Goal: Complete application form: Complete application form

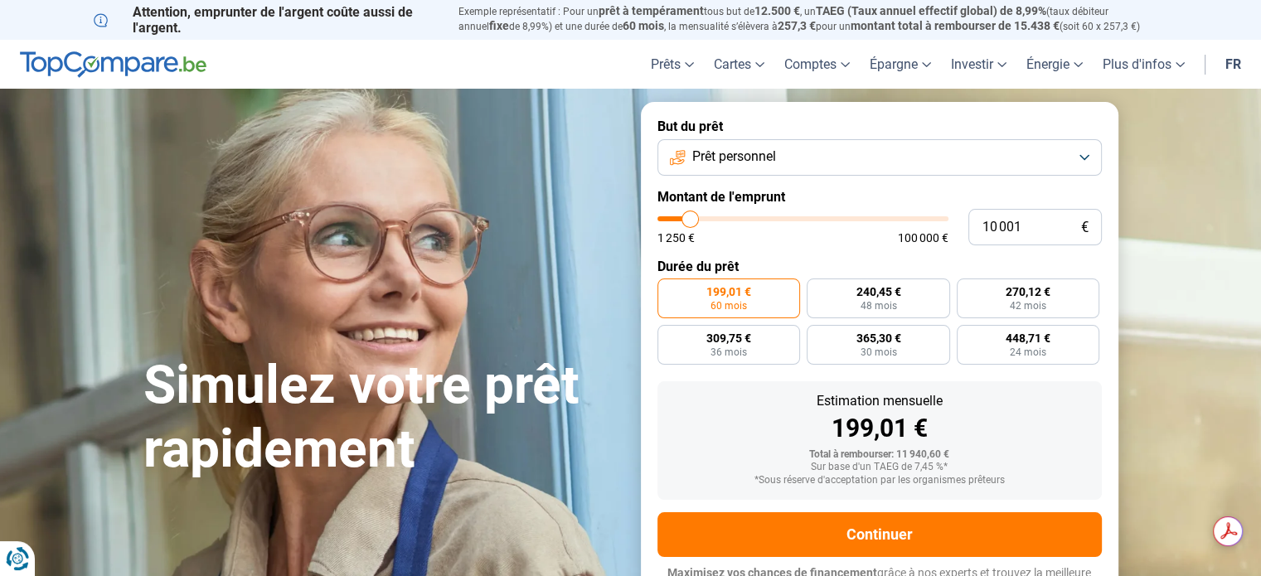
click at [1078, 155] on button "Prêt personnel" at bounding box center [879, 157] width 444 height 36
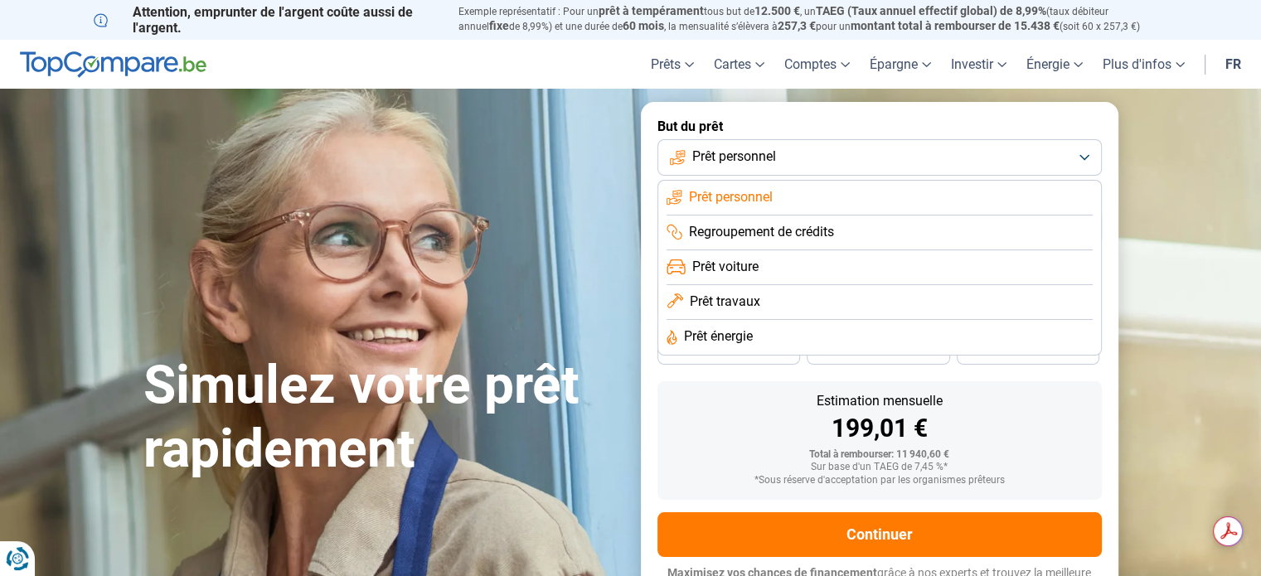
click at [828, 192] on li "Prêt personnel" at bounding box center [880, 198] width 426 height 35
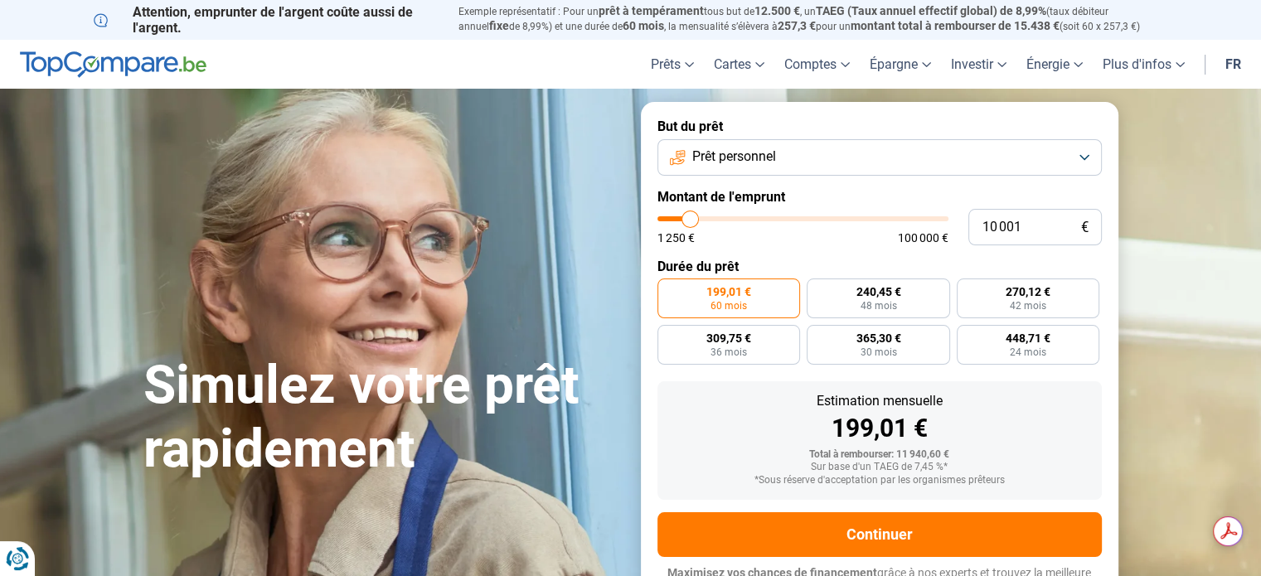
type input "8 500"
type input "8500"
type input "9 500"
type input "9500"
type input "12 750"
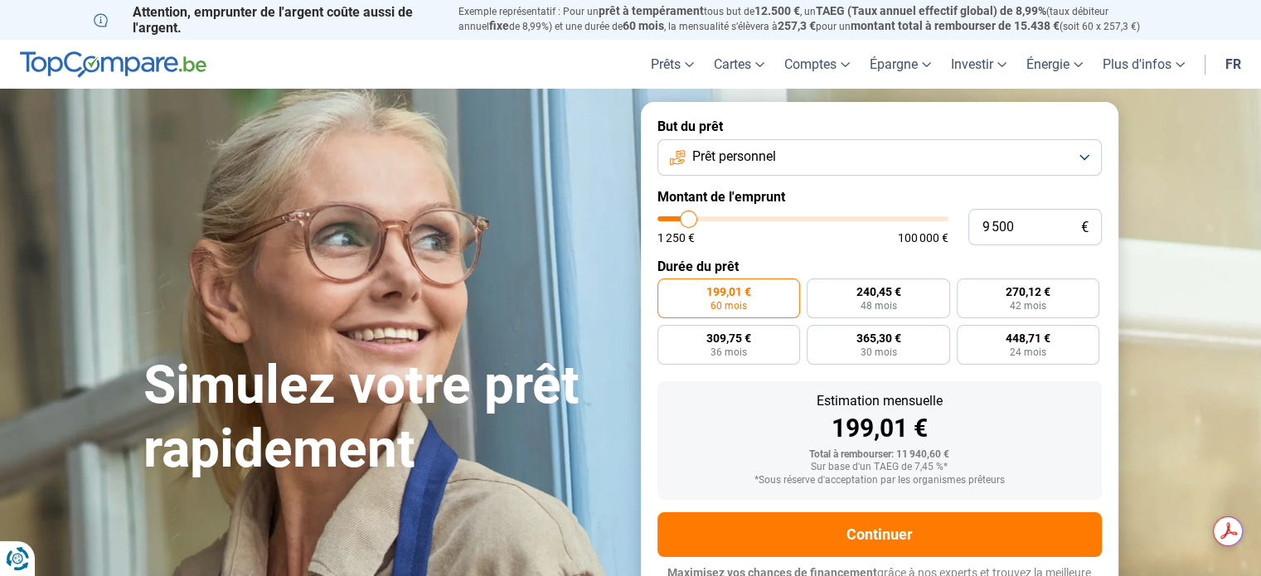
type input "12750"
type input "19 000"
type input "19000"
type input "26 250"
type input "26250"
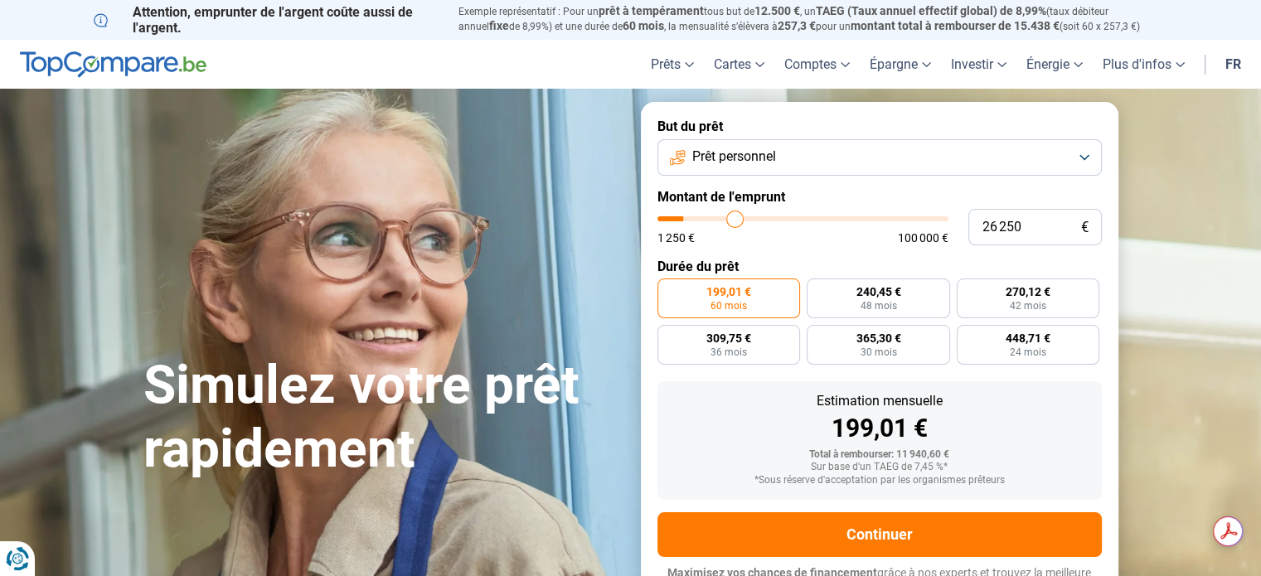
type input "32 250"
type input "32250"
type input "35 750"
type input "35750"
type input "36 000"
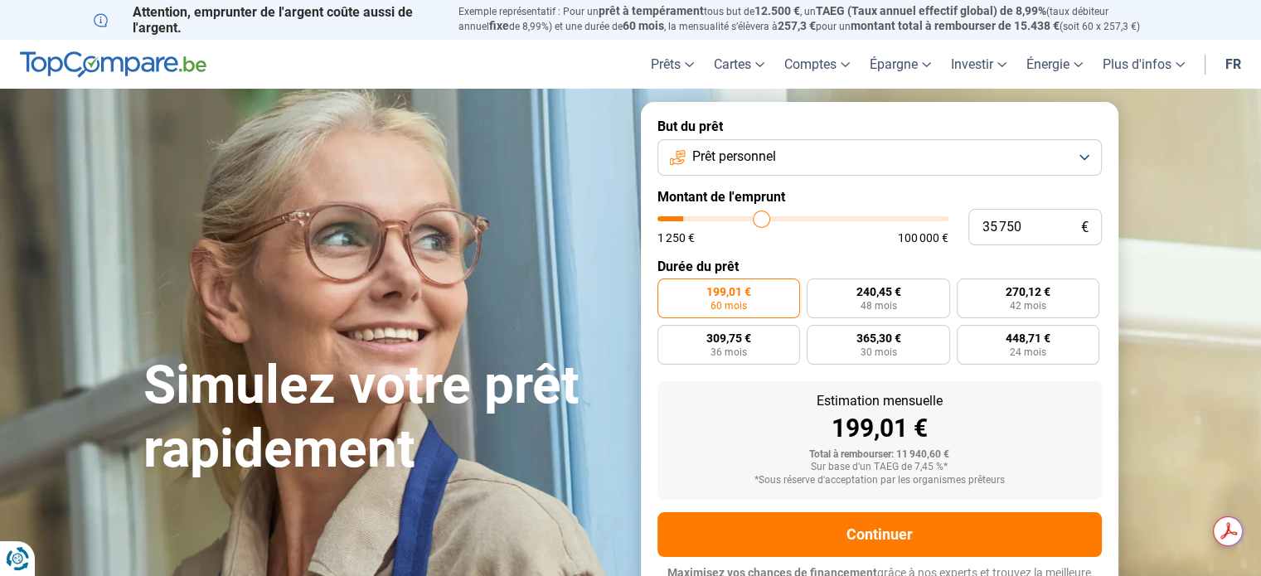
type input "36000"
type input "35 250"
type input "35250"
type input "34 500"
type input "34500"
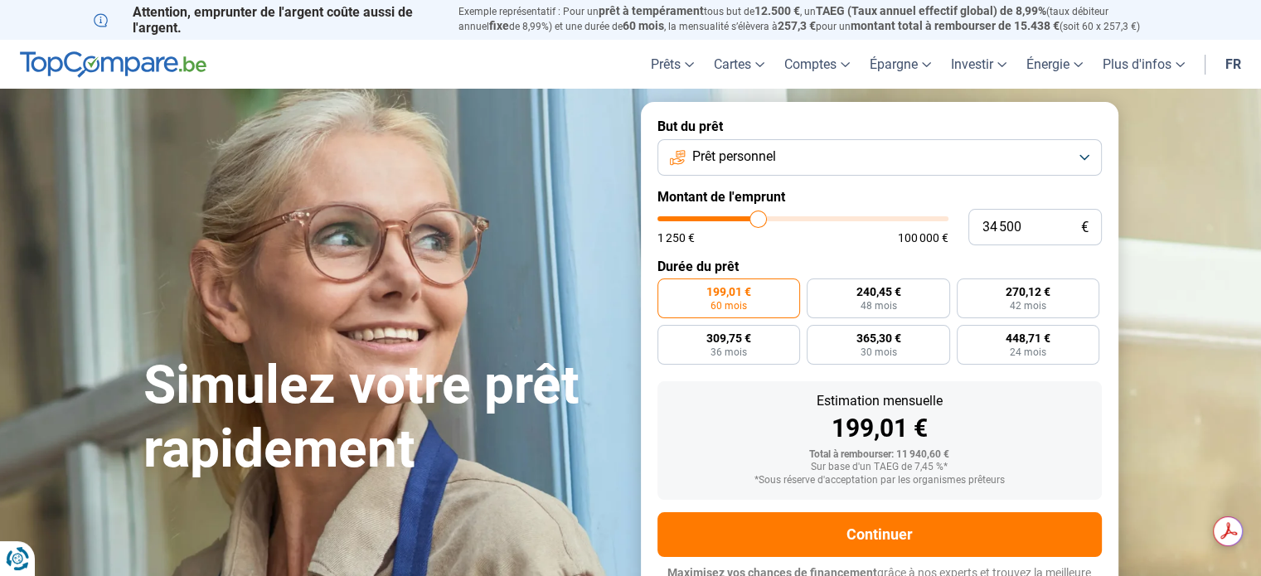
type input "33 500"
type input "33500"
type input "33 250"
type input "33250"
type input "33 000"
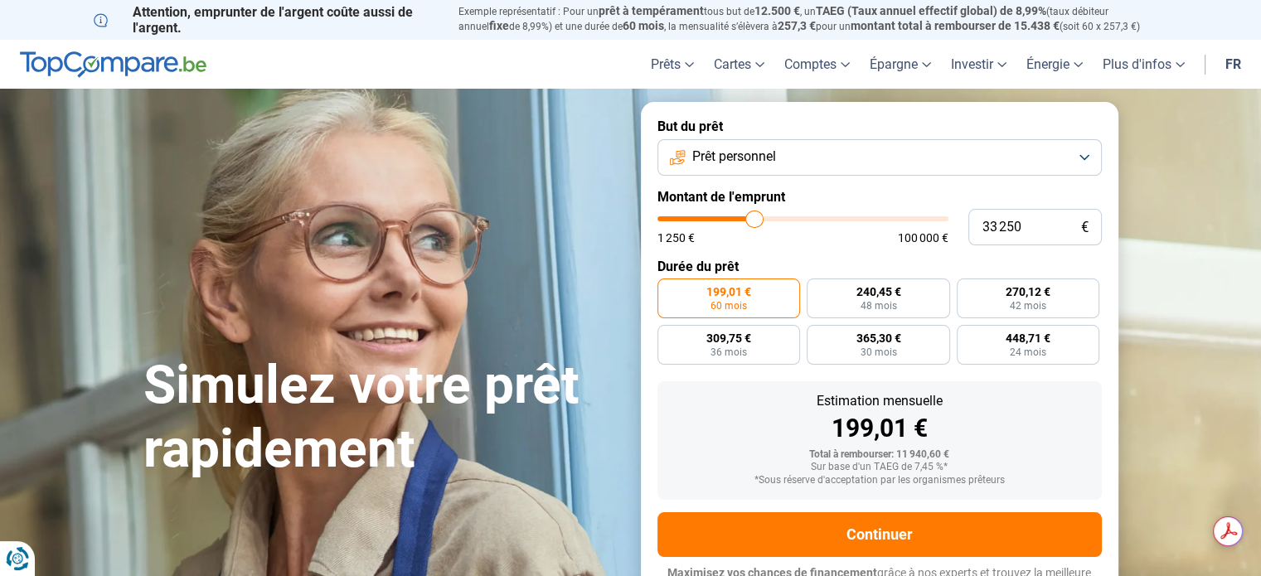
type input "33000"
type input "32 750"
type input "32750"
type input "32 250"
type input "32250"
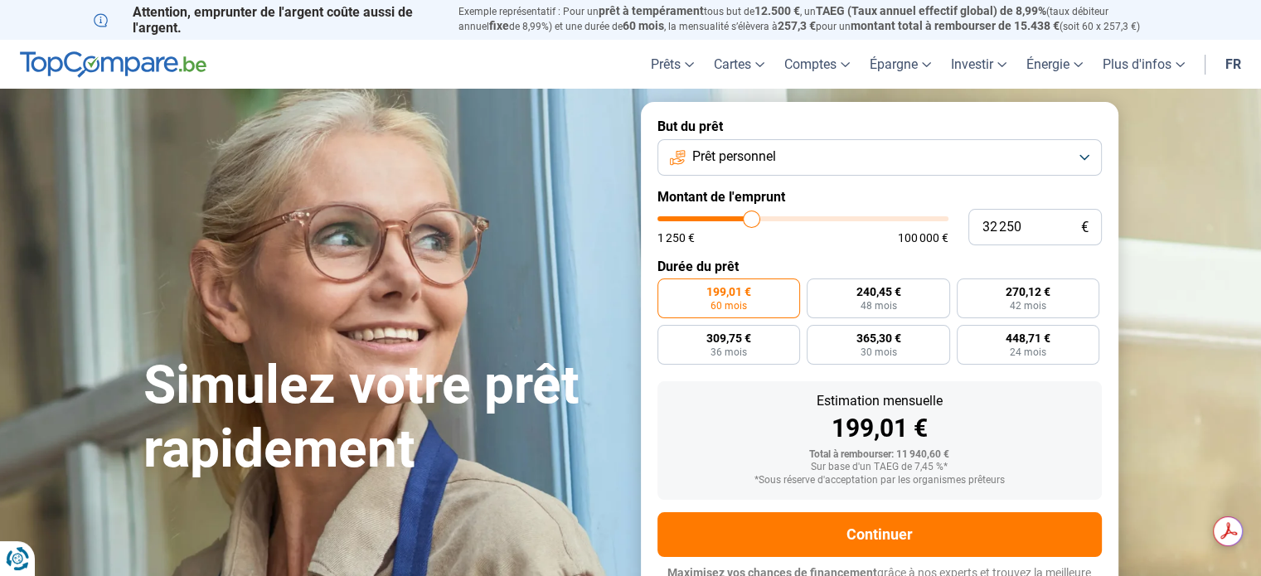
type input "32 000"
type input "32000"
type input "31 500"
type input "31500"
type input "31 000"
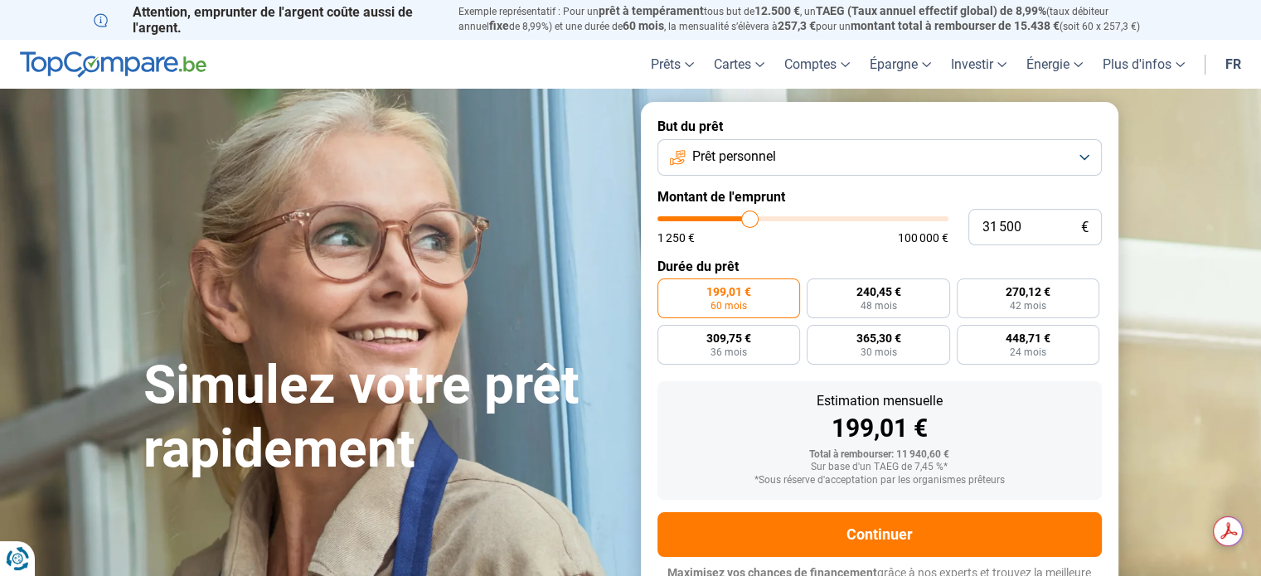
type input "31000"
type input "30 750"
type input "30750"
type input "30 500"
drag, startPoint x: 685, startPoint y: 220, endPoint x: 746, endPoint y: 225, distance: 61.6
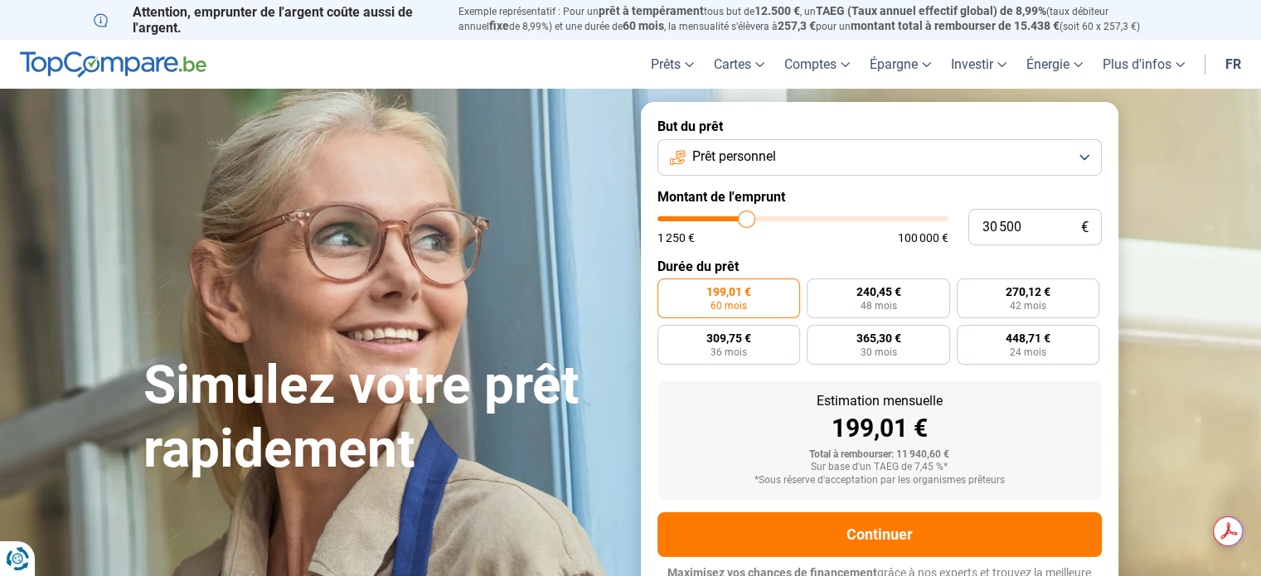
type input "30500"
click at [746, 221] on input "range" at bounding box center [802, 218] width 291 height 5
radio input "false"
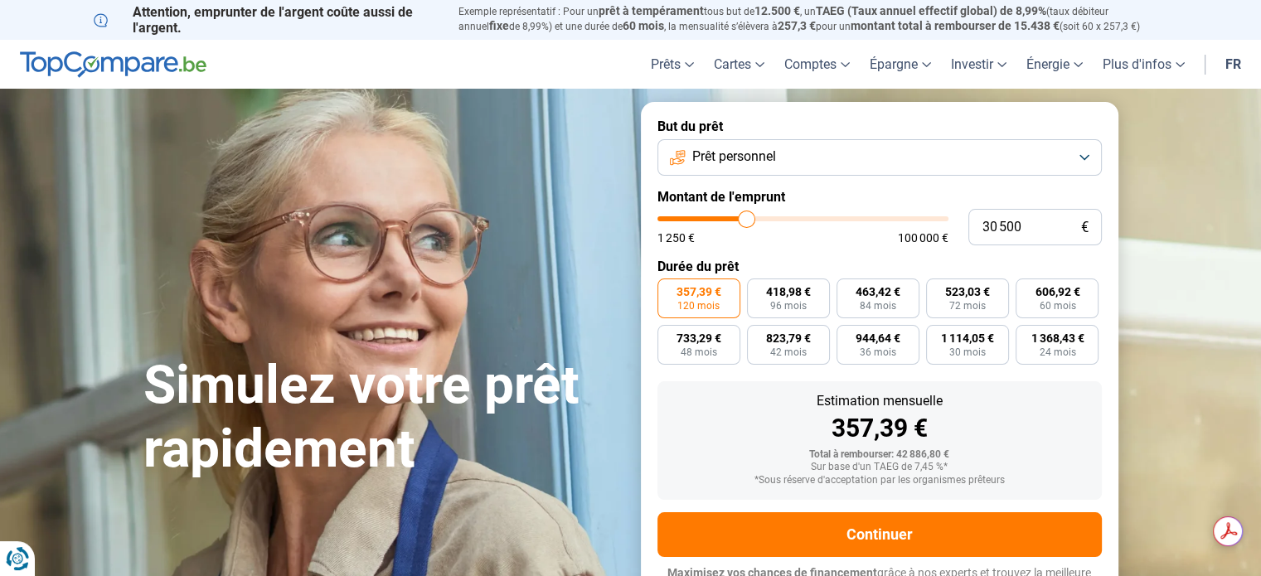
scroll to position [22, 0]
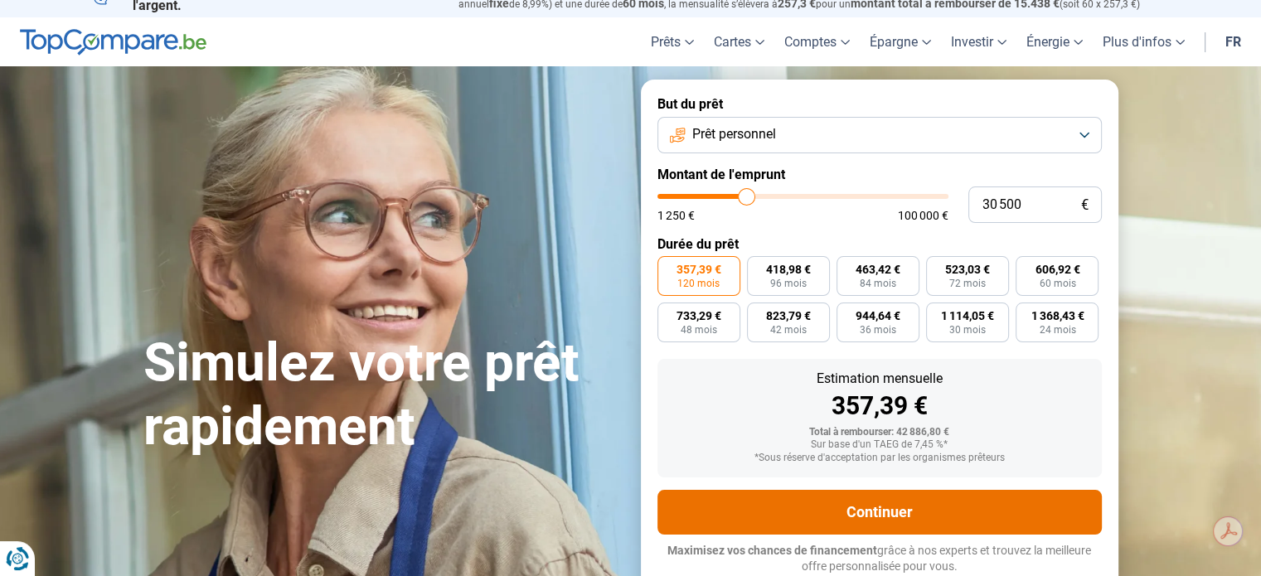
click at [842, 515] on button "Continuer" at bounding box center [879, 512] width 444 height 45
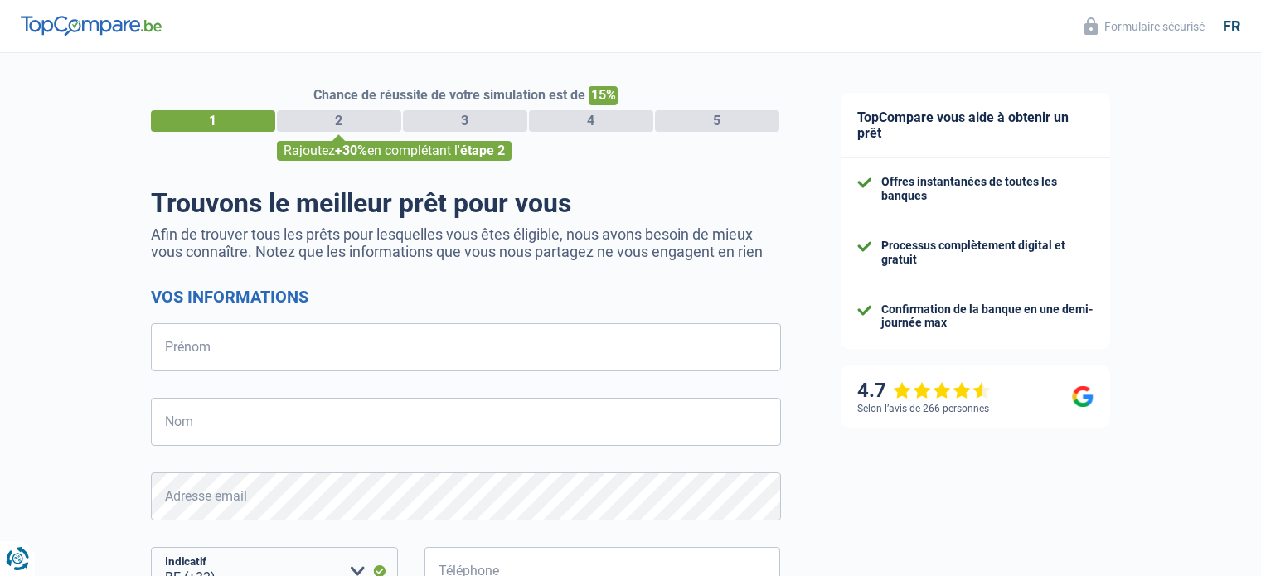
select select "32"
drag, startPoint x: 0, startPoint y: 0, endPoint x: 308, endPoint y: 354, distance: 469.0
click at [308, 354] on input "Prénom" at bounding box center [466, 347] width 630 height 48
type input "[PERSON_NAME]"
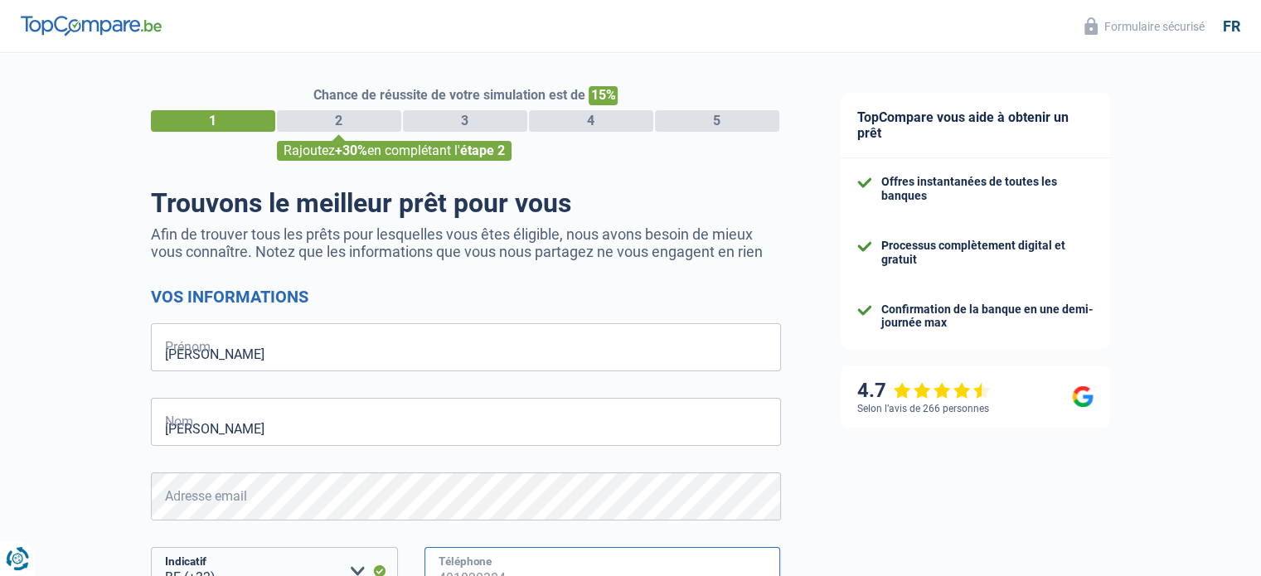
type input "474745092"
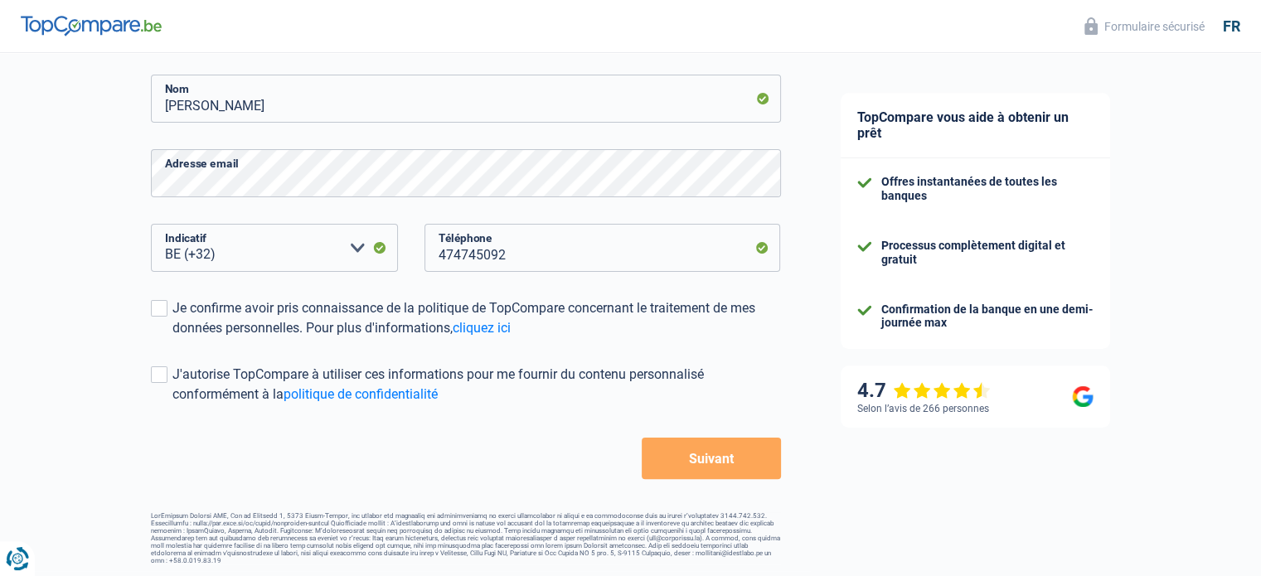
scroll to position [325, 0]
click at [159, 311] on span at bounding box center [159, 306] width 17 height 17
click at [172, 337] on input "Je confirme avoir pris connaissance de la politique de TopCompare concernant le…" at bounding box center [172, 337] width 0 height 0
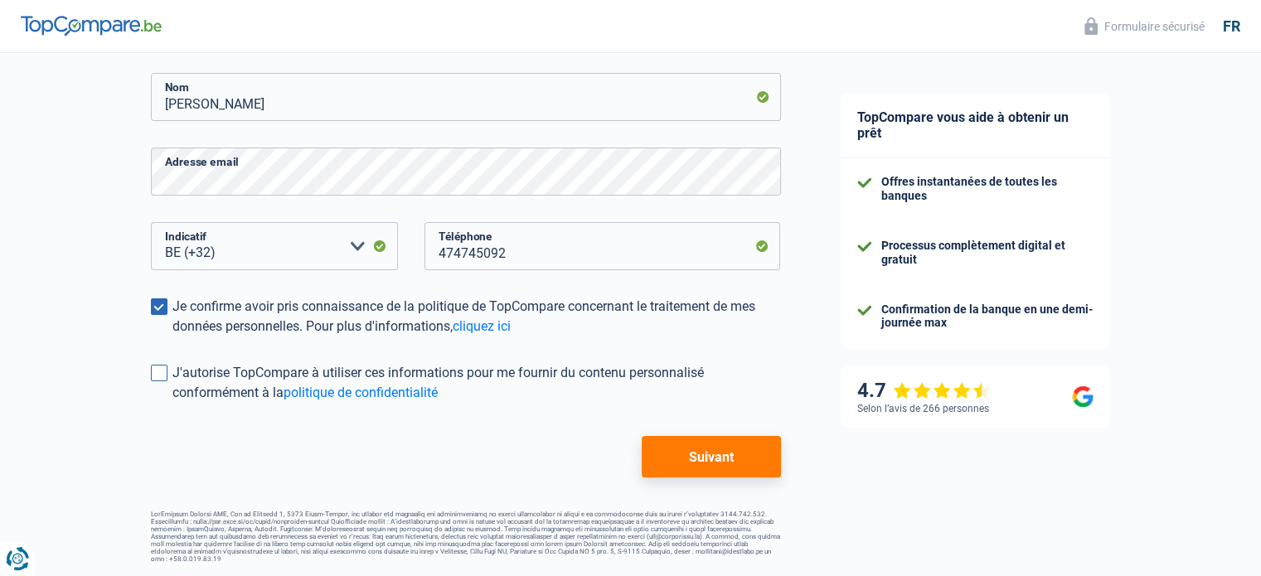
click at [156, 367] on span at bounding box center [159, 373] width 17 height 17
click at [172, 403] on input "J'autorise TopCompare à utiliser ces informations pour me fournir du contenu pe…" at bounding box center [172, 403] width 0 height 0
click at [691, 458] on button "Suivant" at bounding box center [711, 456] width 138 height 41
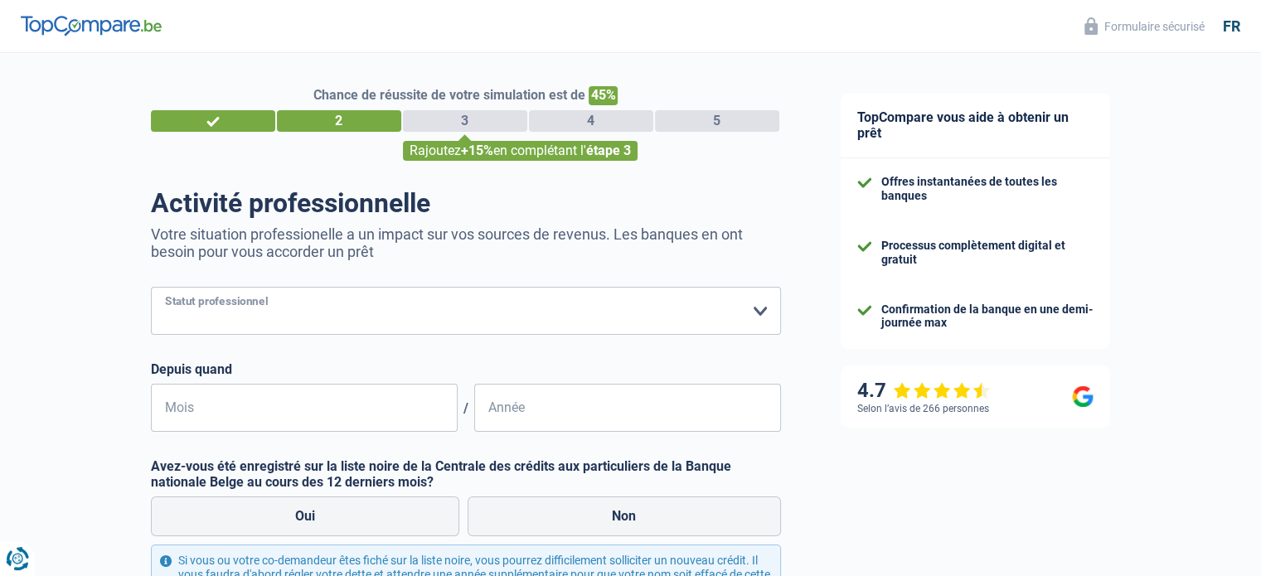
click at [272, 318] on select "Ouvrier Employé privé Employé public Invalide Indépendant Pensionné Chômeur Mut…" at bounding box center [466, 311] width 630 height 48
select select "publicEmployee"
click at [151, 288] on select "Ouvrier Employé privé Employé public Invalide Indépendant Pensionné Chômeur Mut…" at bounding box center [466, 311] width 630 height 48
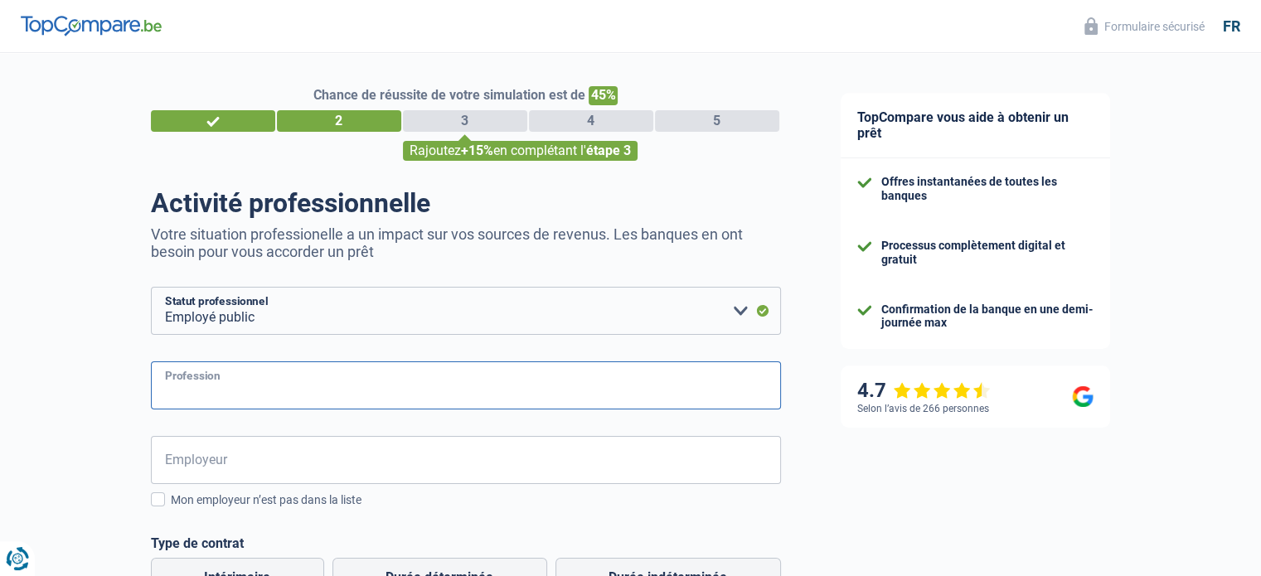
click at [345, 391] on input "Profession" at bounding box center [466, 385] width 630 height 48
type input "Sales manager"
click at [158, 502] on span at bounding box center [158, 499] width 14 height 14
click at [171, 509] on input "Mon employeur n’est pas dans la liste" at bounding box center [171, 509] width 0 height 0
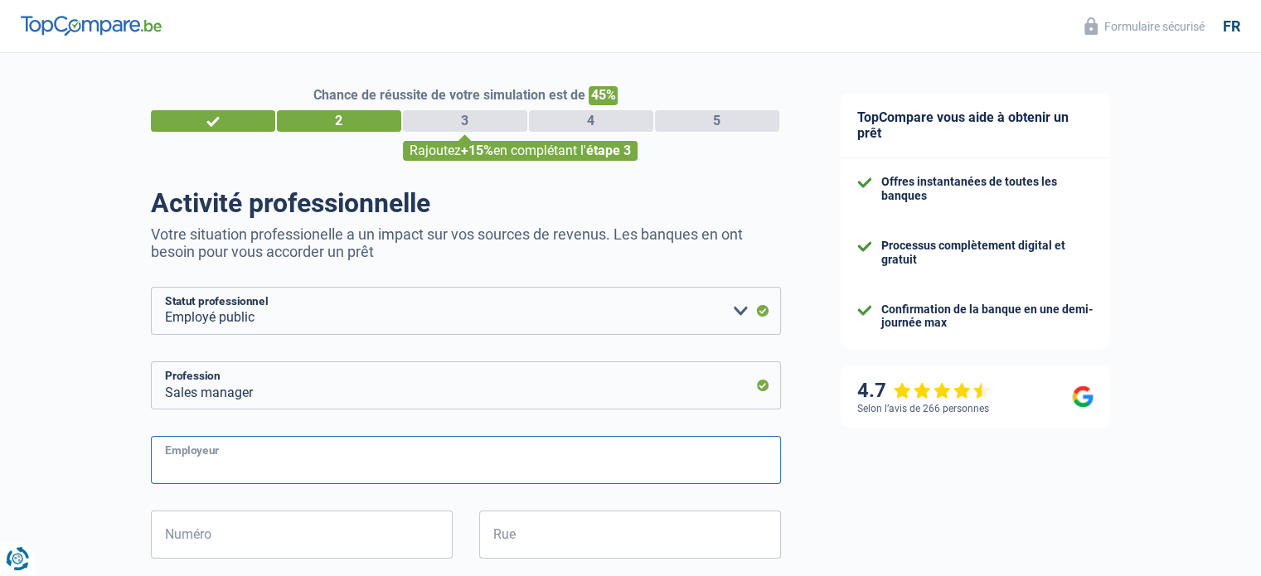
click at [206, 471] on input "Employeur" at bounding box center [466, 460] width 630 height 48
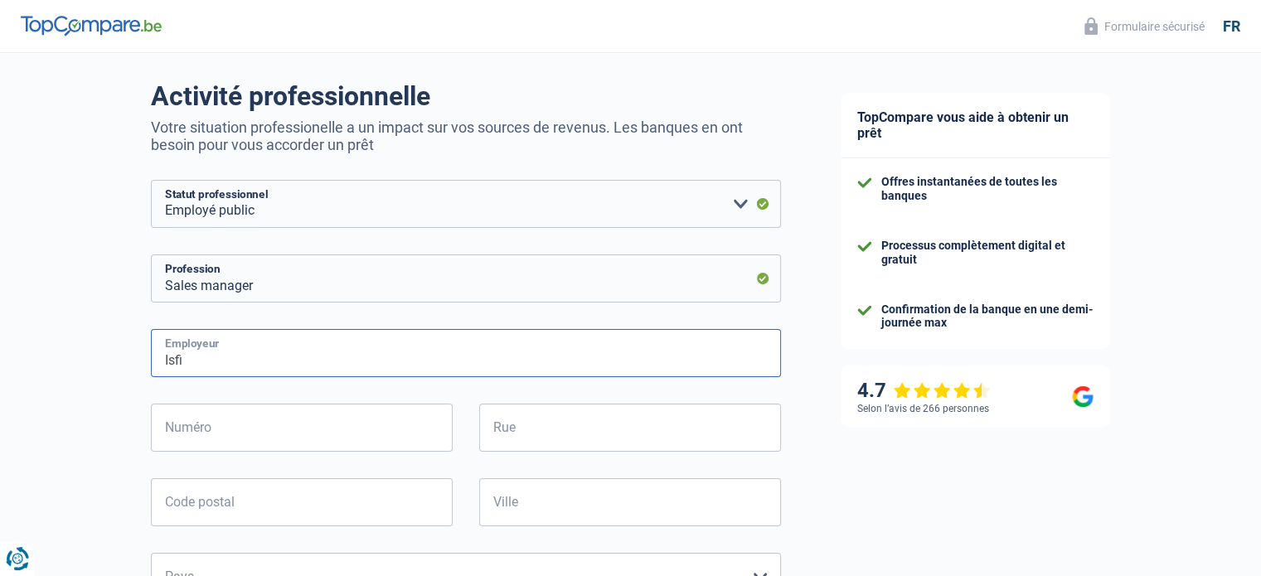
scroll to position [332, 0]
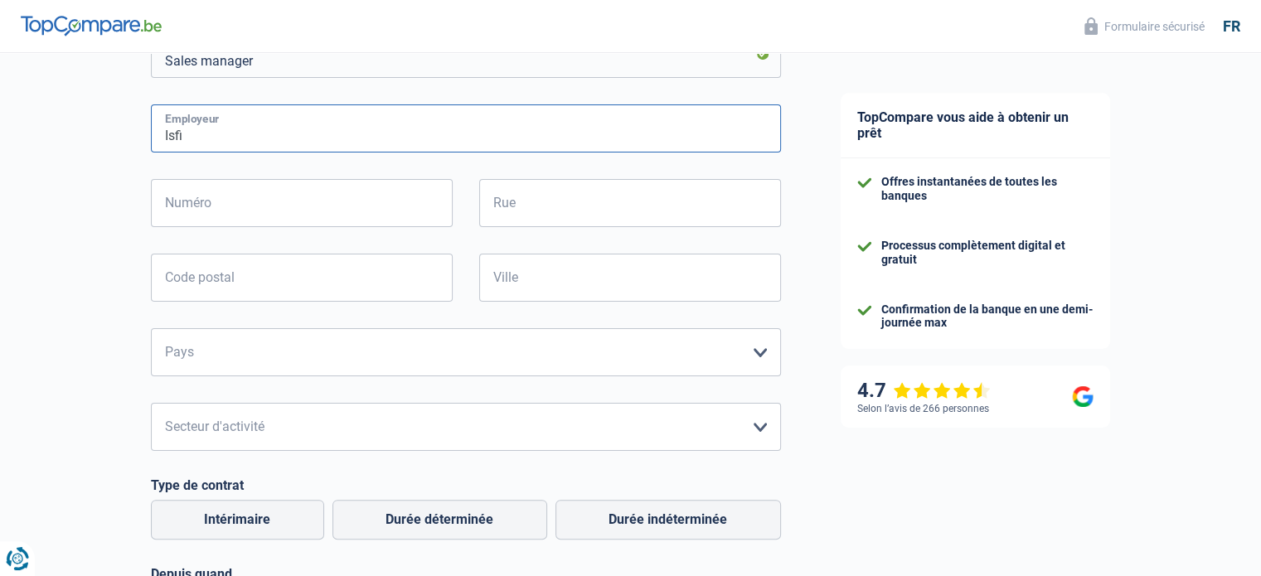
type input "Isfi"
click at [281, 201] on input "Numéro" at bounding box center [302, 203] width 302 height 48
type input "20"
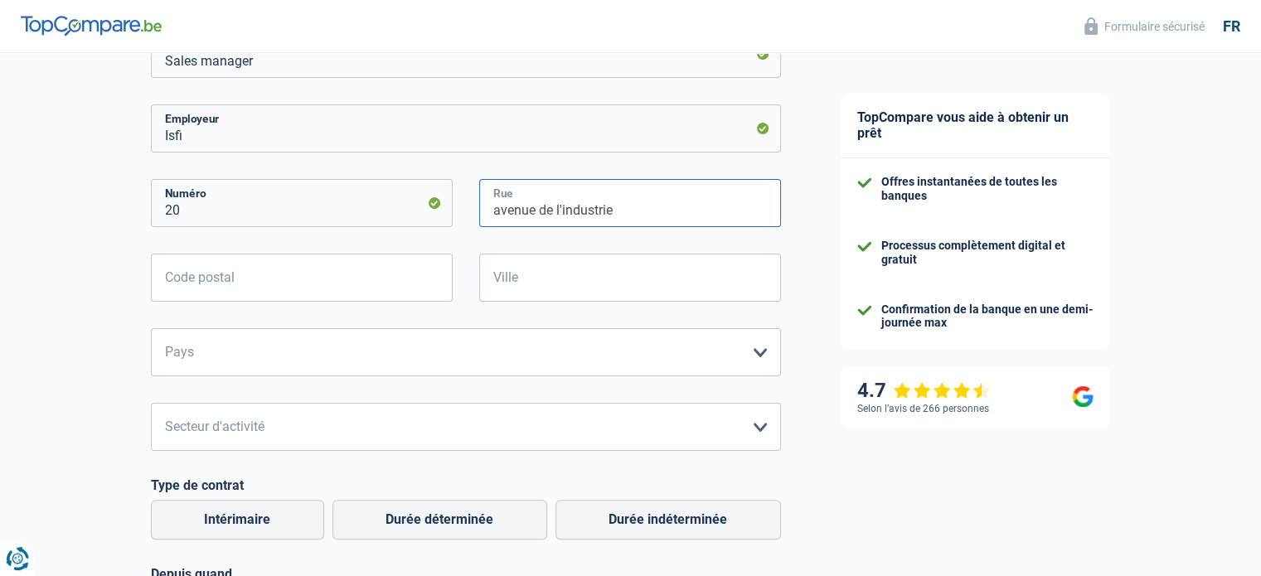
type input "avenue de l'industrie"
click at [282, 275] on input "Code postal" at bounding box center [302, 278] width 302 height 48
click at [567, 278] on input "Ville" at bounding box center [630, 278] width 302 height 48
click at [342, 287] on input "Code postal" at bounding box center [302, 278] width 302 height 48
type input "1420"
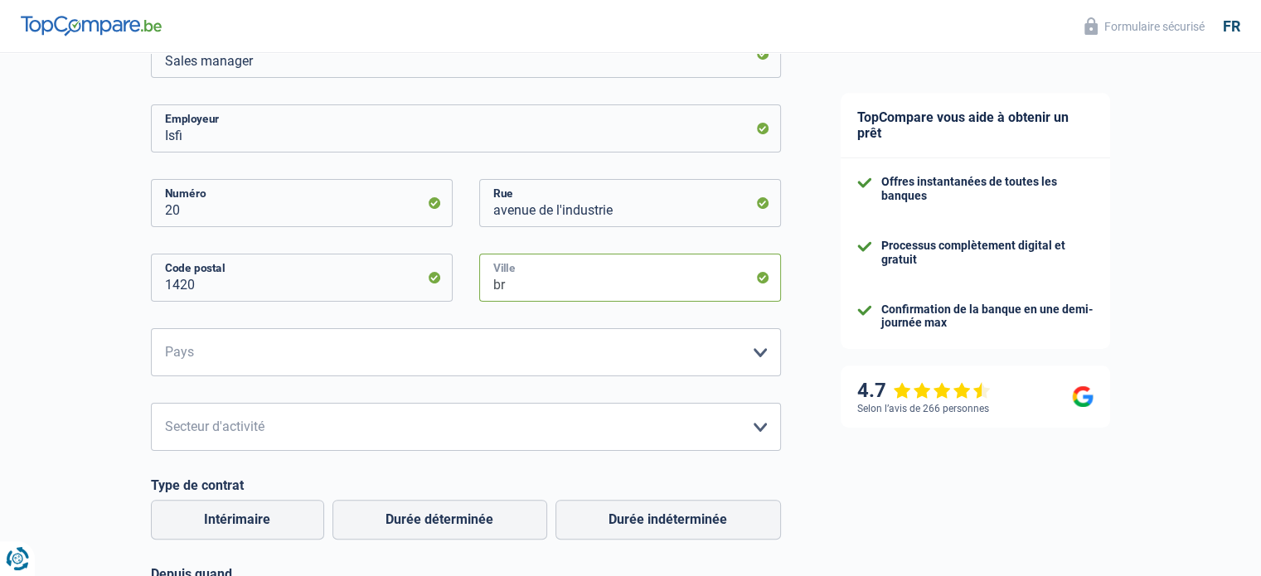
click at [638, 288] on input "br" at bounding box center [630, 278] width 302 height 48
type input "braine l'alleud"
click at [370, 358] on select "[GEOGRAPHIC_DATA] [GEOGRAPHIC_DATA] [GEOGRAPHIC_DATA] [GEOGRAPHIC_DATA] [GEOGRA…" at bounding box center [466, 352] width 630 height 48
select select "BE"
click at [151, 329] on select "[GEOGRAPHIC_DATA] [GEOGRAPHIC_DATA] [GEOGRAPHIC_DATA] [GEOGRAPHIC_DATA] [GEOGRA…" at bounding box center [466, 352] width 630 height 48
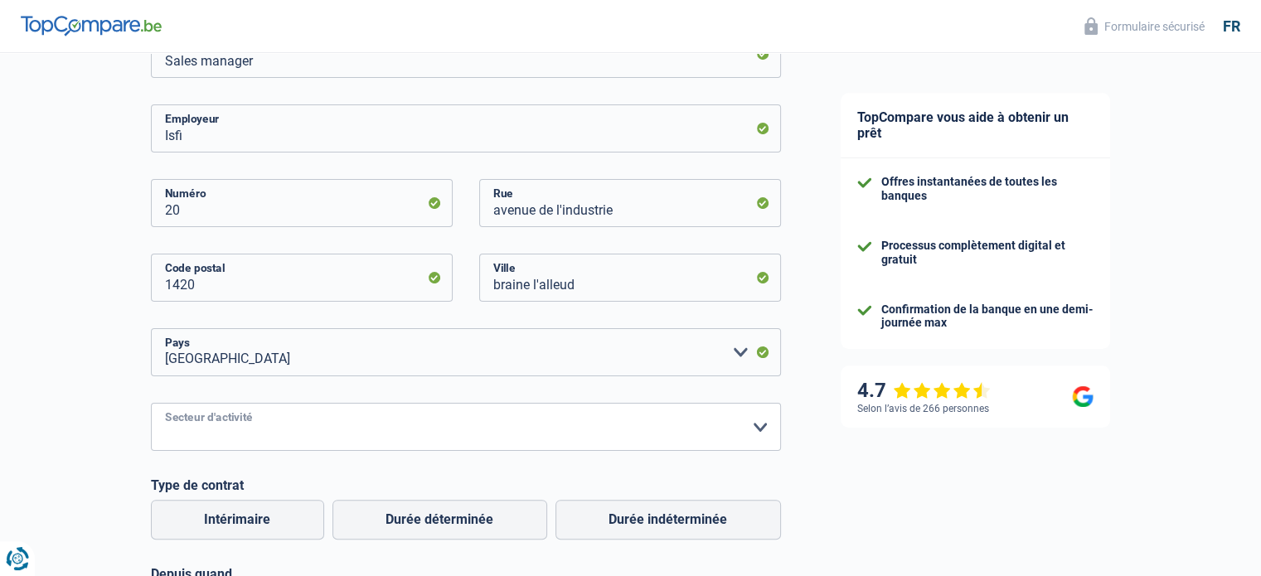
click at [233, 434] on select "Agriculture/Pêche Industrie Horeca Courier/Fitness/Taxi Construction Banques/As…" at bounding box center [466, 427] width 630 height 48
select select "industry"
click at [151, 404] on select "Agriculture/Pêche Industrie Horeca Courier/Fitness/Taxi Construction Banques/As…" at bounding box center [466, 427] width 630 height 48
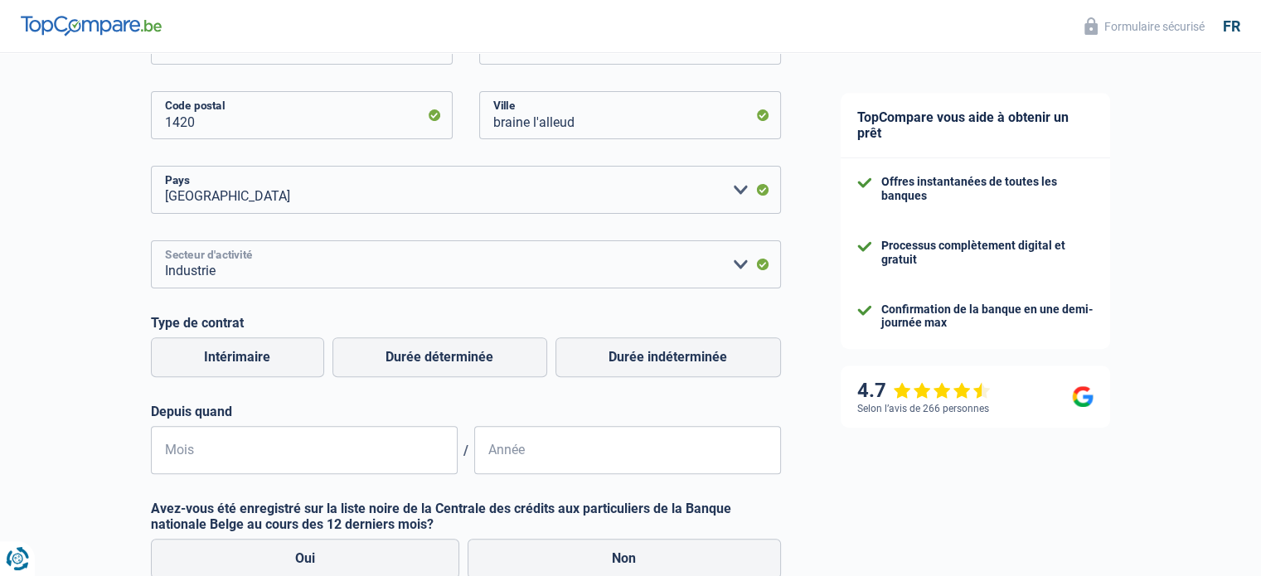
scroll to position [497, 0]
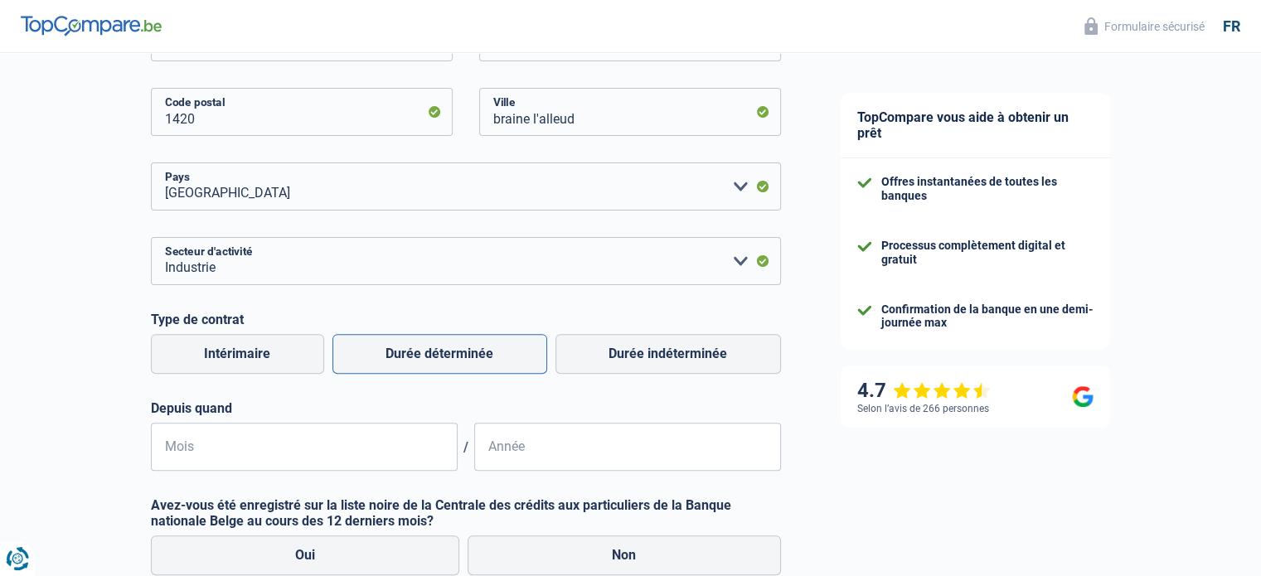
click at [451, 342] on label "Durée déterminée" at bounding box center [439, 354] width 215 height 40
click at [451, 342] on input "Durée déterminée" at bounding box center [439, 354] width 215 height 40
radio input "true"
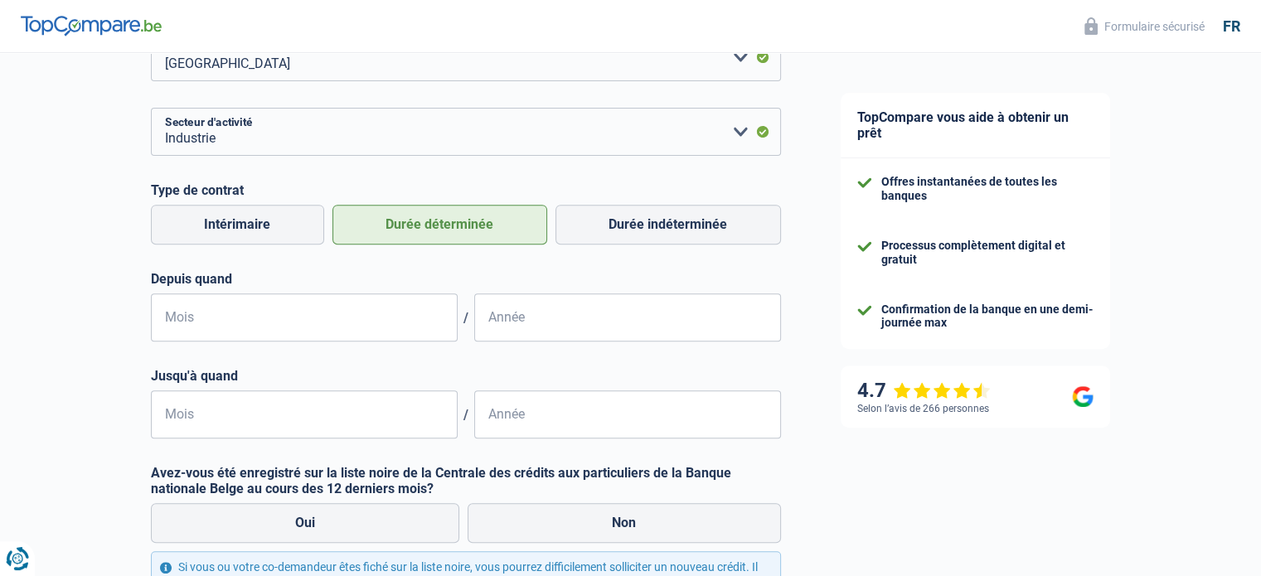
scroll to position [663, 0]
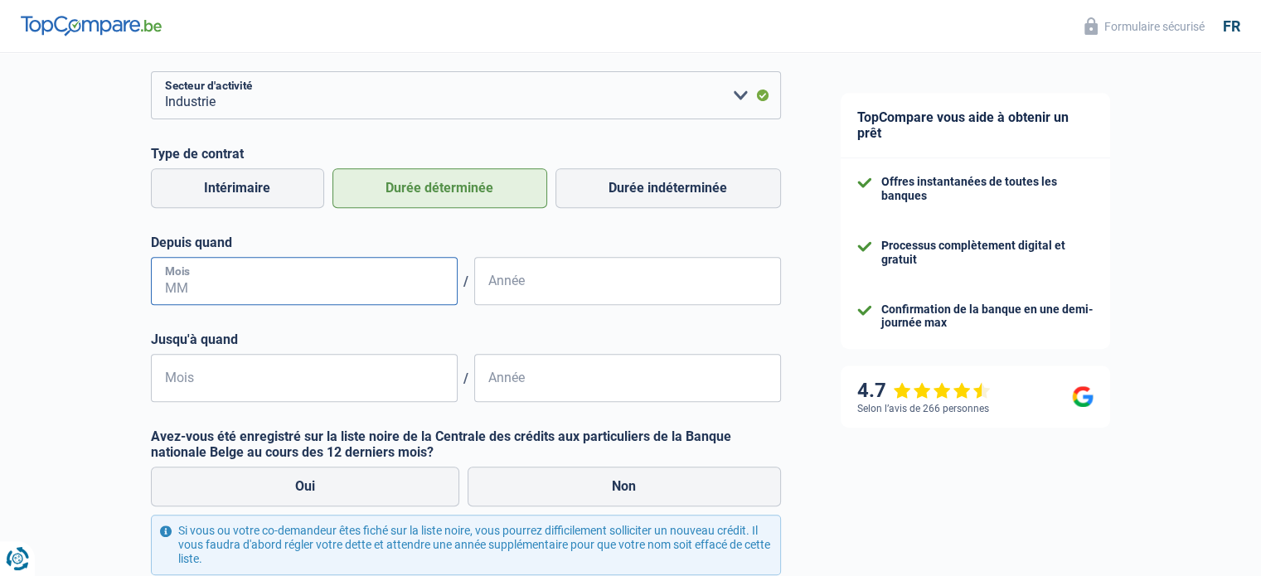
click at [244, 287] on input "Mois" at bounding box center [304, 281] width 307 height 48
type input "04"
type input "2025"
click at [630, 182] on label "Durée indéterminée" at bounding box center [668, 188] width 226 height 40
click at [630, 182] on input "Durée indéterminée" at bounding box center [668, 188] width 226 height 40
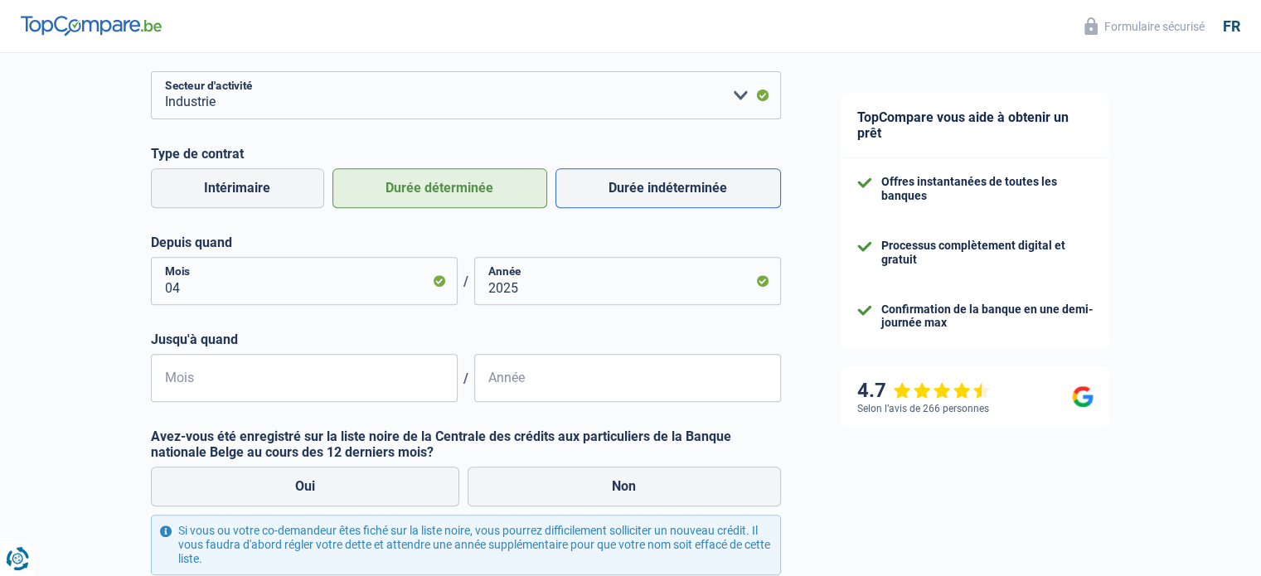
radio input "true"
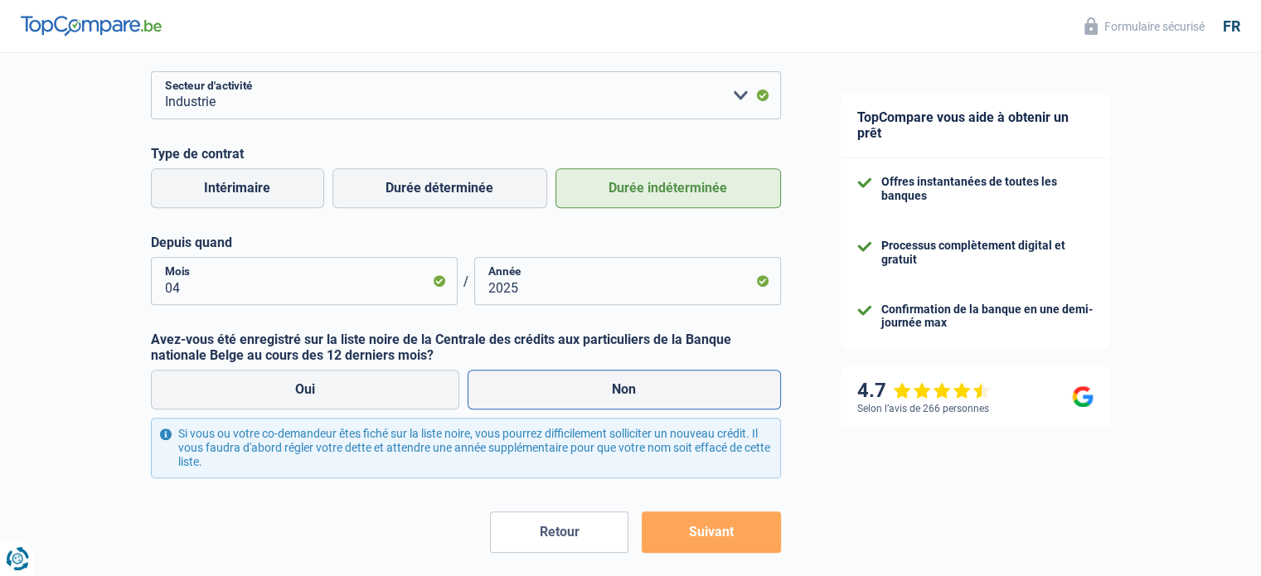
click at [660, 404] on label "Non" at bounding box center [624, 390] width 313 height 40
click at [660, 404] on input "Non" at bounding box center [624, 390] width 313 height 40
radio input "true"
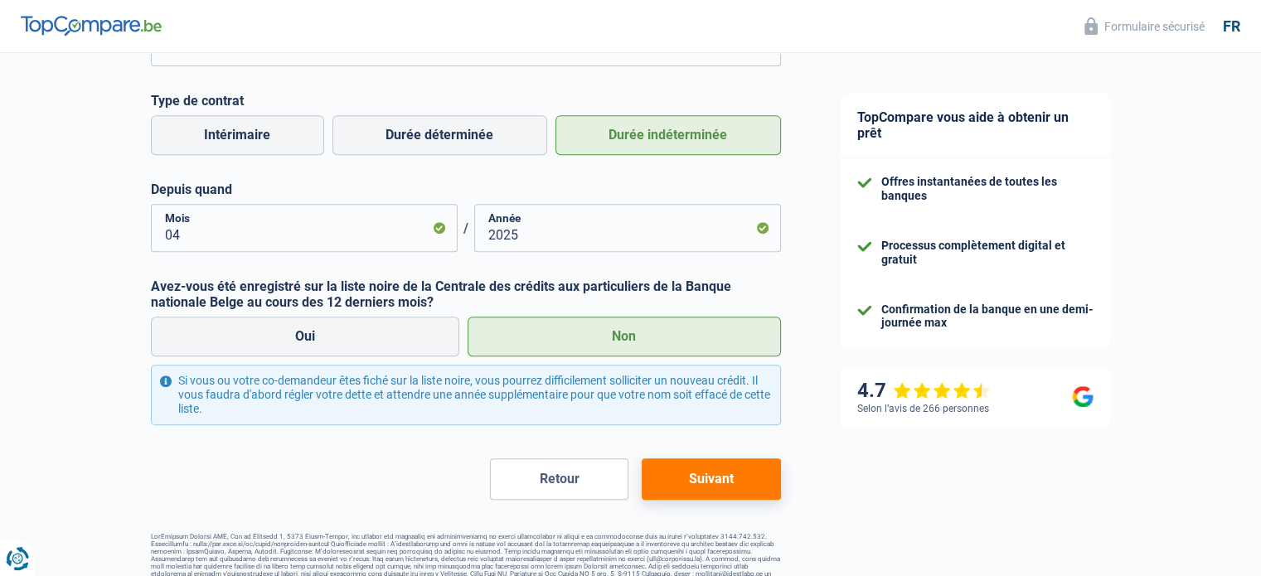
scroll to position [739, 0]
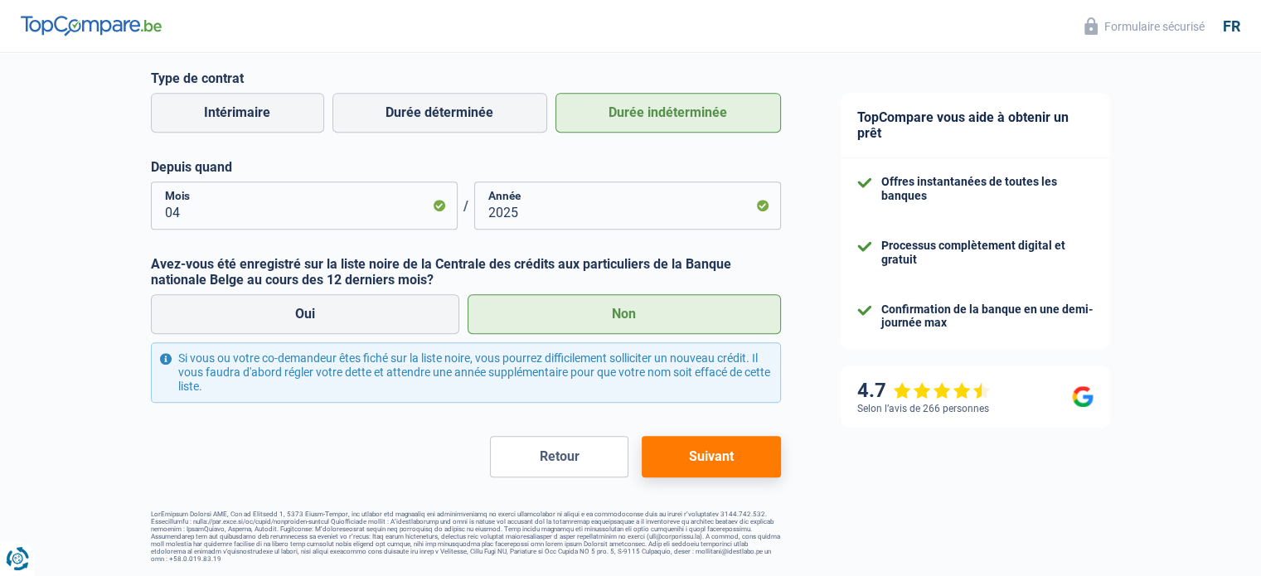
click at [684, 455] on button "Suivant" at bounding box center [711, 456] width 138 height 41
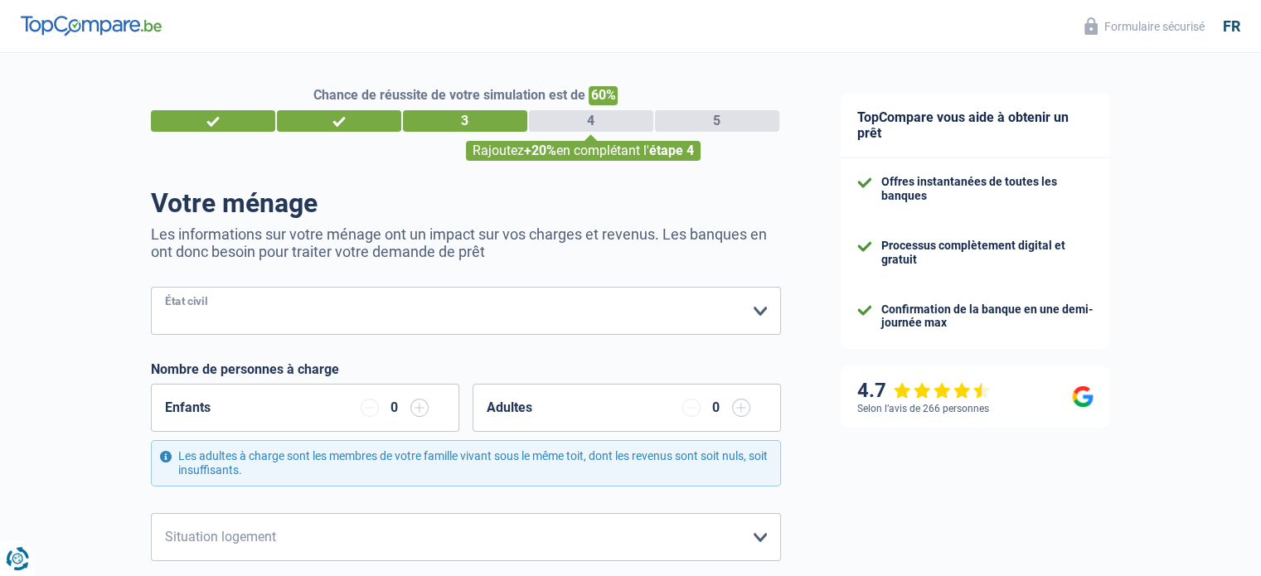
click at [330, 319] on select "[PERSON_NAME](e) Cohabitant(e) légal(e) Divorcé(e) Veuf(ve) Séparé (de fait) Ve…" at bounding box center [466, 311] width 630 height 48
select select "cohabitation"
click at [151, 288] on select "[PERSON_NAME](e) Cohabitant(e) légal(e) Divorcé(e) Veuf(ve) Séparé (de fait) Ve…" at bounding box center [466, 311] width 630 height 48
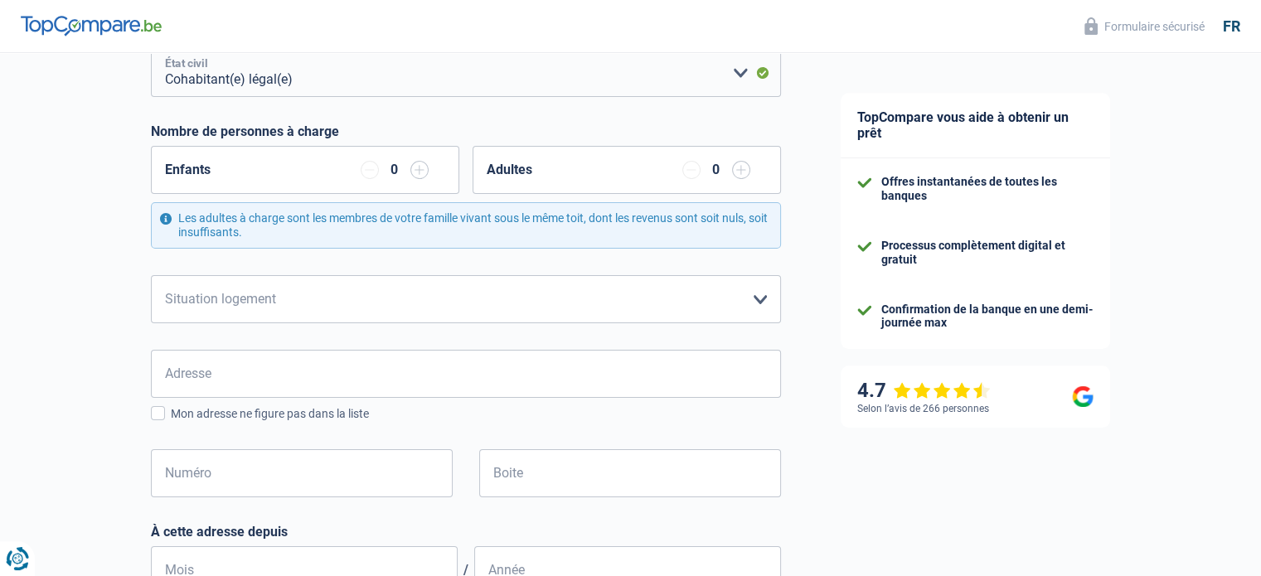
scroll to position [249, 0]
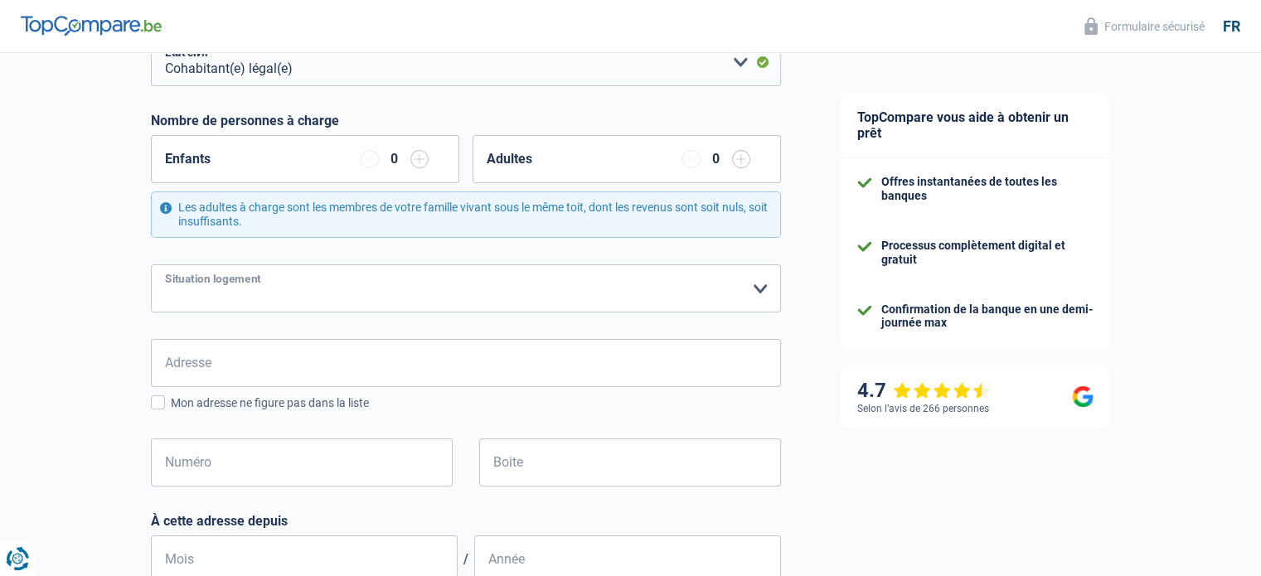
click at [746, 282] on select "Locataire Propriétaire avec prêt hypothécaire Propriétaire sans prêt hypothécai…" at bounding box center [466, 288] width 630 height 48
select select "liveWithParents"
click at [151, 264] on select "Locataire Propriétaire avec prêt hypothécaire Propriétaire sans prêt hypothécai…" at bounding box center [466, 288] width 630 height 48
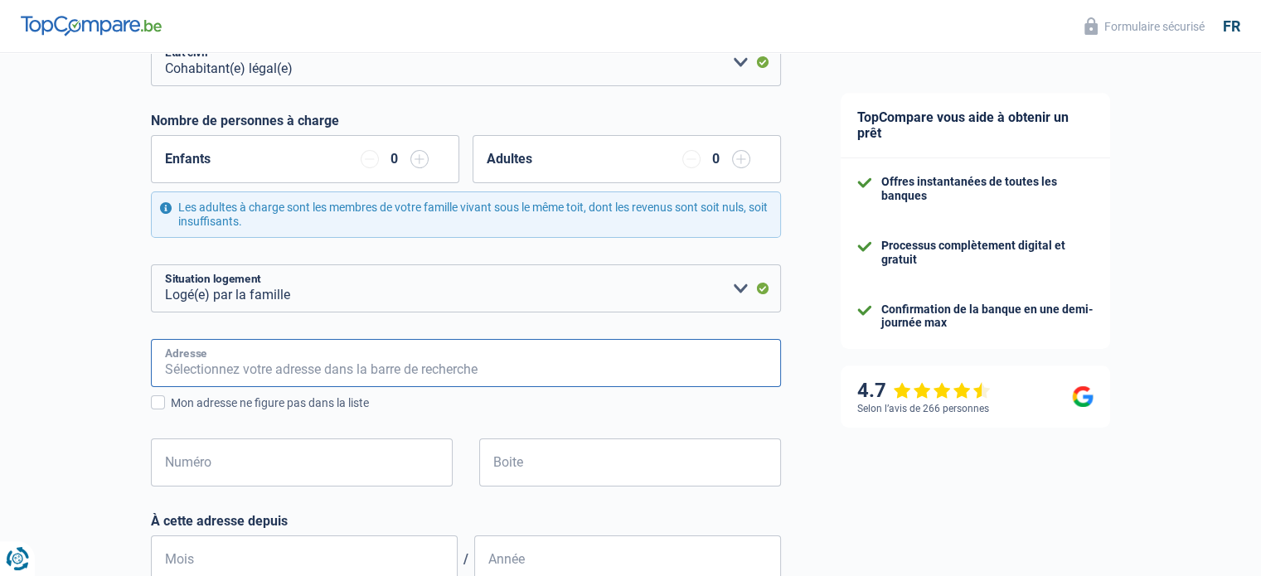
click at [391, 362] on input "Adresse" at bounding box center [466, 363] width 630 height 48
type input "Avenue [PERSON_NAME] 30"
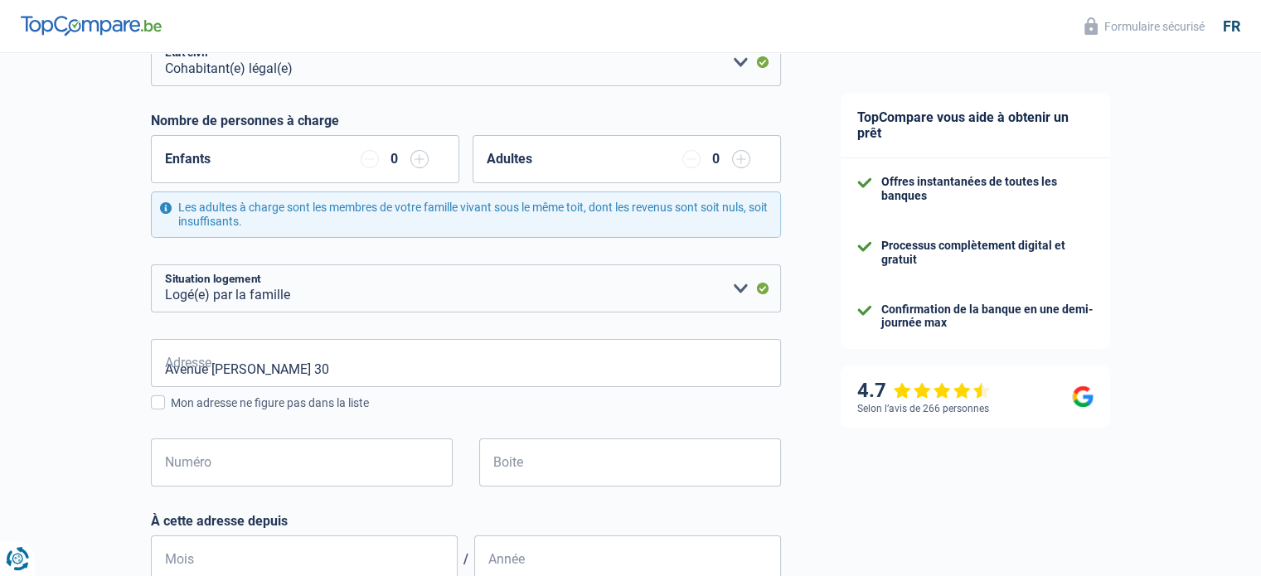
type input "[GEOGRAPHIC_DATA]"
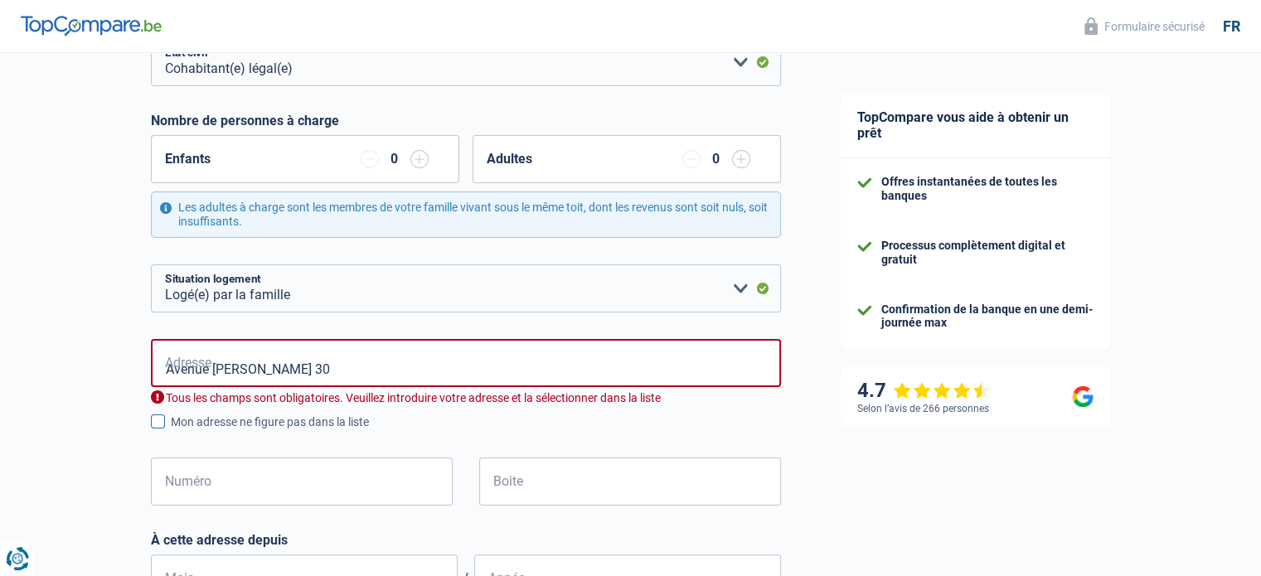
type input "[GEOGRAPHIC_DATA]"
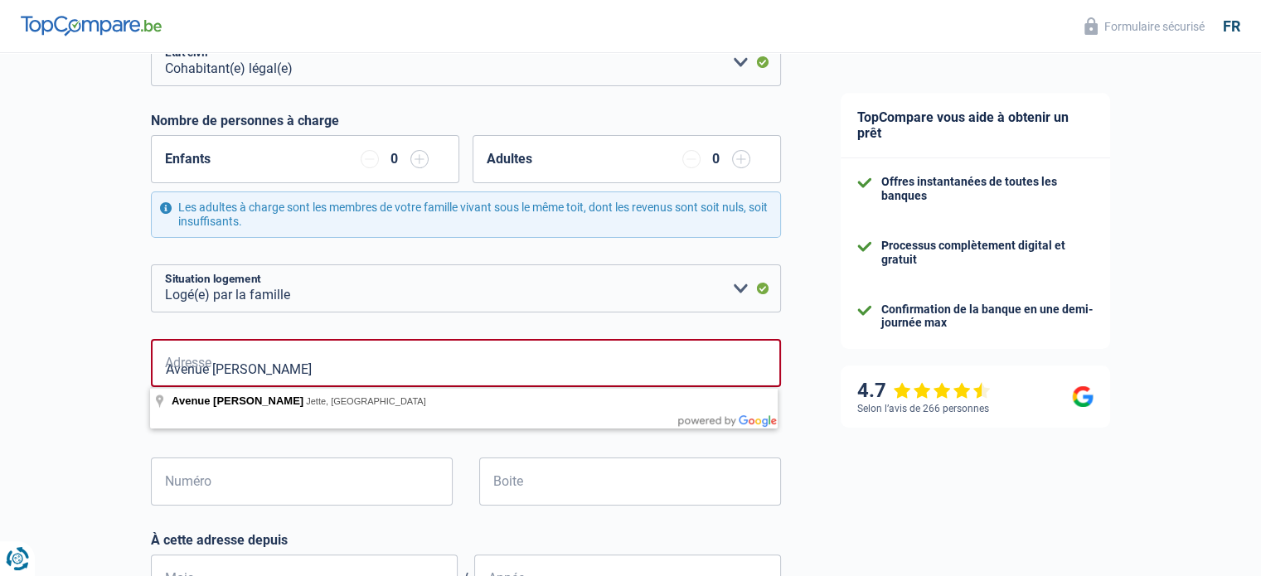
type input "Avenue [PERSON_NAME] 30"
click at [93, 411] on div "Chance de réussite de votre simulation est de 60% 1 2 3 4 5 Rajoutez +20% en co…" at bounding box center [405, 531] width 811 height 1467
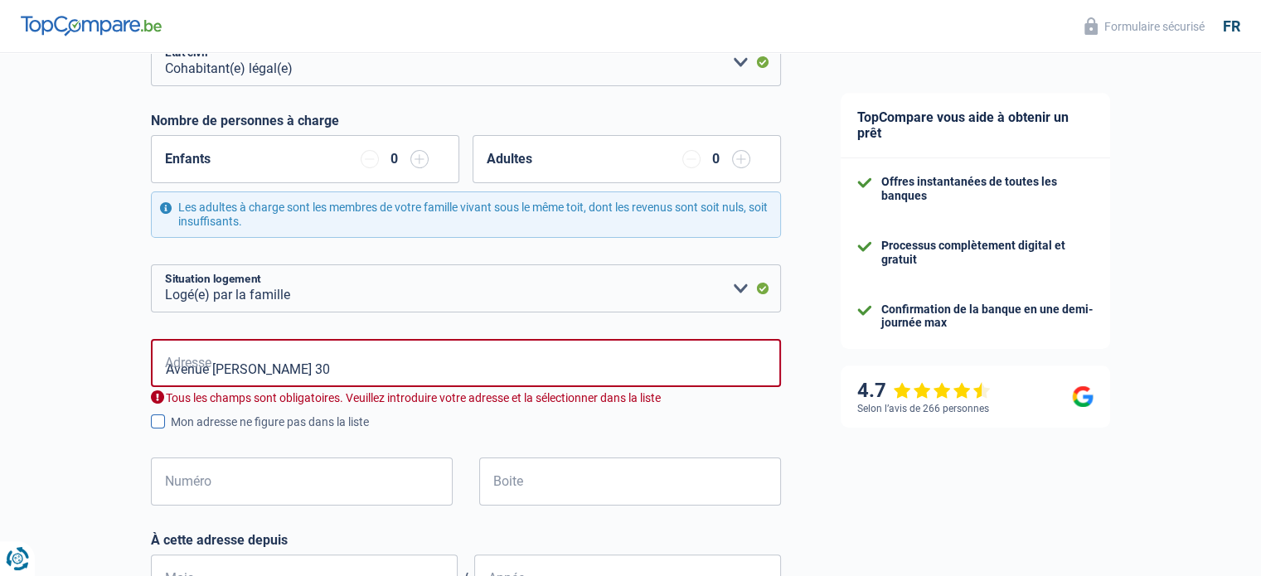
click at [160, 419] on span at bounding box center [158, 422] width 14 height 14
click at [171, 431] on input "Mon adresse ne figure pas dans la liste" at bounding box center [171, 431] width 0 height 0
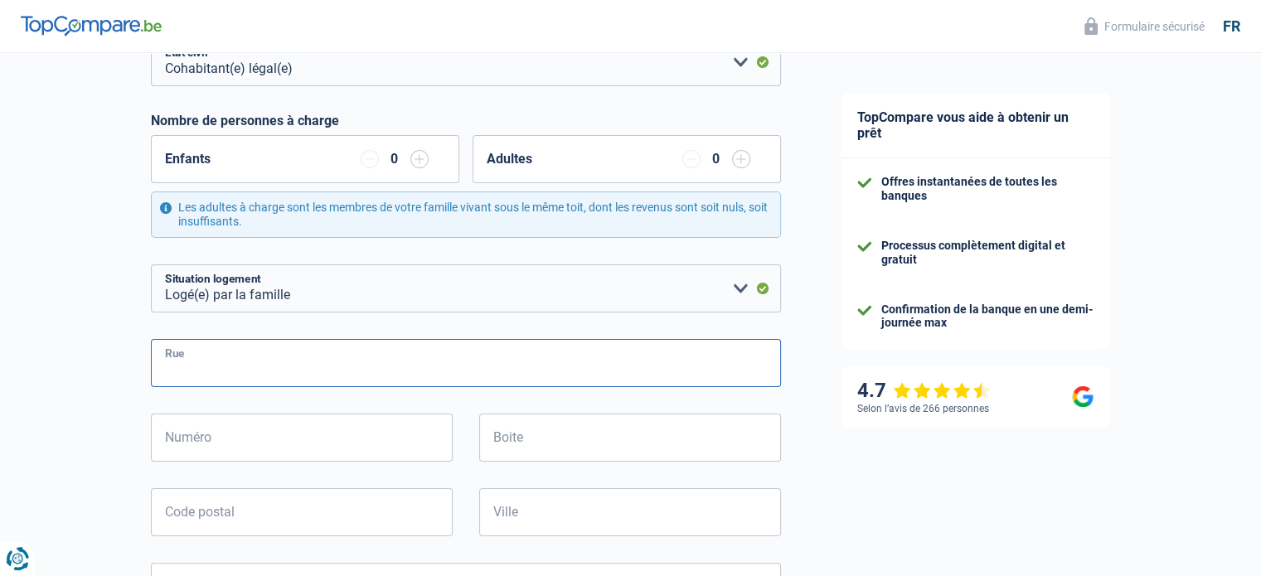
click at [196, 369] on input "Rue" at bounding box center [466, 363] width 630 height 48
type input "Avenue [PERSON_NAME]"
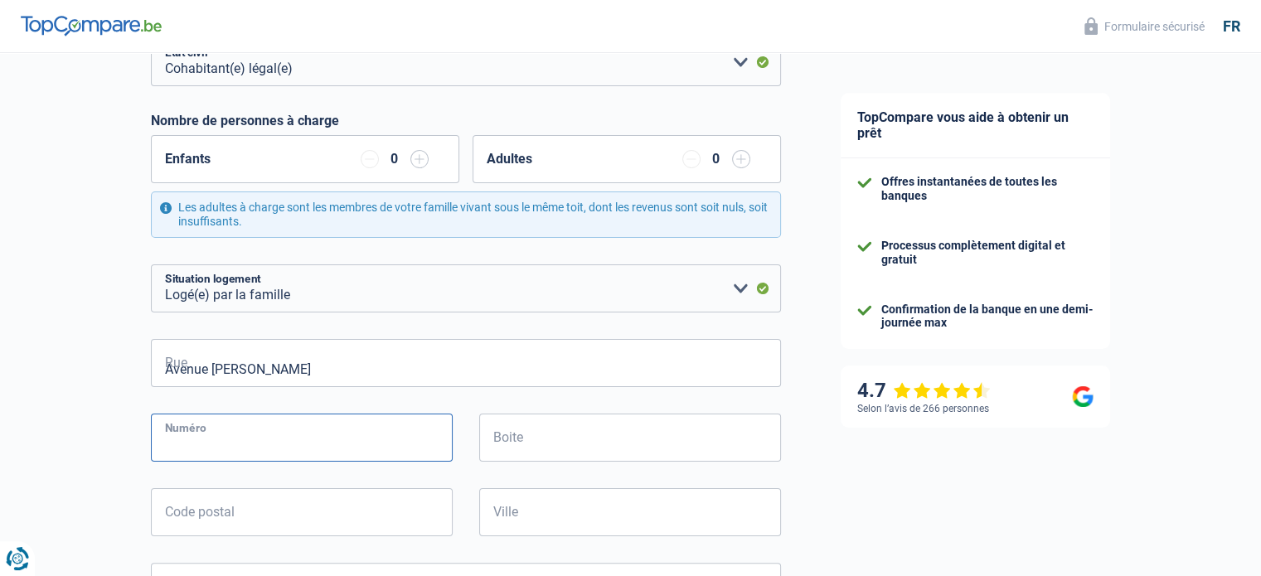
type input "30"
type input "1090"
type input "Jette"
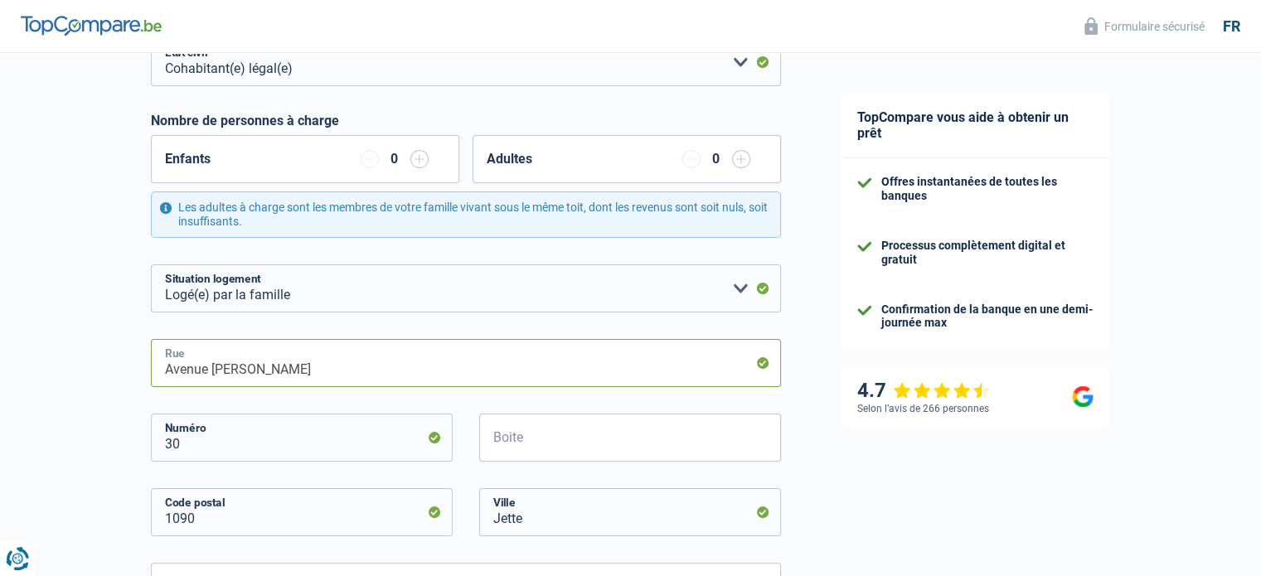
type input "Avenue [PERSON_NAME] 30"
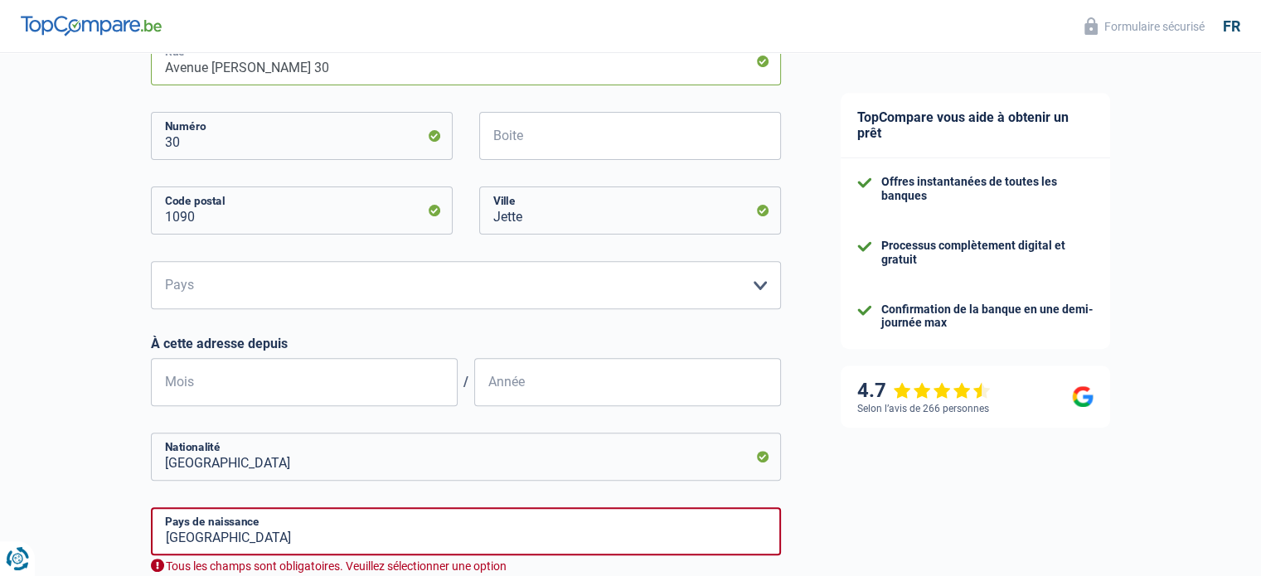
scroll to position [580, 0]
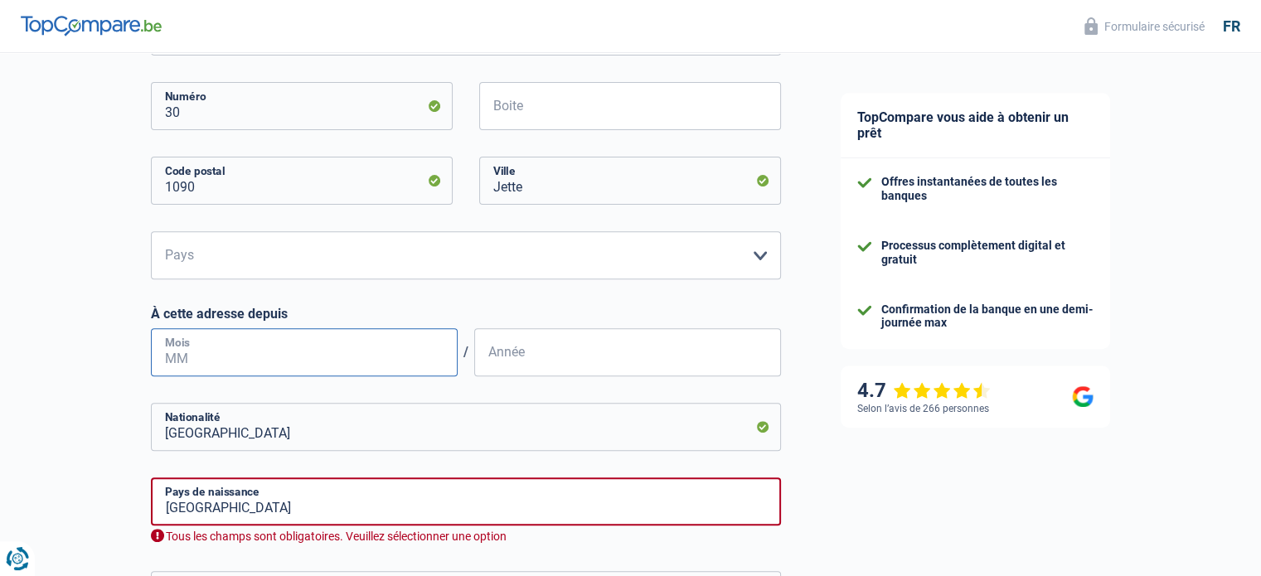
click at [212, 346] on input "Mois" at bounding box center [304, 352] width 307 height 48
type input "11"
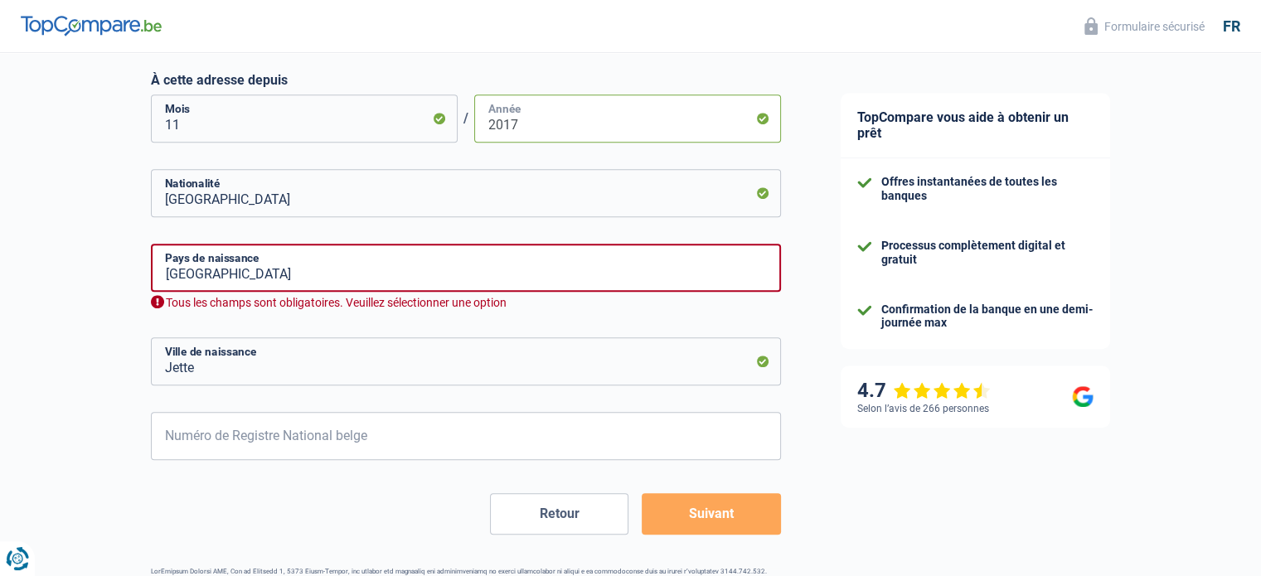
scroll to position [829, 0]
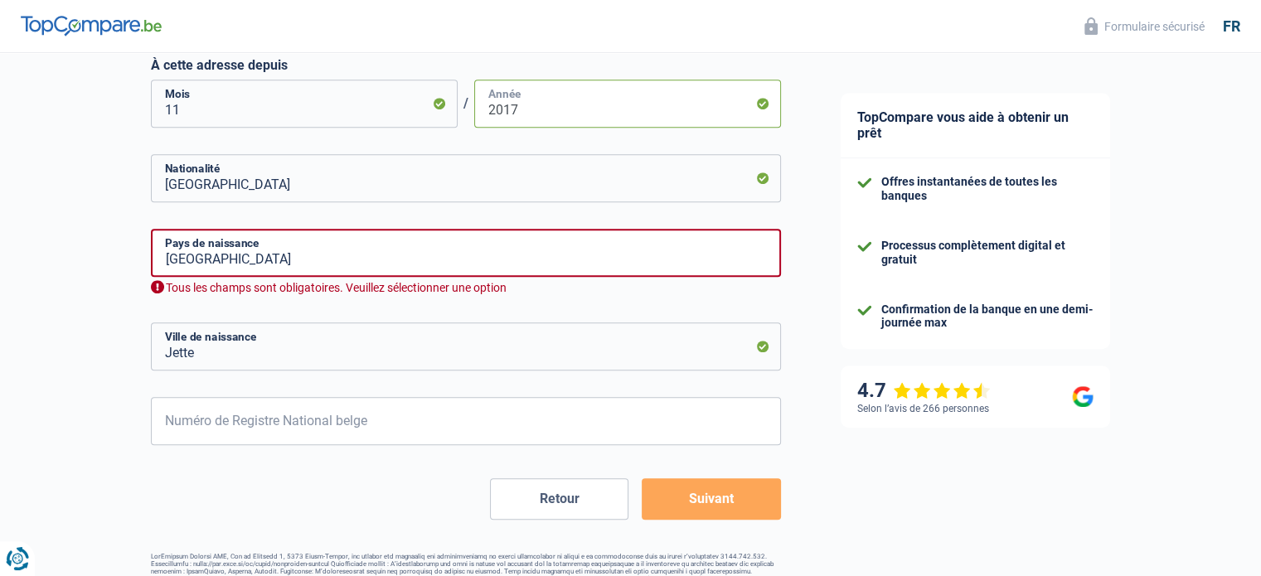
type input "2017"
click at [272, 243] on input "[GEOGRAPHIC_DATA]" at bounding box center [466, 253] width 630 height 48
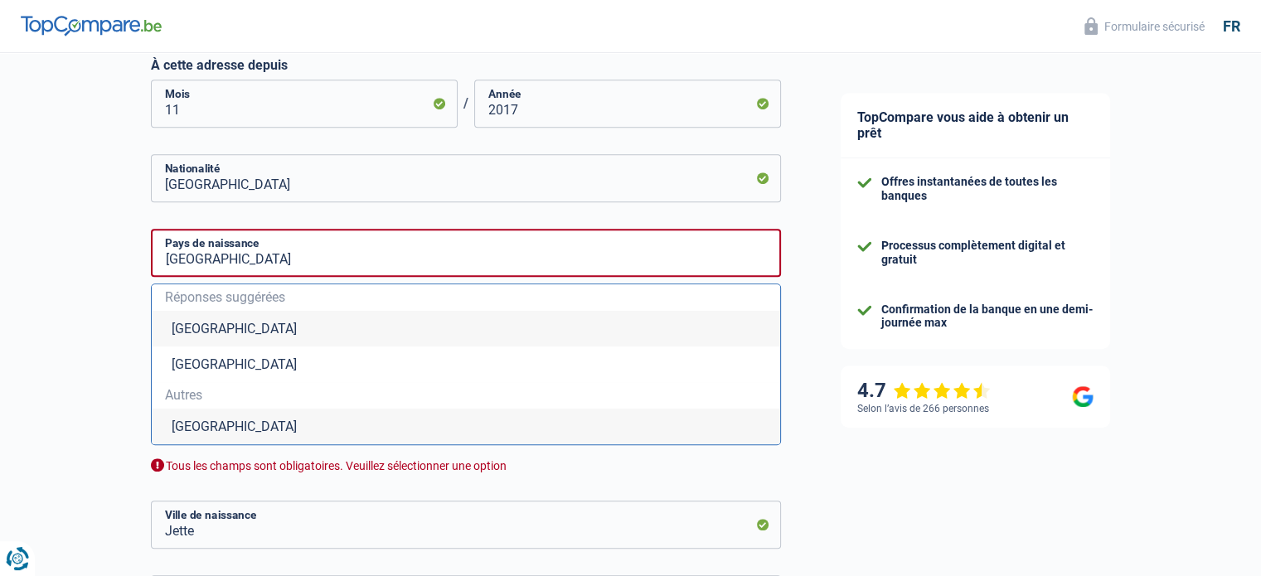
click at [192, 333] on li "[GEOGRAPHIC_DATA]" at bounding box center [466, 329] width 628 height 36
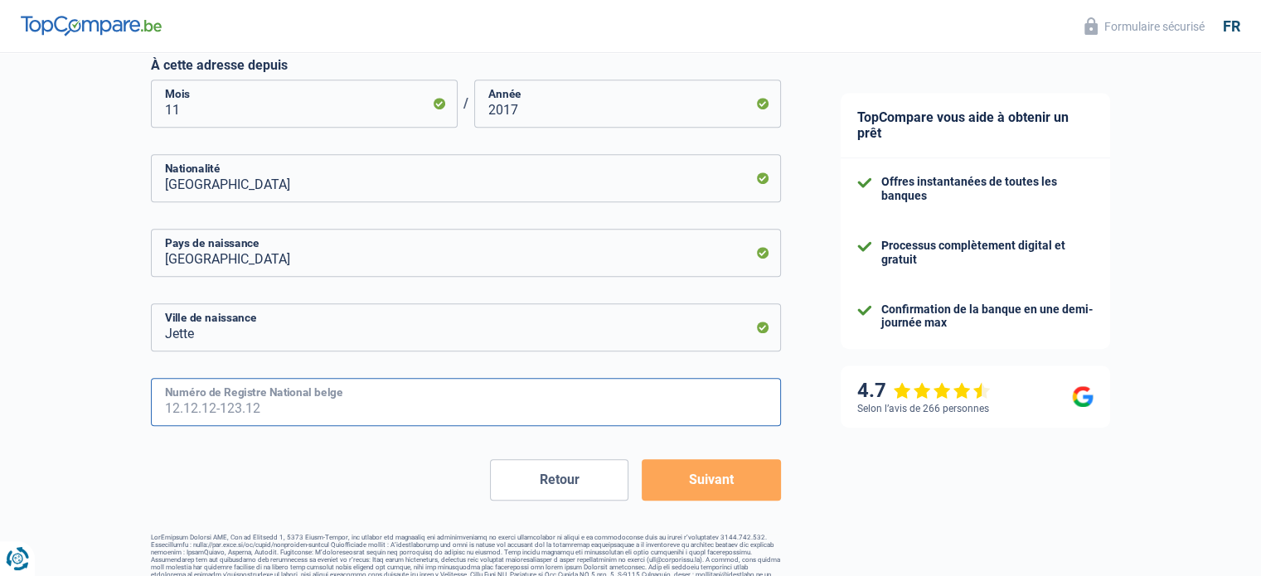
click at [226, 415] on input "Numéro de Registre National belge" at bounding box center [466, 402] width 630 height 48
type input "86.11.19-181.65"
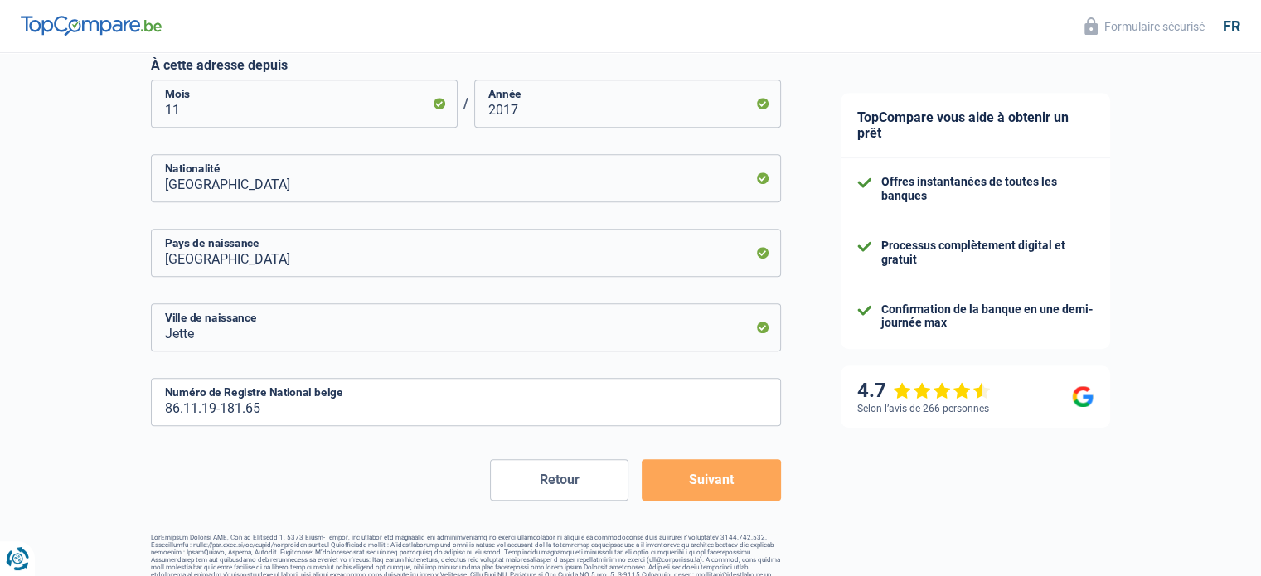
click at [703, 487] on button "Suivant" at bounding box center [711, 479] width 138 height 41
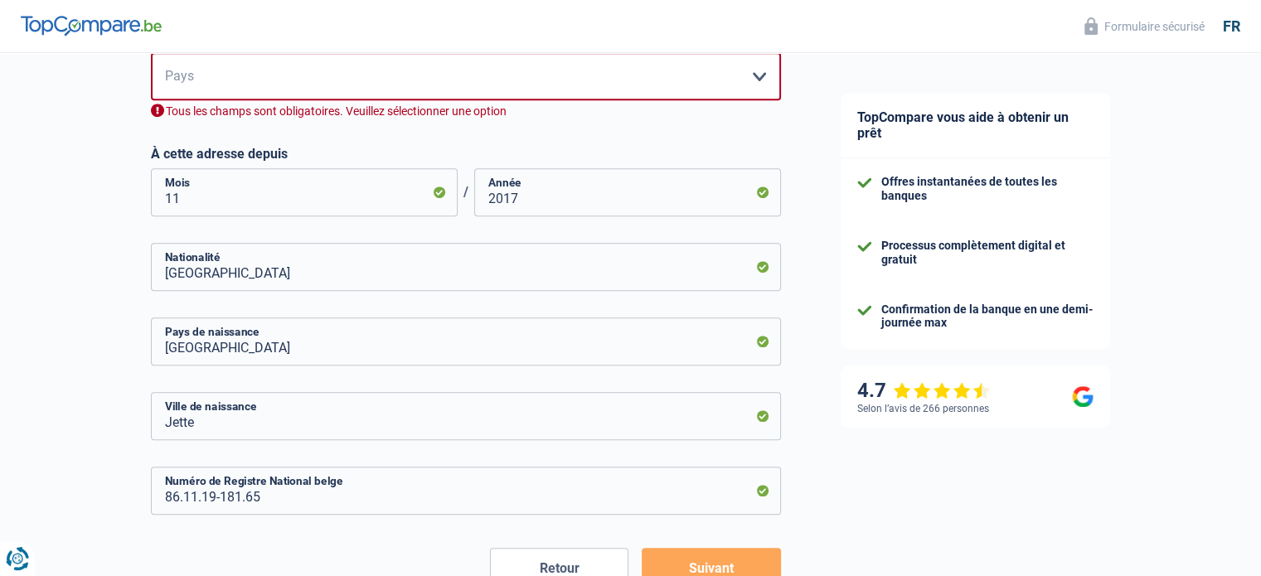
scroll to position [755, 0]
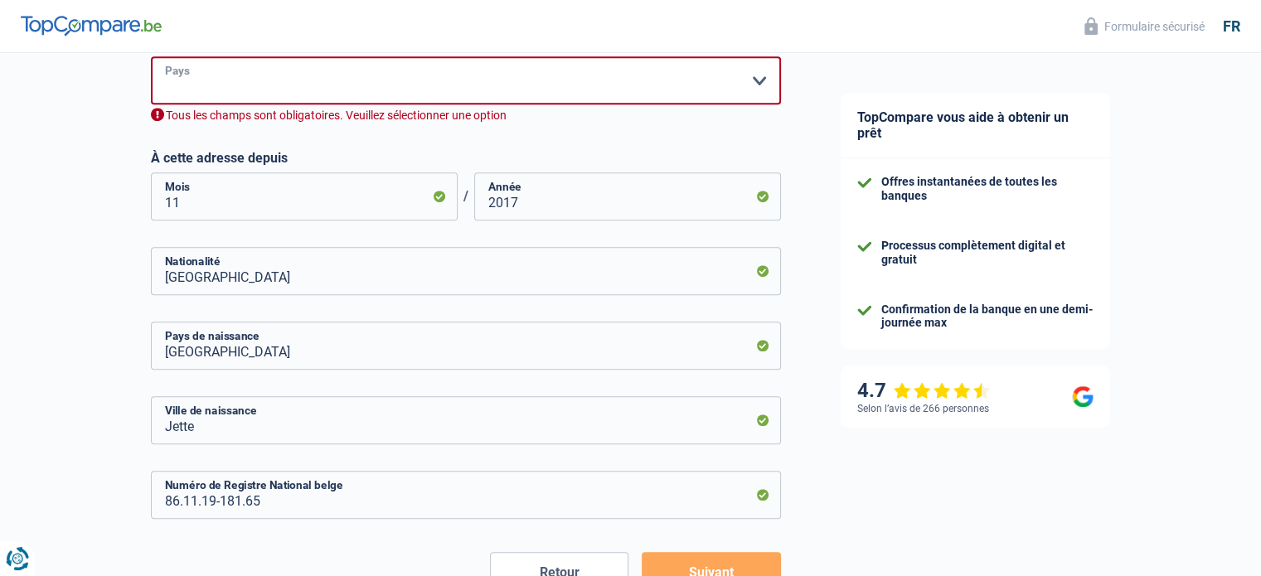
click at [315, 75] on select "Belgique Luxembourg Veuillez sélectionner une option" at bounding box center [466, 80] width 630 height 48
select select "BE"
click at [151, 56] on select "Belgique Luxembourg Veuillez sélectionner une option" at bounding box center [466, 80] width 630 height 48
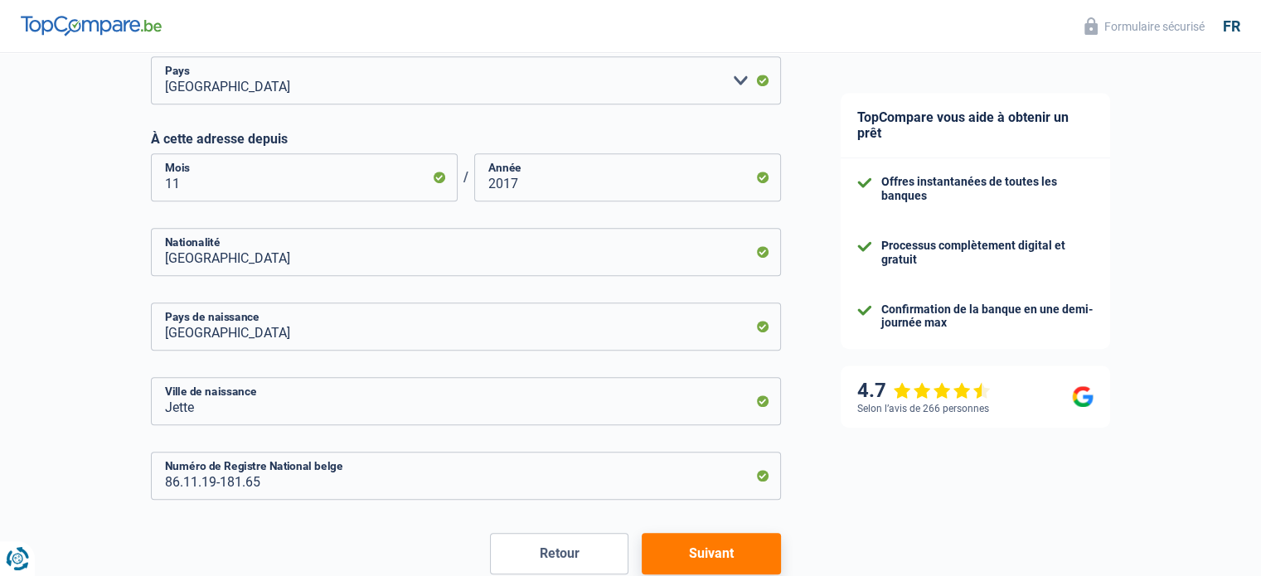
click at [696, 549] on button "Suivant" at bounding box center [711, 553] width 138 height 41
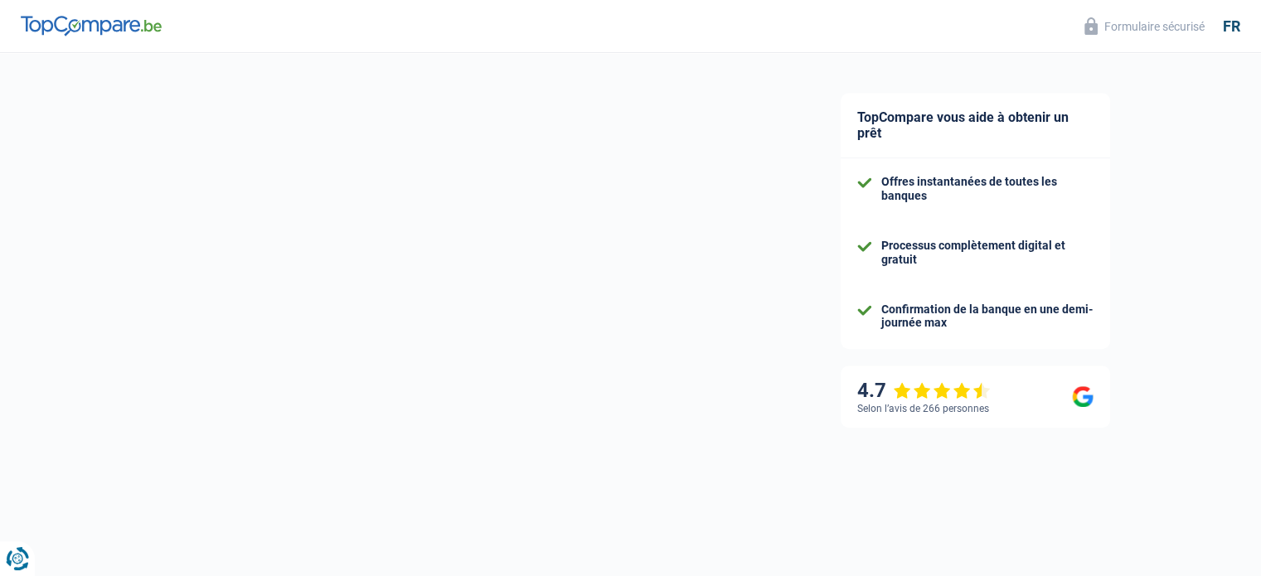
select select "netSalary"
select select "mealVouchers"
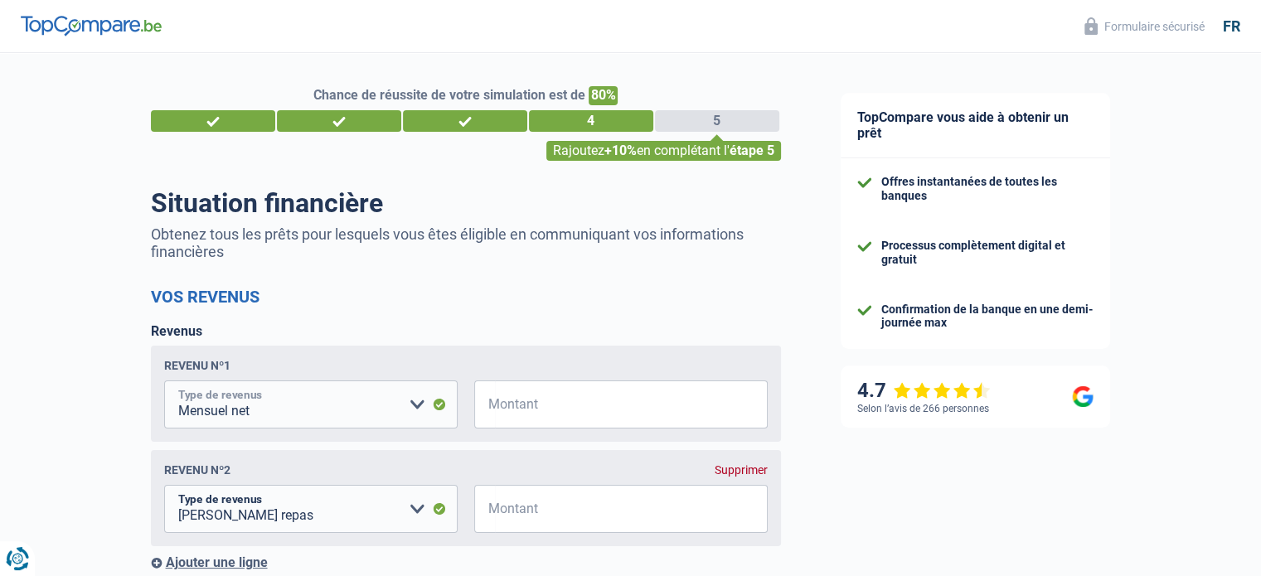
click at [358, 412] on select "Allocation d'handicap Allocations chômage Allocations familiales Chèques repas …" at bounding box center [310, 405] width 293 height 48
click at [617, 410] on input "Montant" at bounding box center [631, 405] width 273 height 48
type input "3.100"
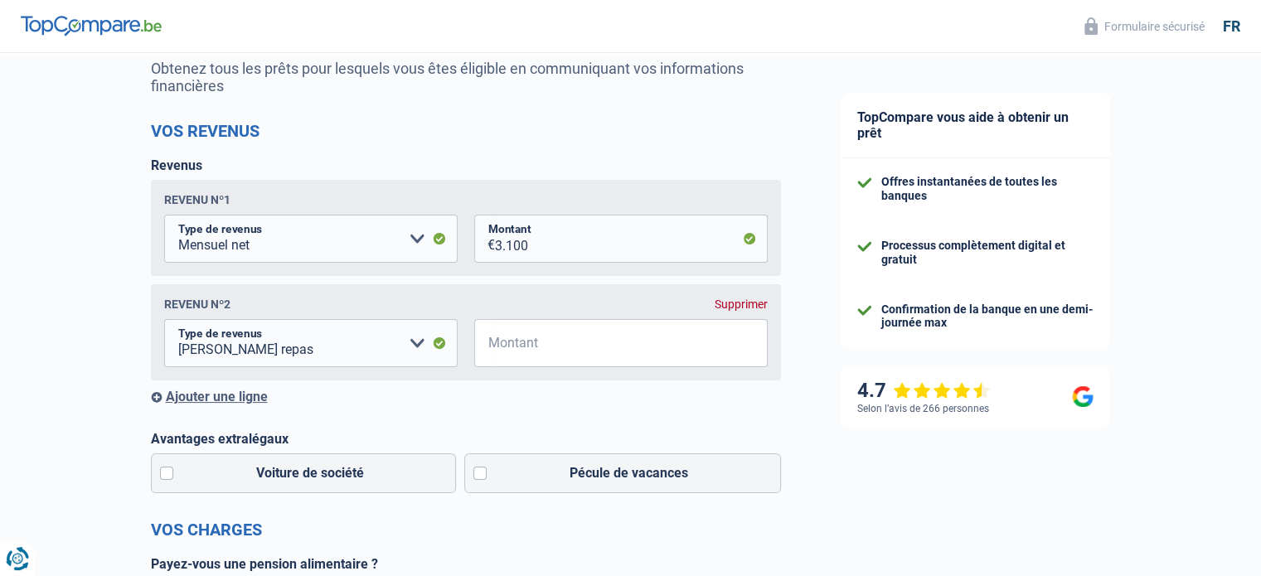
scroll to position [249, 0]
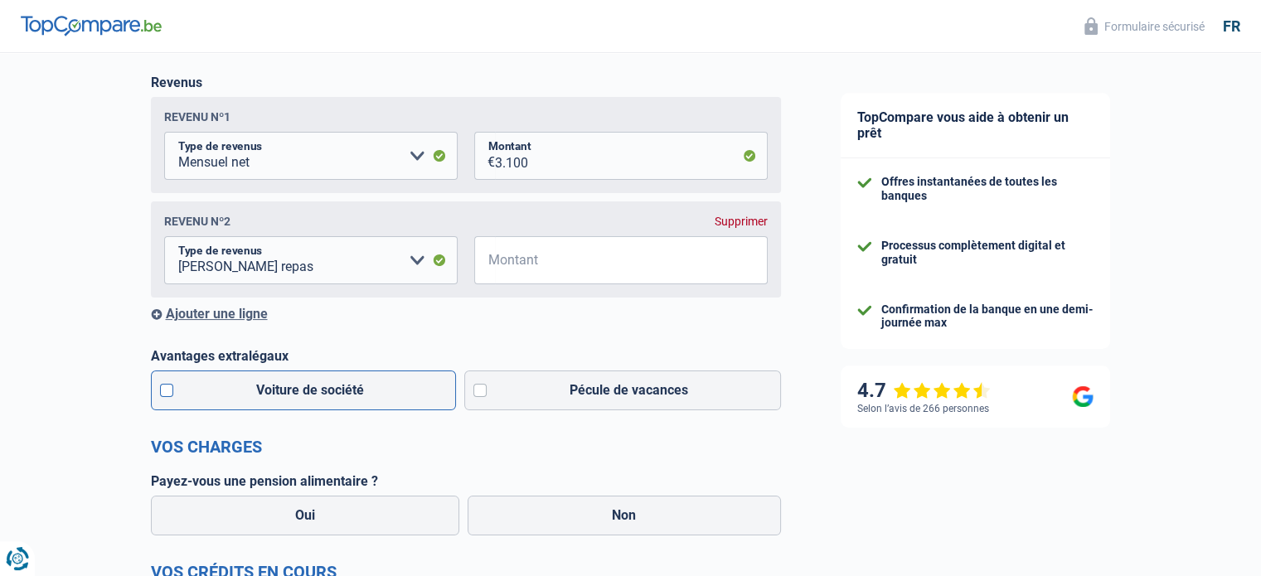
click at [170, 386] on label "Voiture de société" at bounding box center [304, 391] width 306 height 40
click at [170, 386] on input "Voiture de société" at bounding box center [304, 391] width 306 height 40
checkbox input "true"
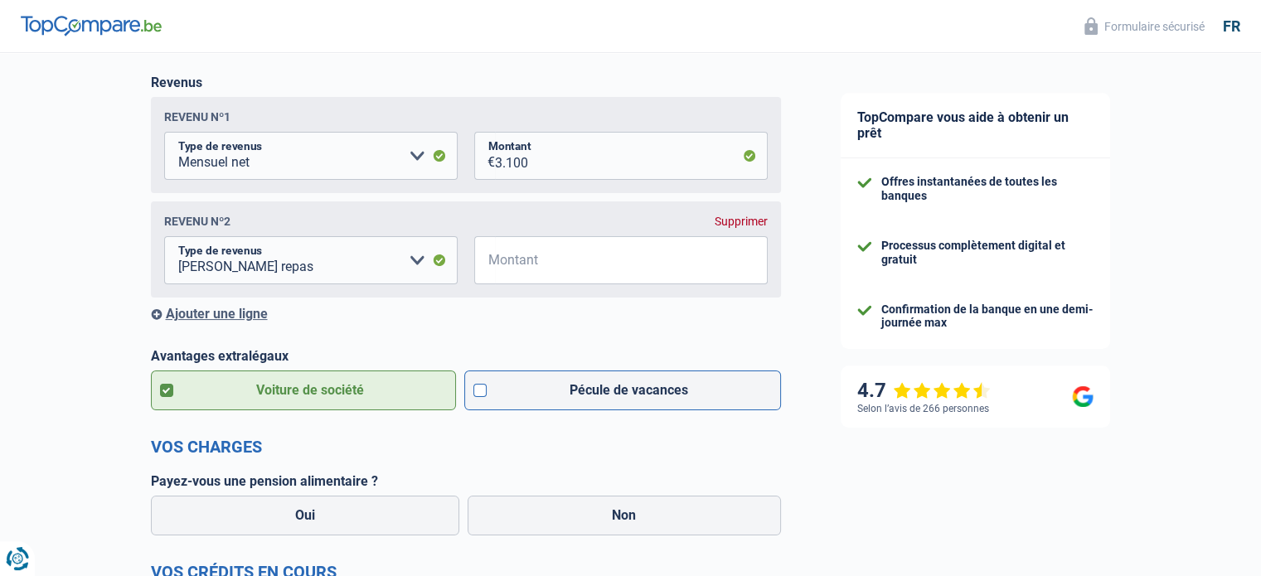
click at [491, 392] on label "Pécule de vacances" at bounding box center [622, 391] width 317 height 40
click at [491, 392] on input "Pécule de vacances" at bounding box center [622, 391] width 317 height 40
checkbox input "true"
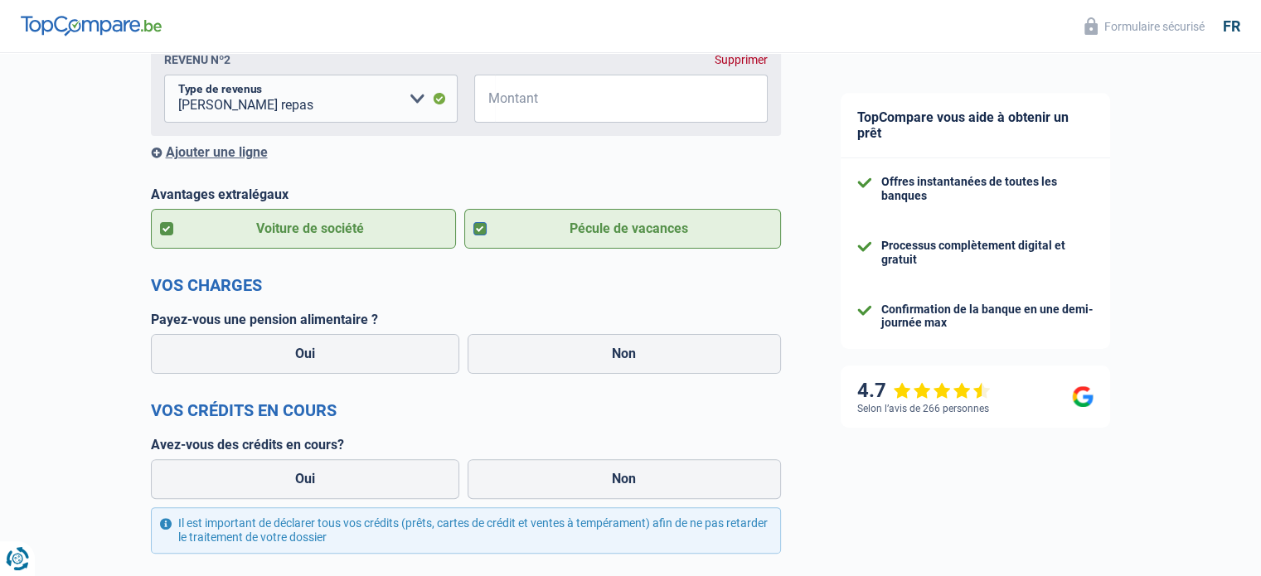
scroll to position [415, 0]
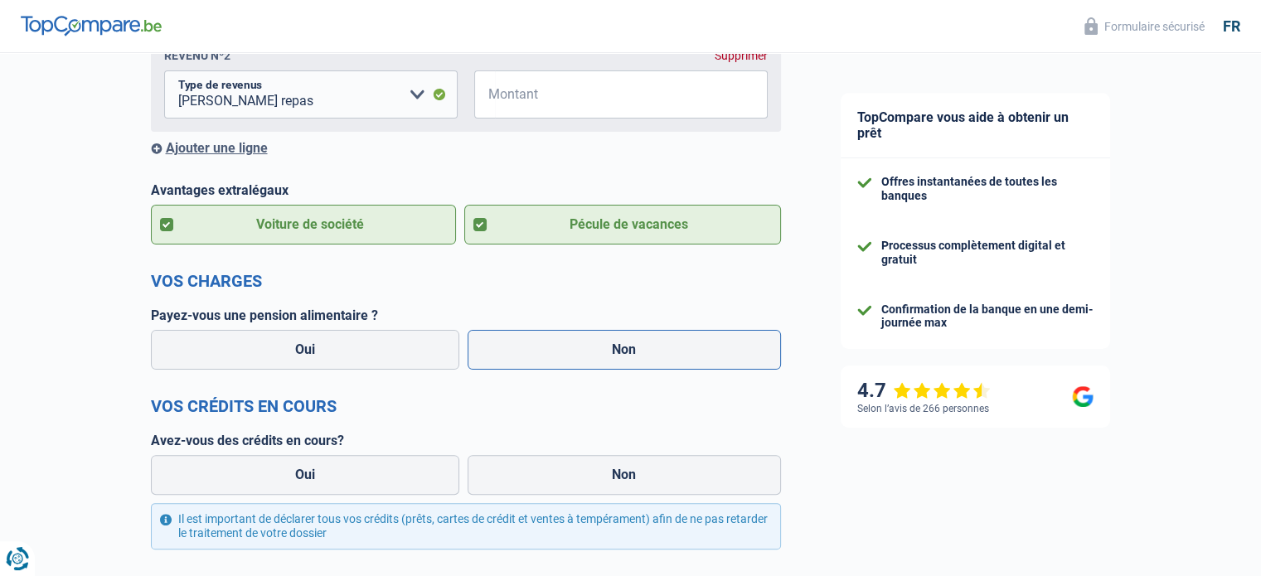
click at [650, 357] on label "Non" at bounding box center [624, 350] width 313 height 40
click at [650, 357] on input "Non" at bounding box center [624, 350] width 313 height 40
radio input "true"
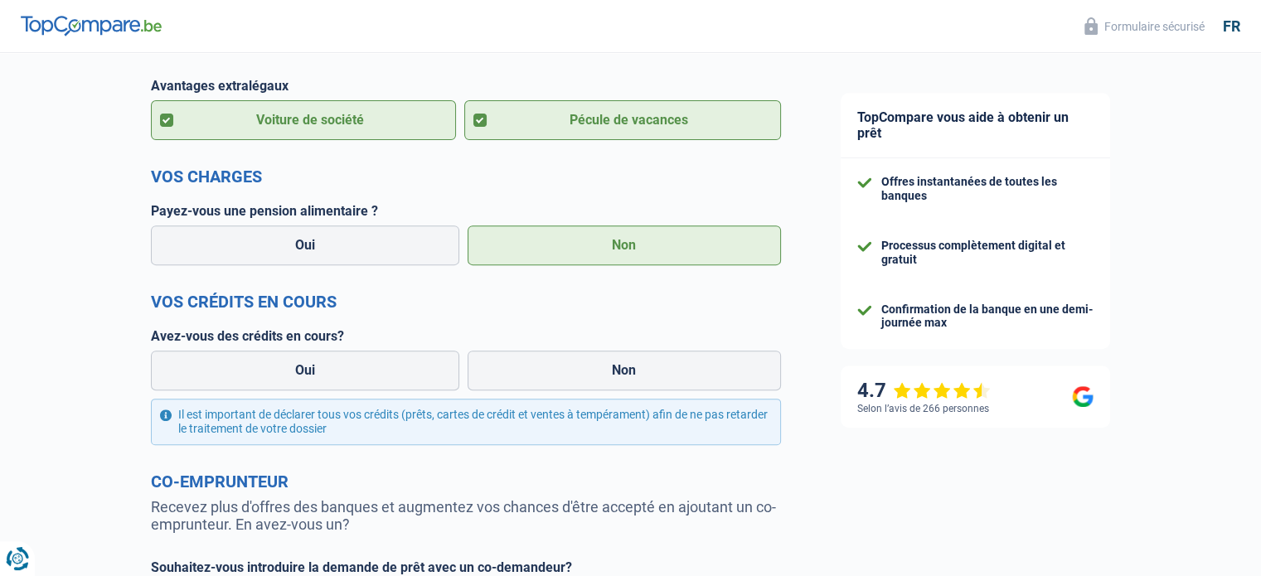
scroll to position [580, 0]
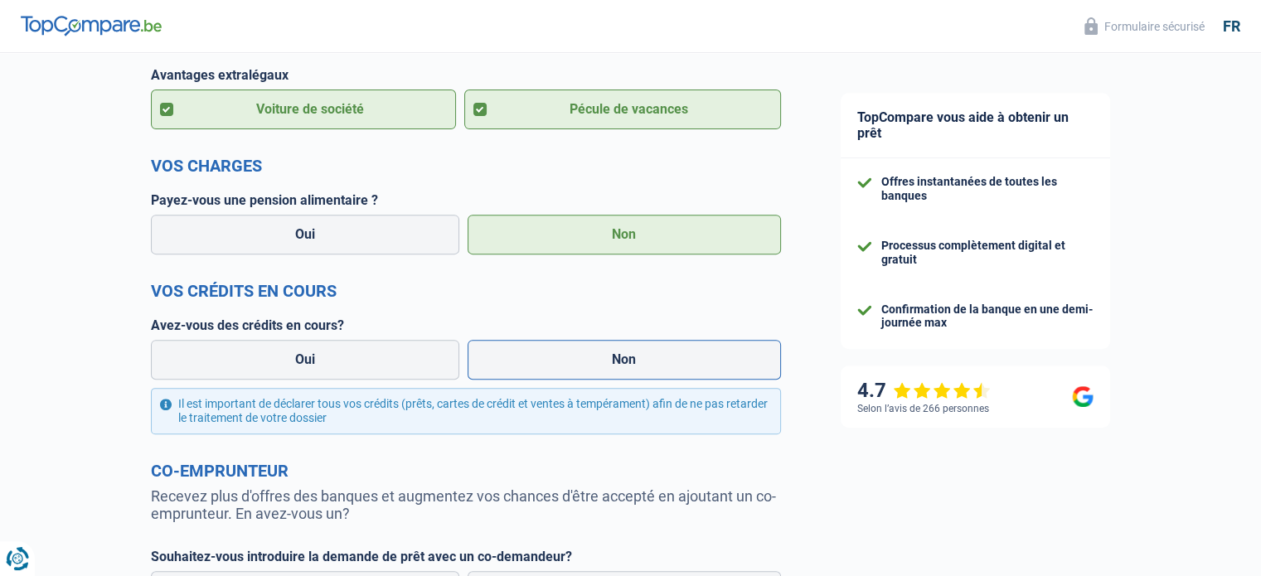
click at [501, 354] on label "Non" at bounding box center [624, 360] width 313 height 40
click at [501, 354] on input "Non" at bounding box center [624, 360] width 313 height 40
radio input "true"
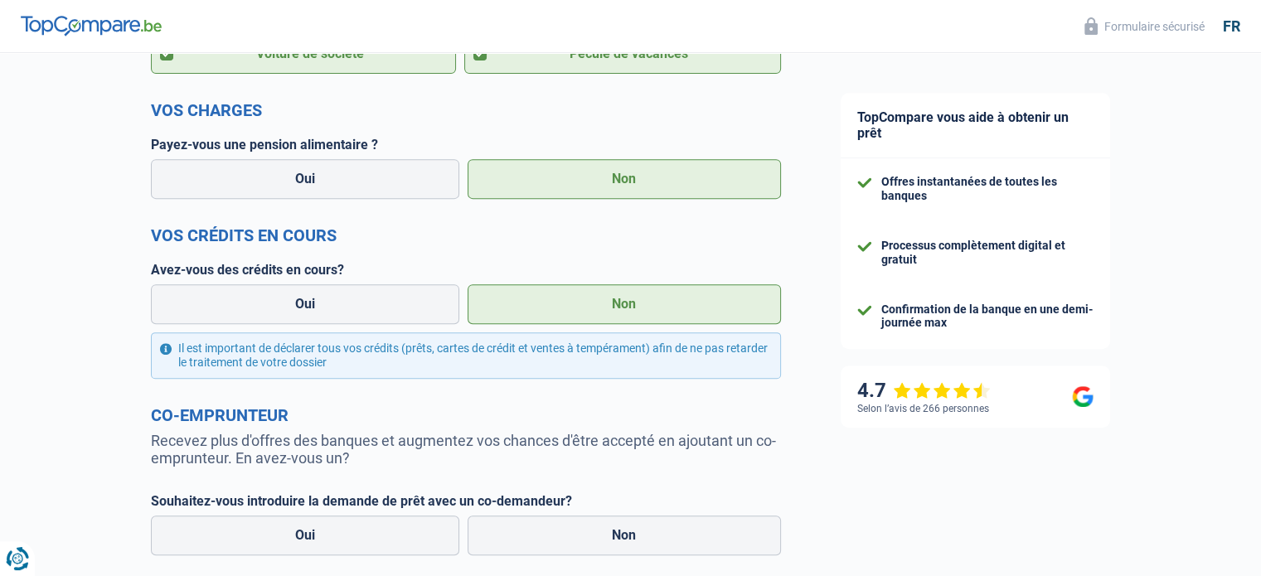
scroll to position [746, 0]
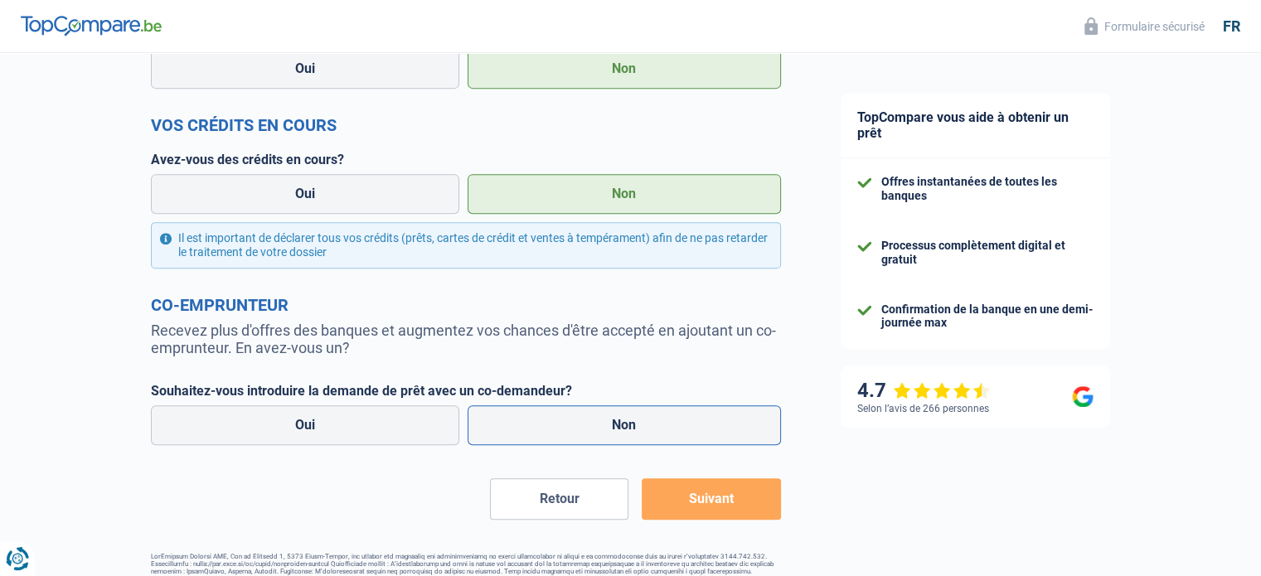
click at [620, 414] on label "Non" at bounding box center [624, 425] width 313 height 40
click at [620, 414] on input "Non" at bounding box center [624, 425] width 313 height 40
radio input "true"
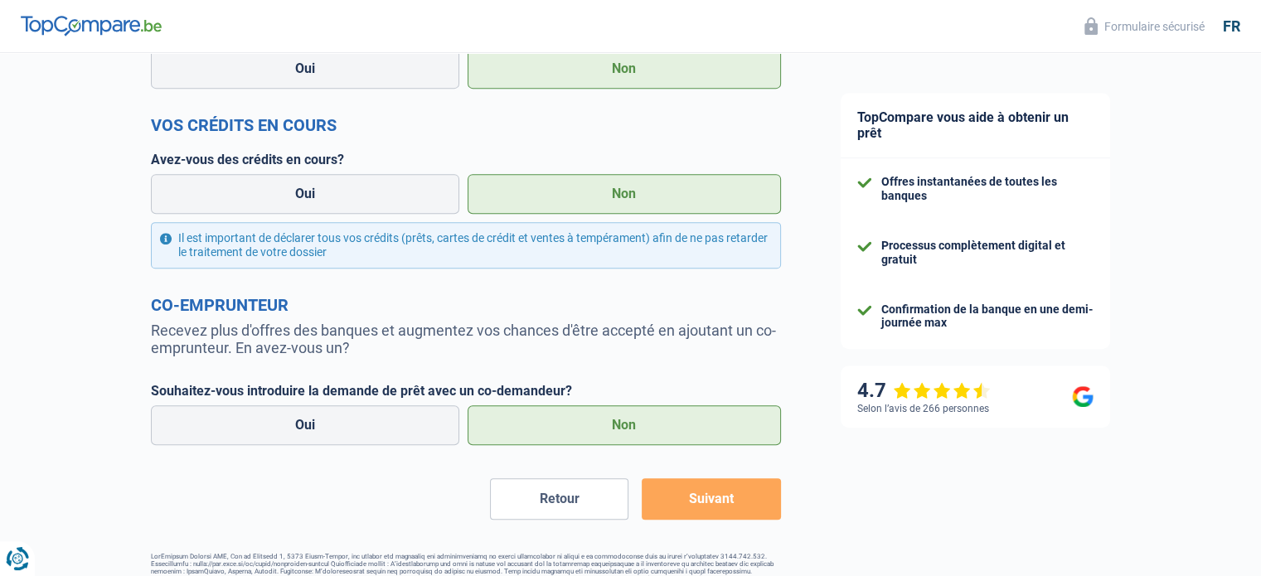
click at [710, 505] on button "Suivant" at bounding box center [711, 498] width 138 height 41
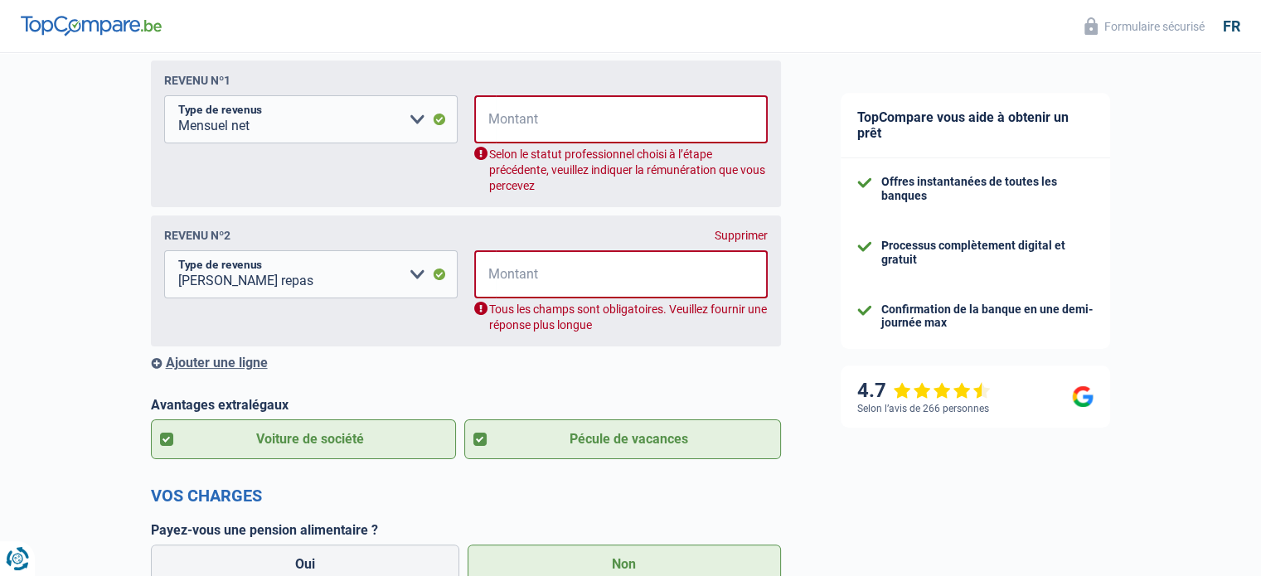
scroll to position [268, 0]
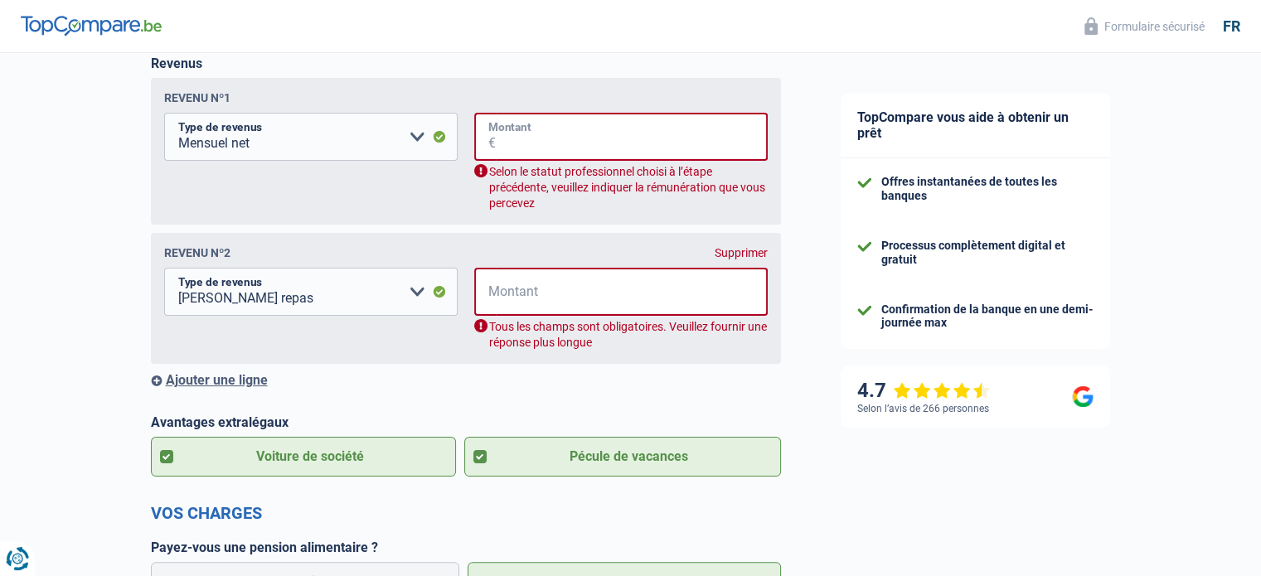
click at [634, 141] on input "Montant" at bounding box center [632, 137] width 272 height 48
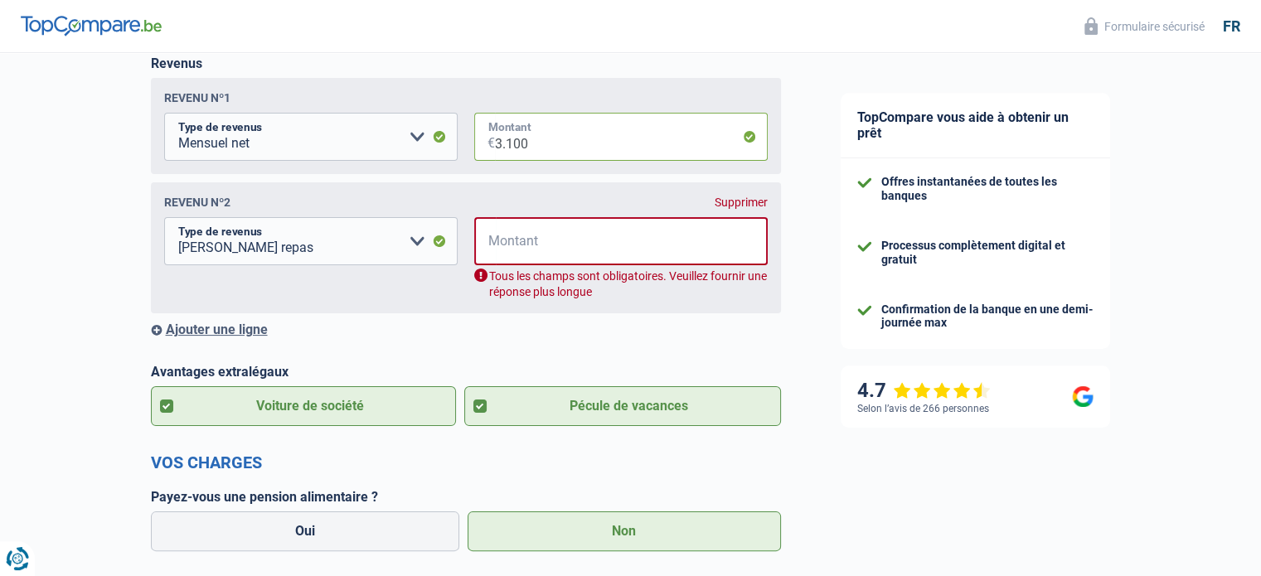
type input "3.100"
click at [533, 248] on input "Montant" at bounding box center [632, 241] width 272 height 48
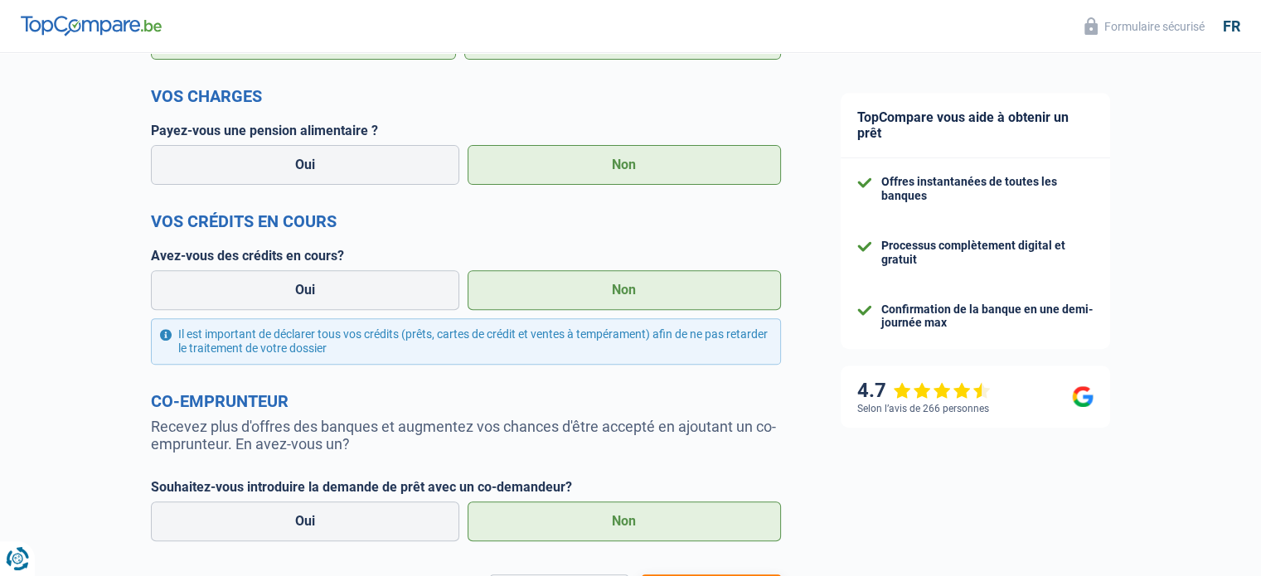
scroll to position [740, 0]
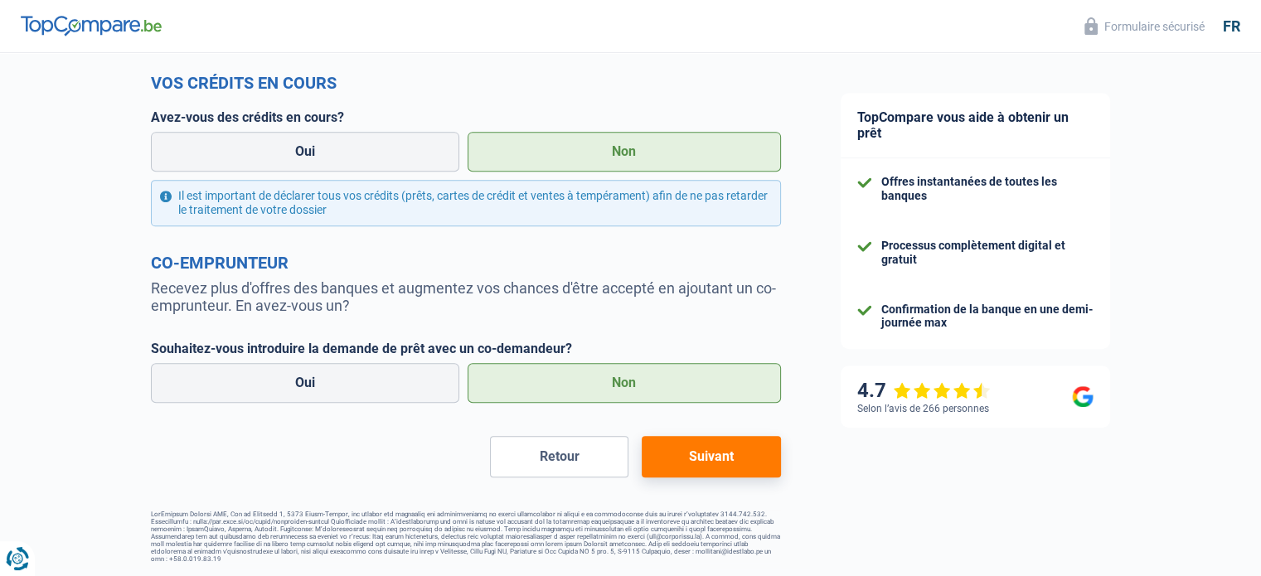
type input "64"
click at [756, 447] on button "Suivant" at bounding box center [711, 456] width 138 height 41
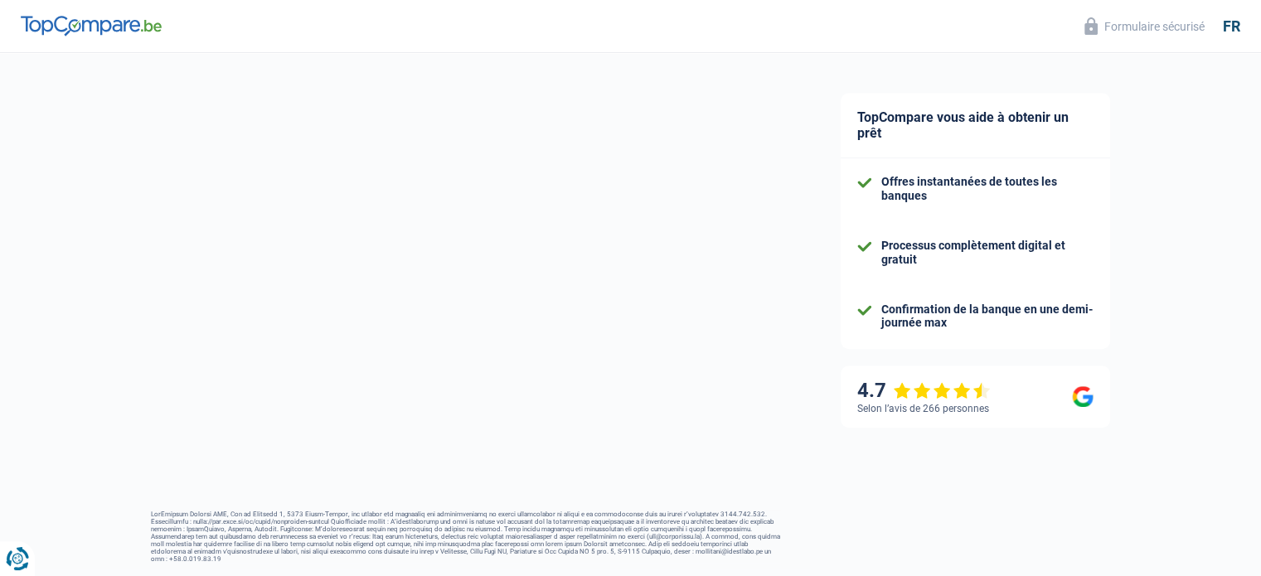
select select "120"
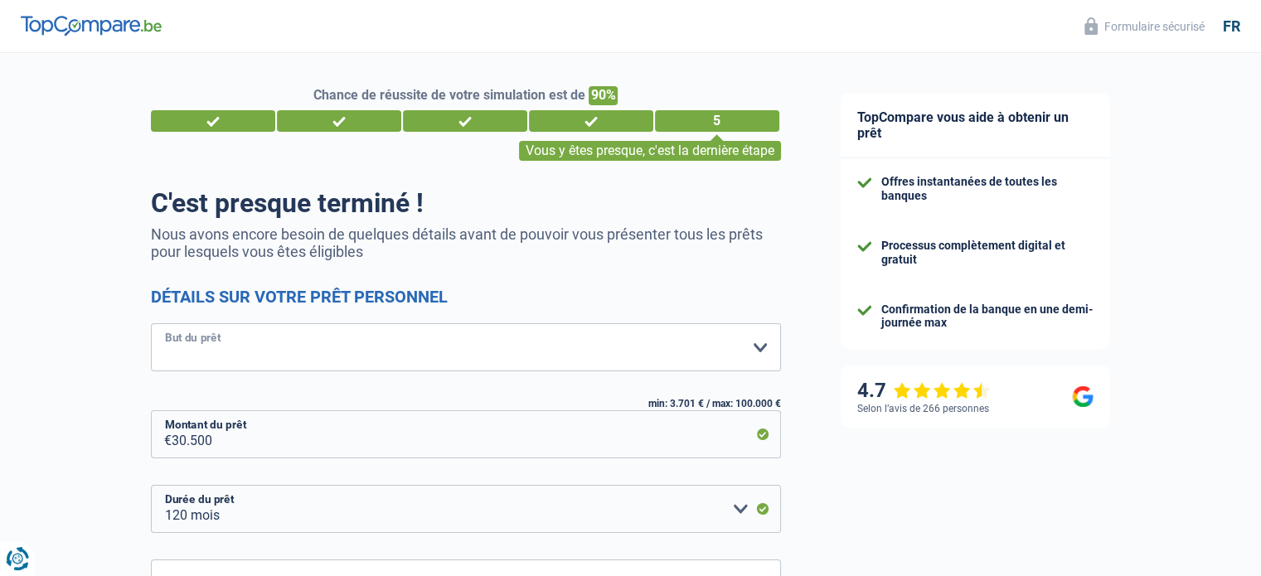
click at [749, 342] on select "Confort maison: meubles, textile, peinture, électroménager, outillage non-profe…" at bounding box center [466, 347] width 630 height 48
select select "other"
click at [151, 324] on select "Confort maison: meubles, textile, peinture, électroménager, outillage non-profe…" at bounding box center [466, 347] width 630 height 48
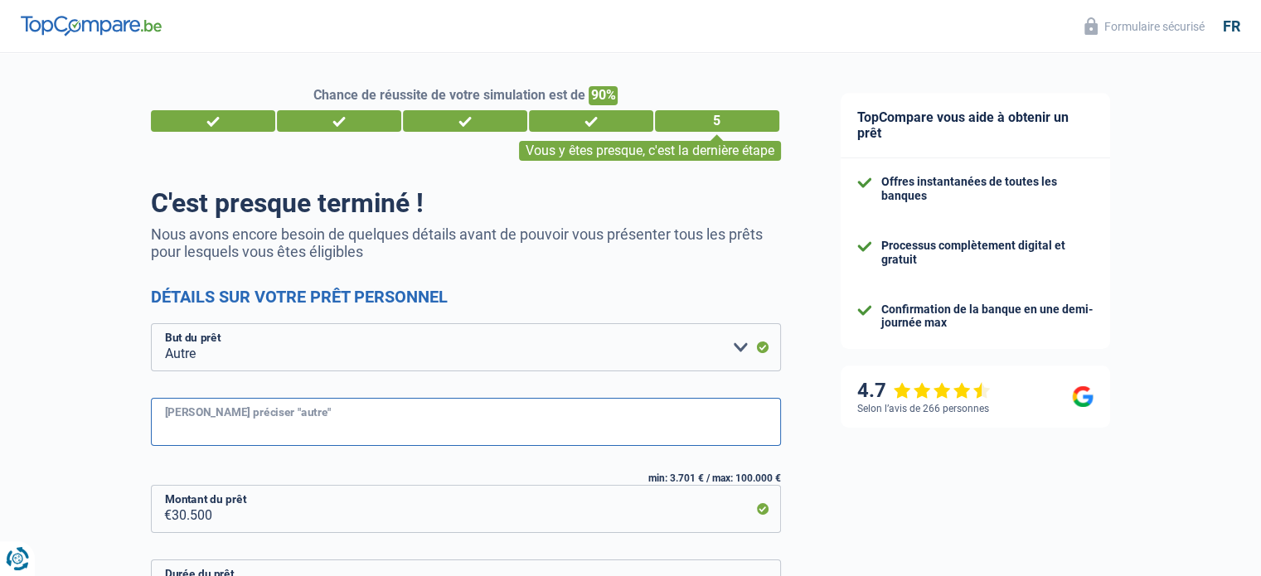
click at [243, 423] on input "[PERSON_NAME] préciser "autre"" at bounding box center [466, 422] width 630 height 48
type input "reprise credit compagne"
click at [3, 445] on div "Chance de réussite de votre simulation est de 90% 1 2 3 4 5 Vous y êtes presque…" at bounding box center [405, 474] width 811 height 856
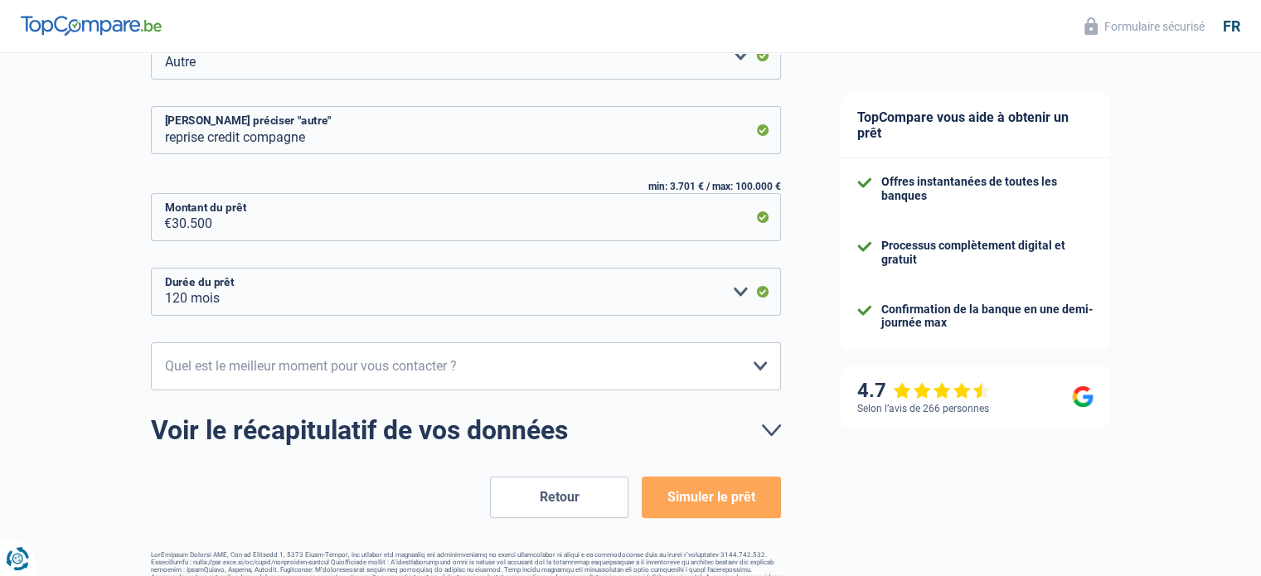
scroll to position [332, 0]
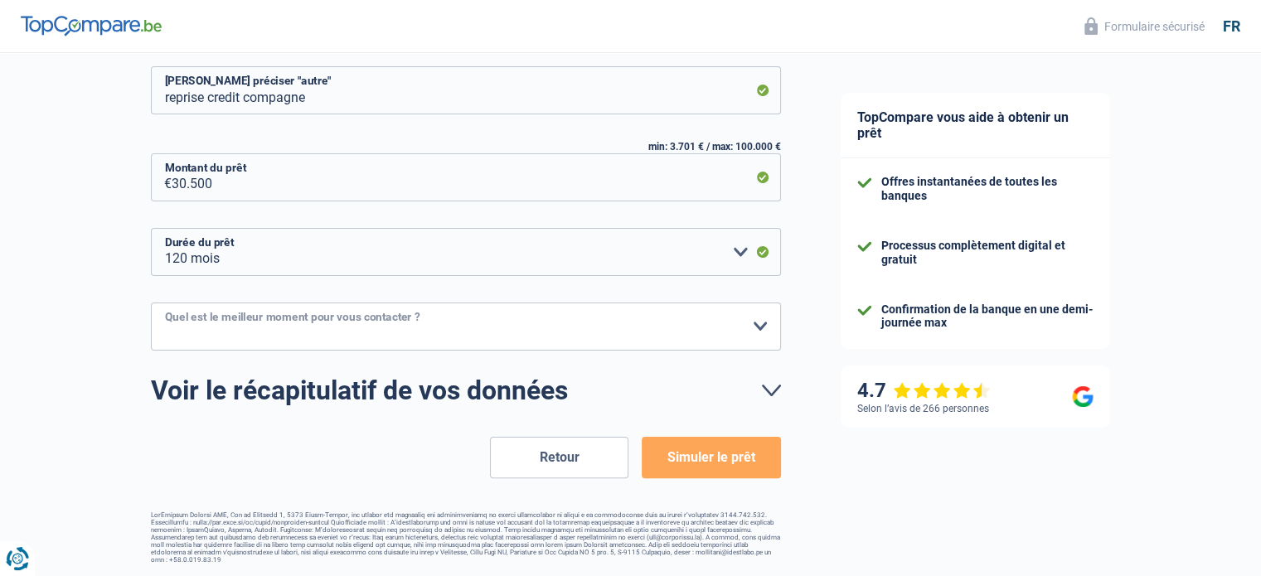
click at [366, 303] on select "10h-12h 12h-14h 14h-16h 16h-18h Veuillez sélectionner une option" at bounding box center [466, 327] width 630 height 48
click at [82, 344] on div "Chance de réussite de votre simulation est de 90% 1 2 3 4 5 Vous y êtes presque…" at bounding box center [405, 143] width 811 height 856
drag, startPoint x: 431, startPoint y: 364, endPoint x: 428, endPoint y: 334, distance: 30.0
click at [431, 358] on form "C'est presque terminé ! Nous avons encore besoin de quelques détails avant de p…" at bounding box center [466, 167] width 630 height 623
click at [428, 331] on select "10h-12h 12h-14h 14h-16h 16h-18h Veuillez sélectionner une option" at bounding box center [466, 327] width 630 height 48
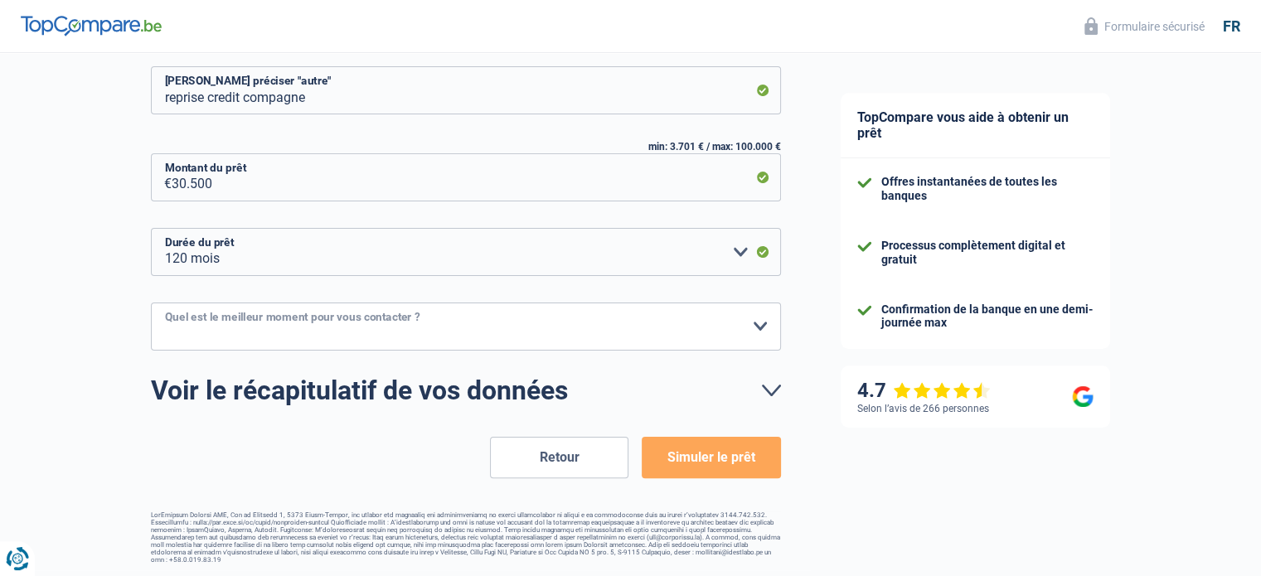
select select "14-16"
click at [151, 303] on select "10h-12h 12h-14h 14h-16h 16h-18h Veuillez sélectionner une option" at bounding box center [466, 327] width 630 height 48
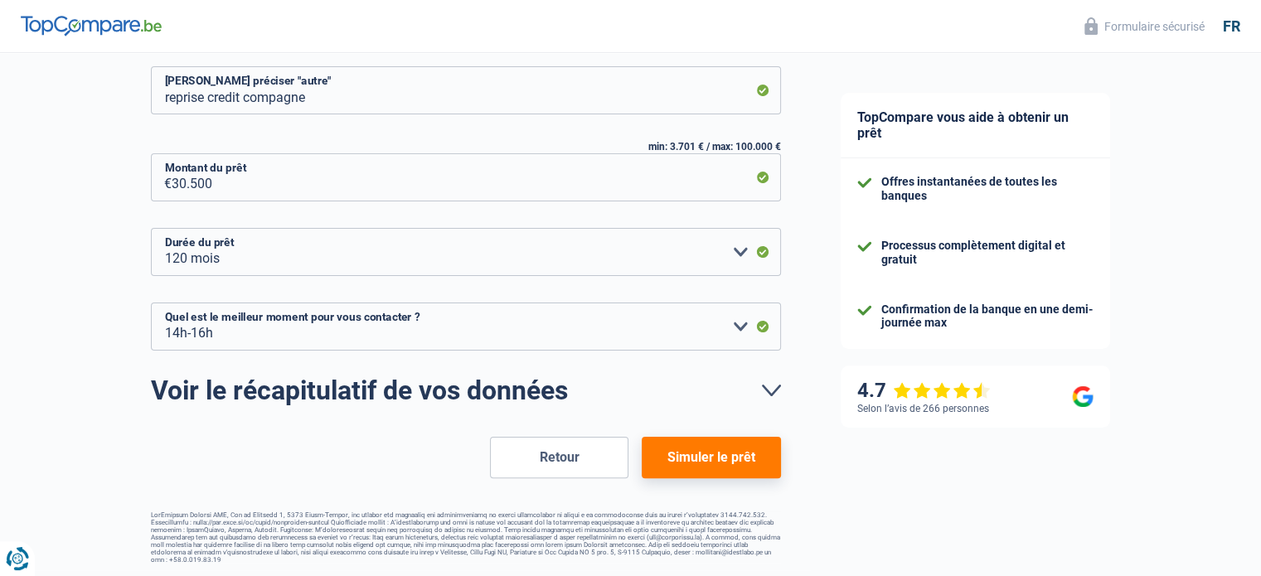
click at [716, 463] on button "Simuler le prêt" at bounding box center [711, 457] width 138 height 41
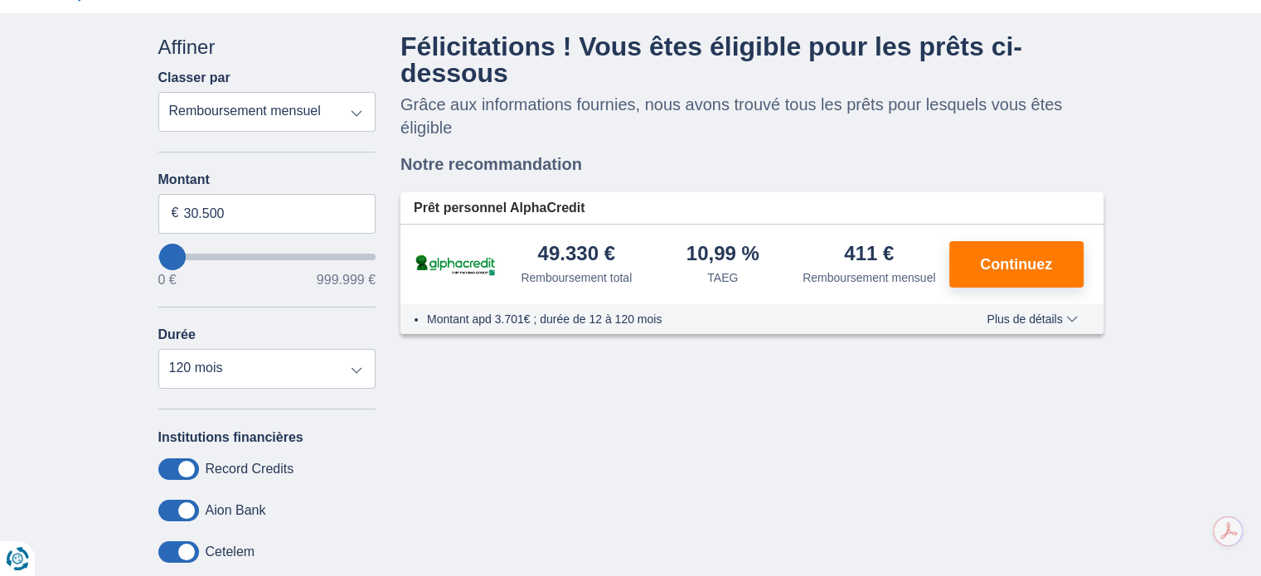
scroll to position [83, 0]
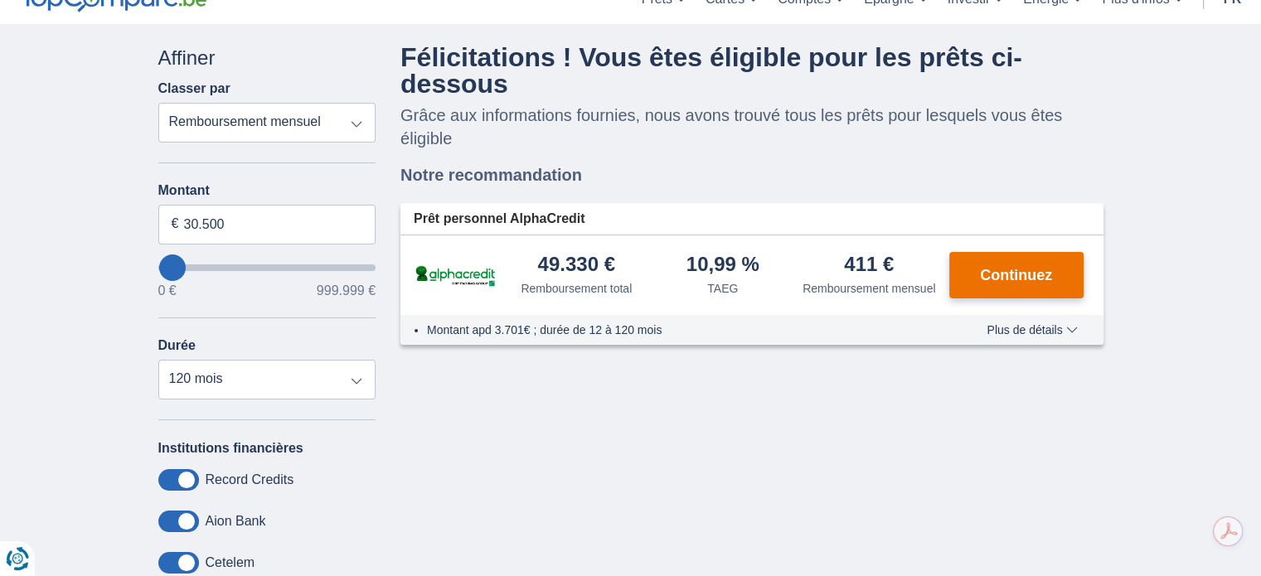
click at [992, 276] on span "Continuez" at bounding box center [1016, 275] width 72 height 15
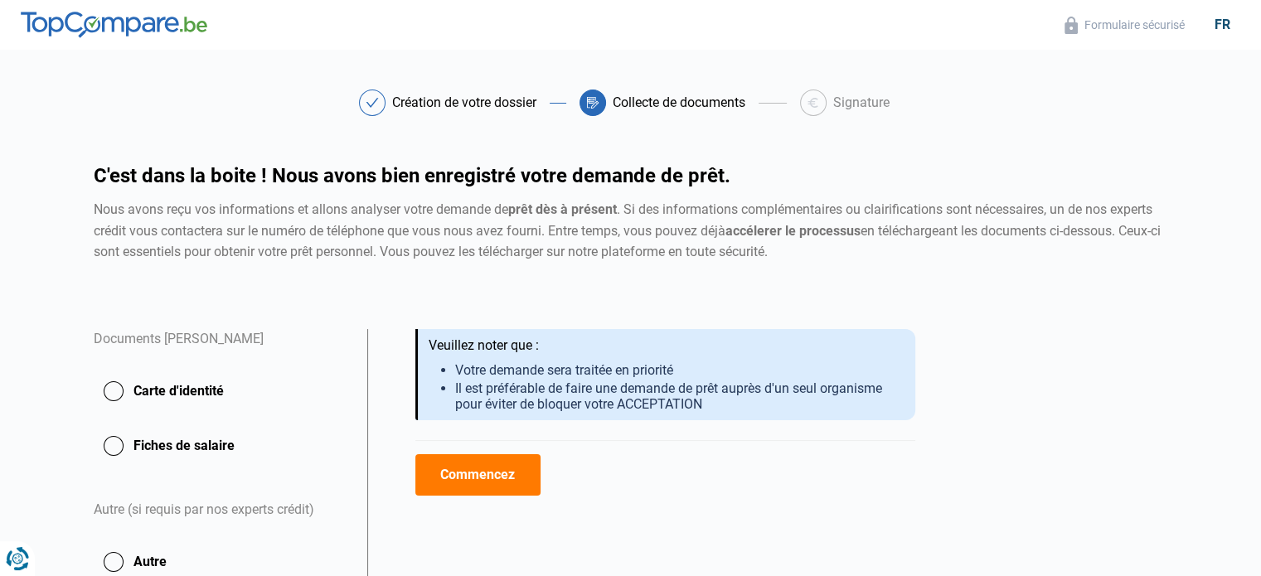
scroll to position [83, 0]
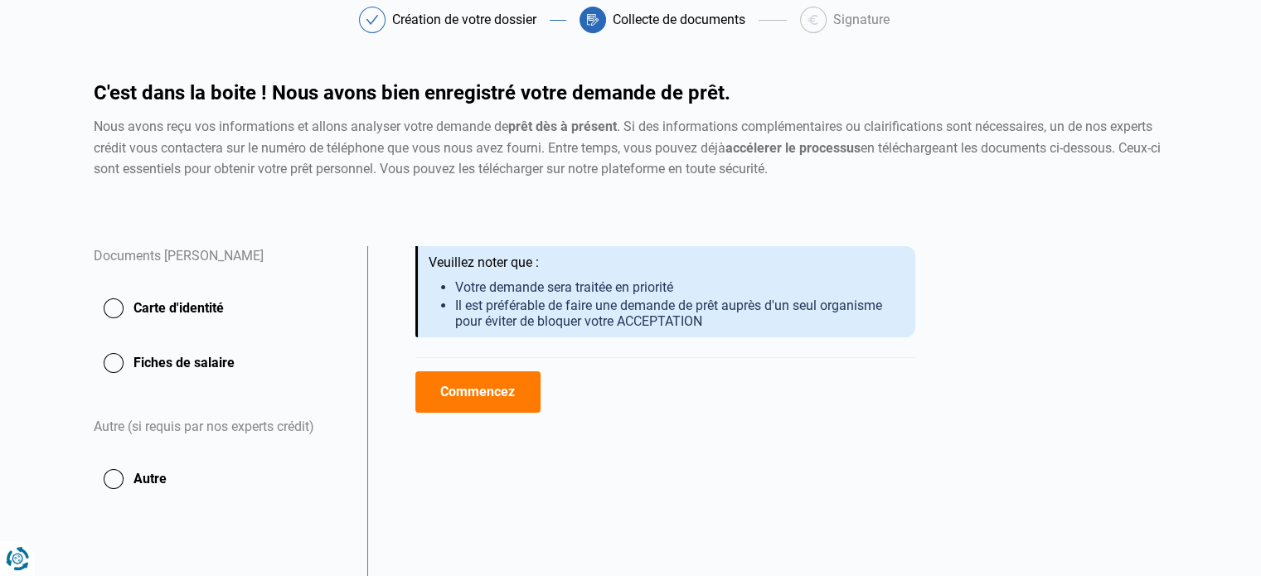
click at [497, 378] on button "Commencez" at bounding box center [477, 391] width 125 height 41
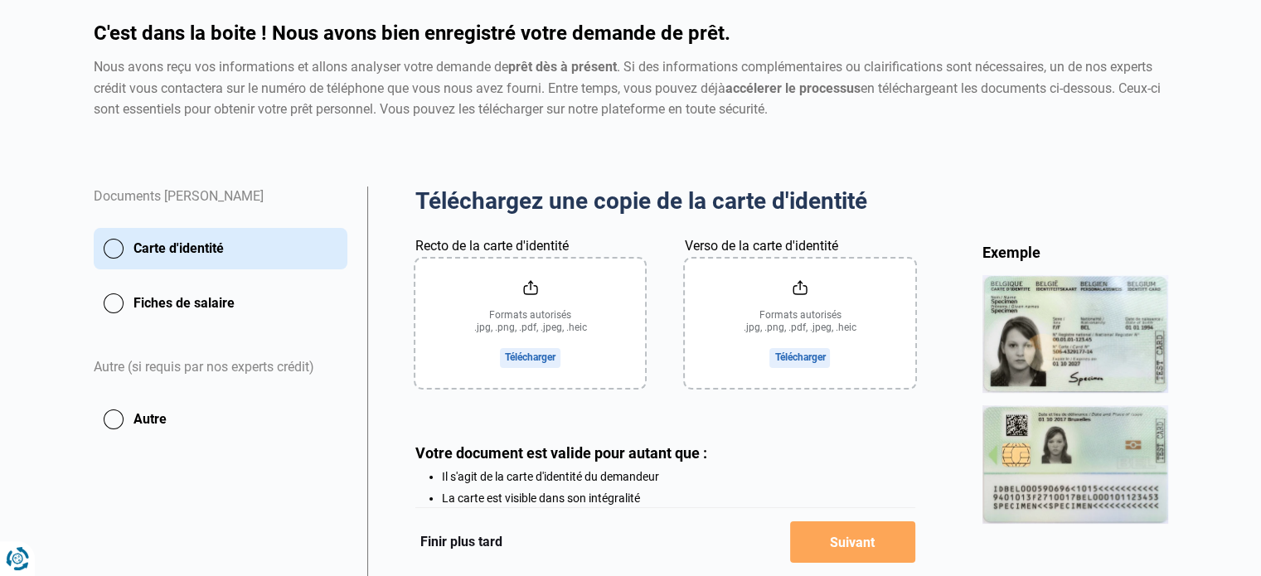
scroll to position [166, 0]
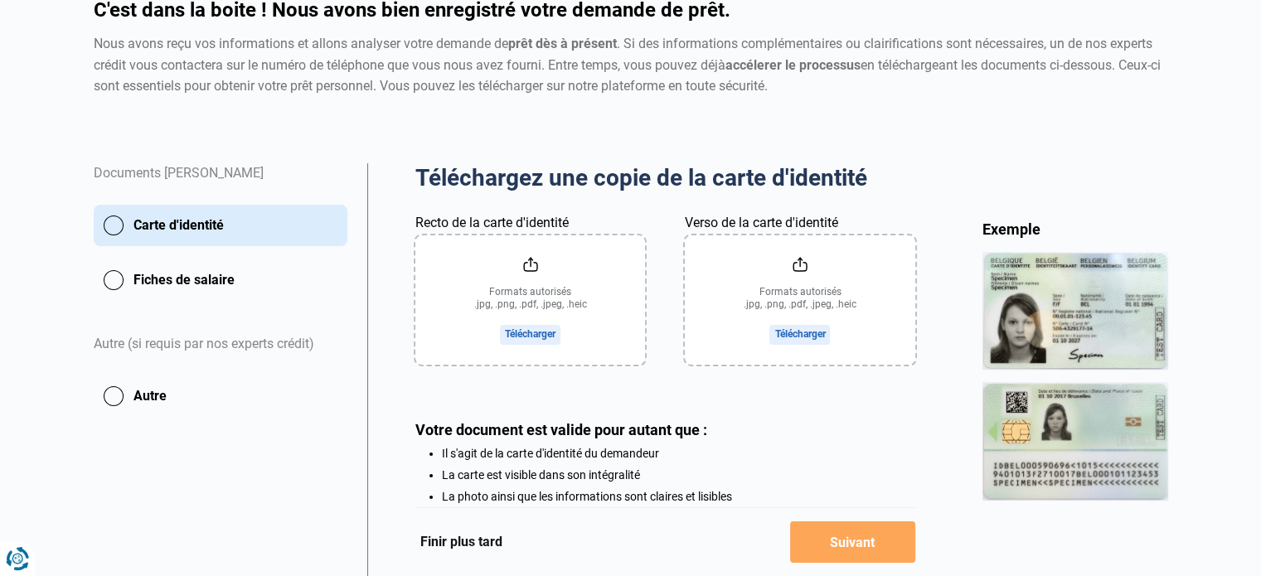
click at [522, 294] on input "Recto de la carte d'identité" at bounding box center [530, 299] width 230 height 129
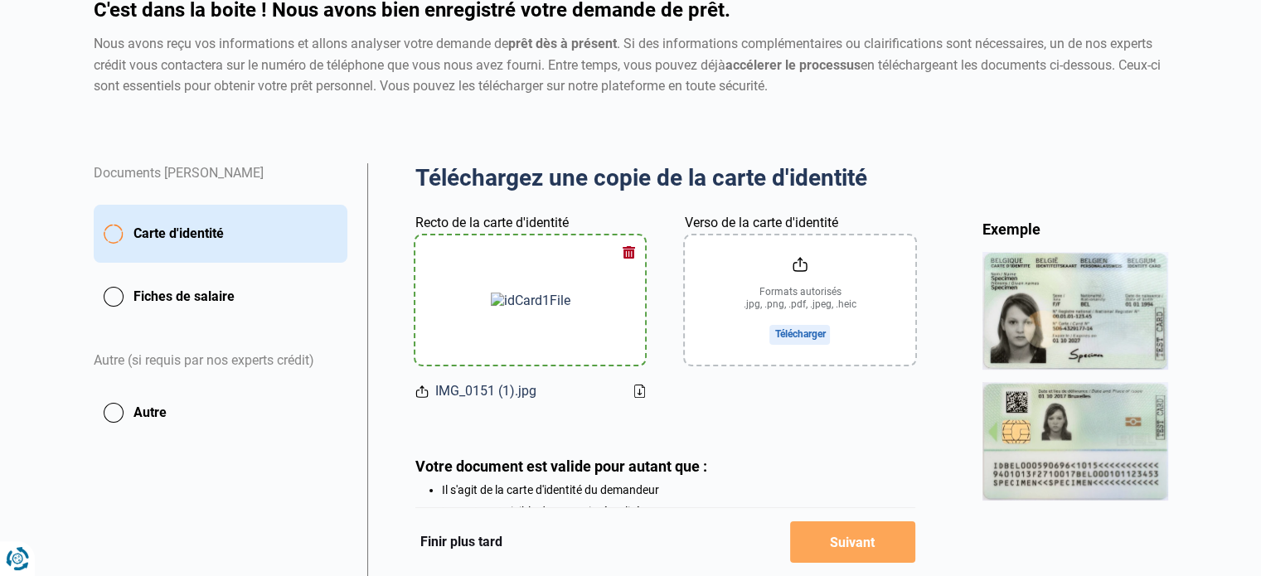
click at [758, 280] on input "Verso de la carte d'identité" at bounding box center [800, 299] width 230 height 129
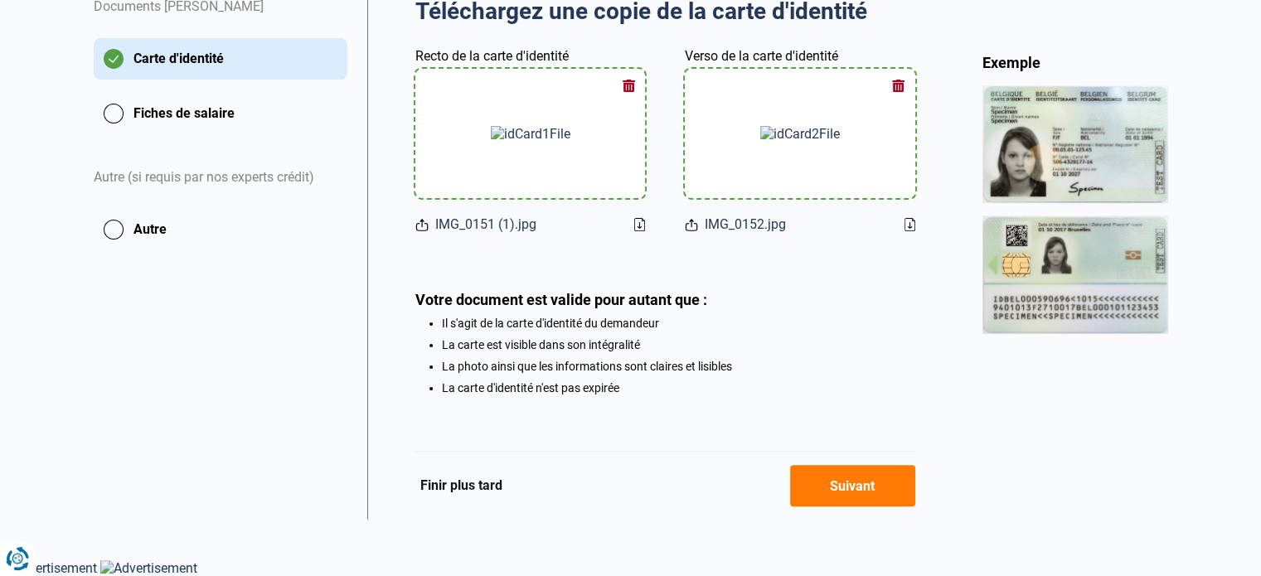
scroll to position [335, 0]
click at [848, 486] on button "Suivant" at bounding box center [852, 485] width 125 height 41
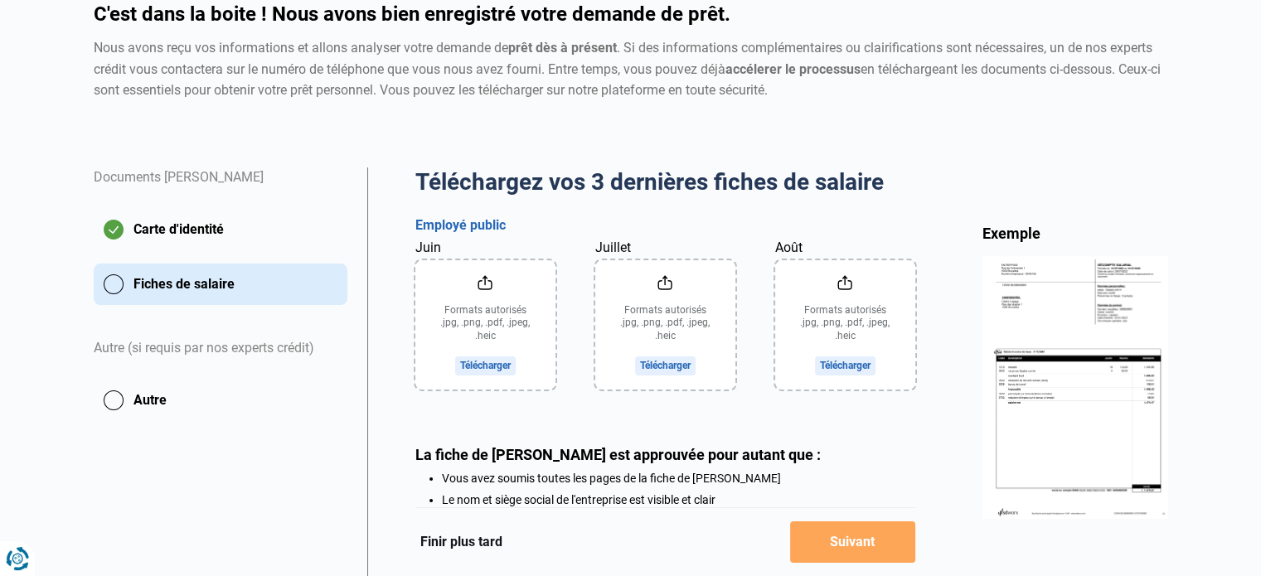
scroll to position [166, 0]
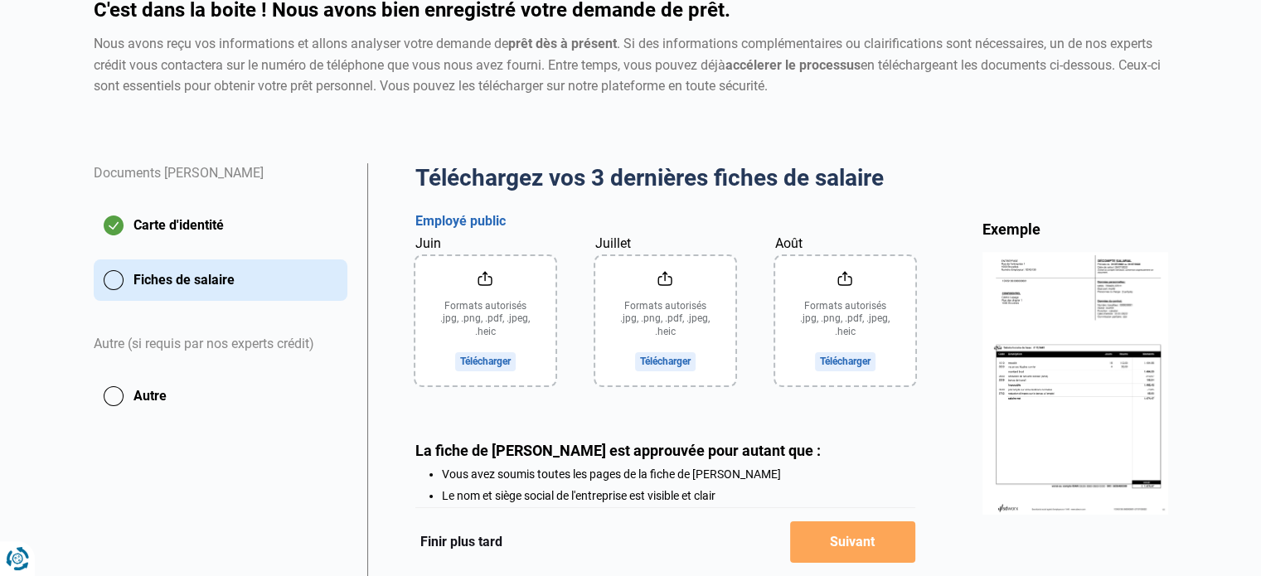
click at [524, 315] on input "Juin" at bounding box center [485, 320] width 140 height 129
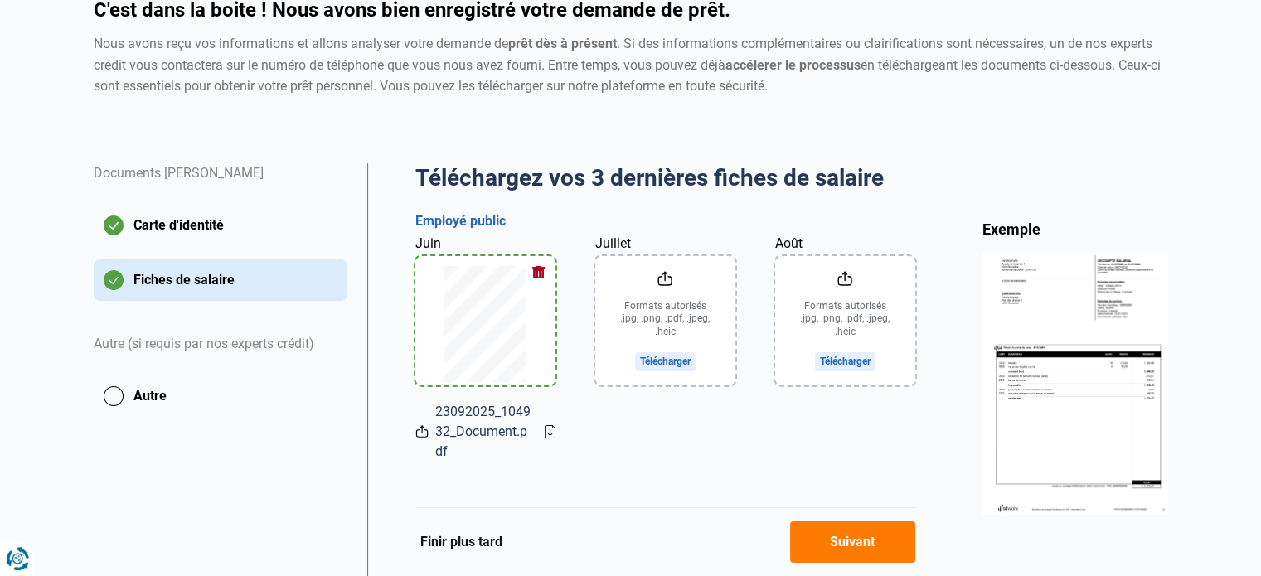
click at [679, 322] on input "Juillet" at bounding box center [665, 320] width 140 height 129
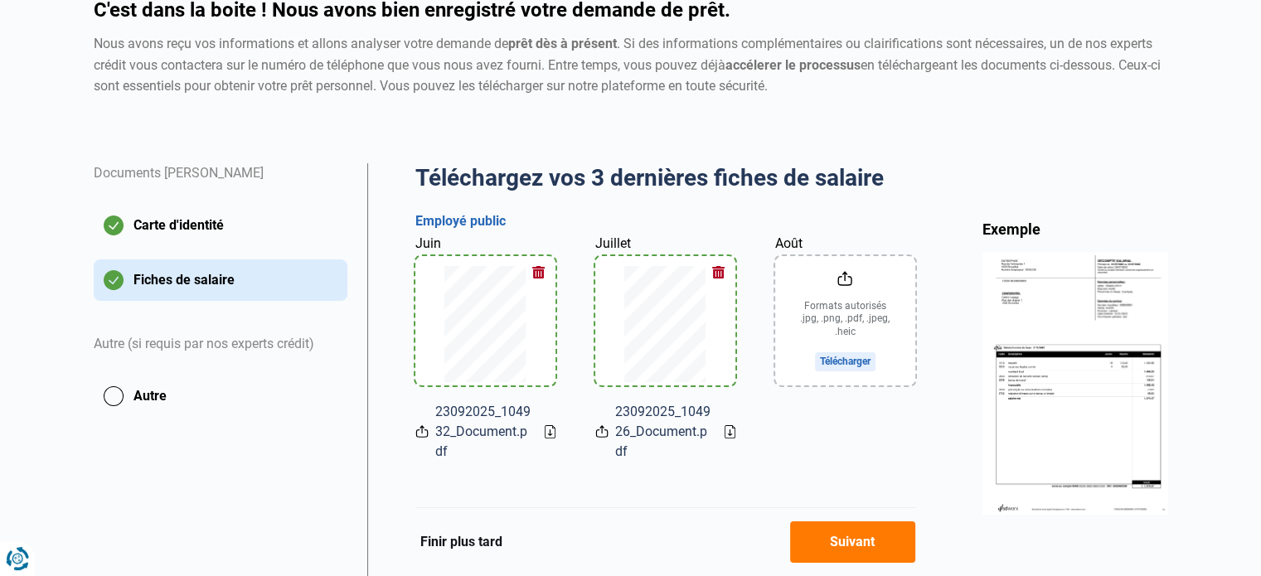
click at [838, 314] on input "Août" at bounding box center [845, 320] width 140 height 129
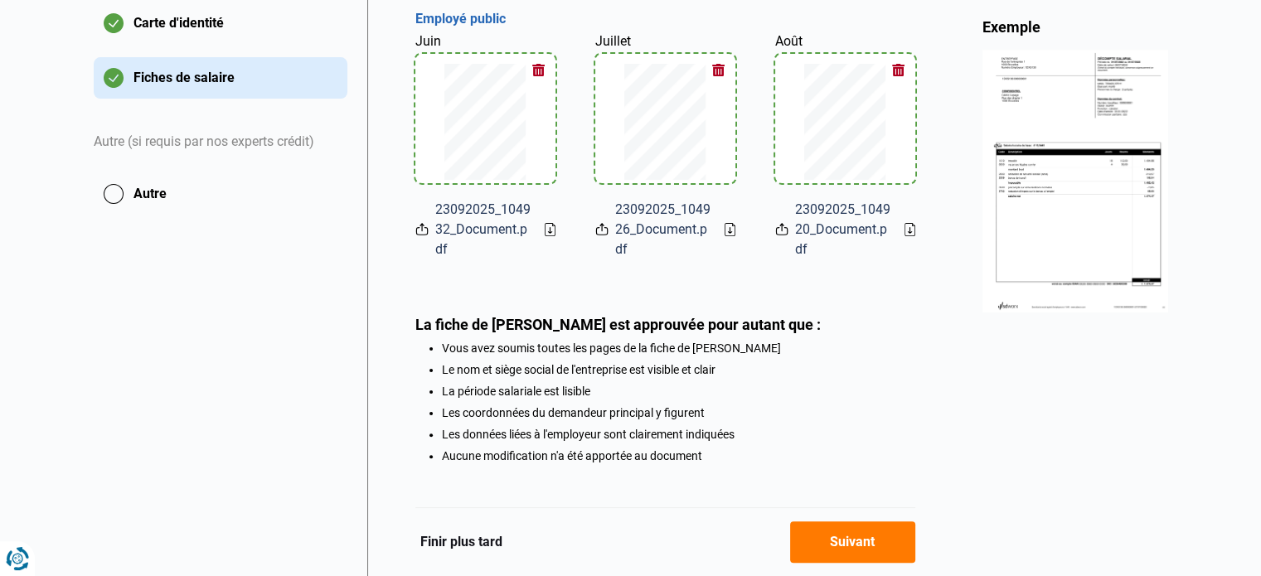
scroll to position [415, 0]
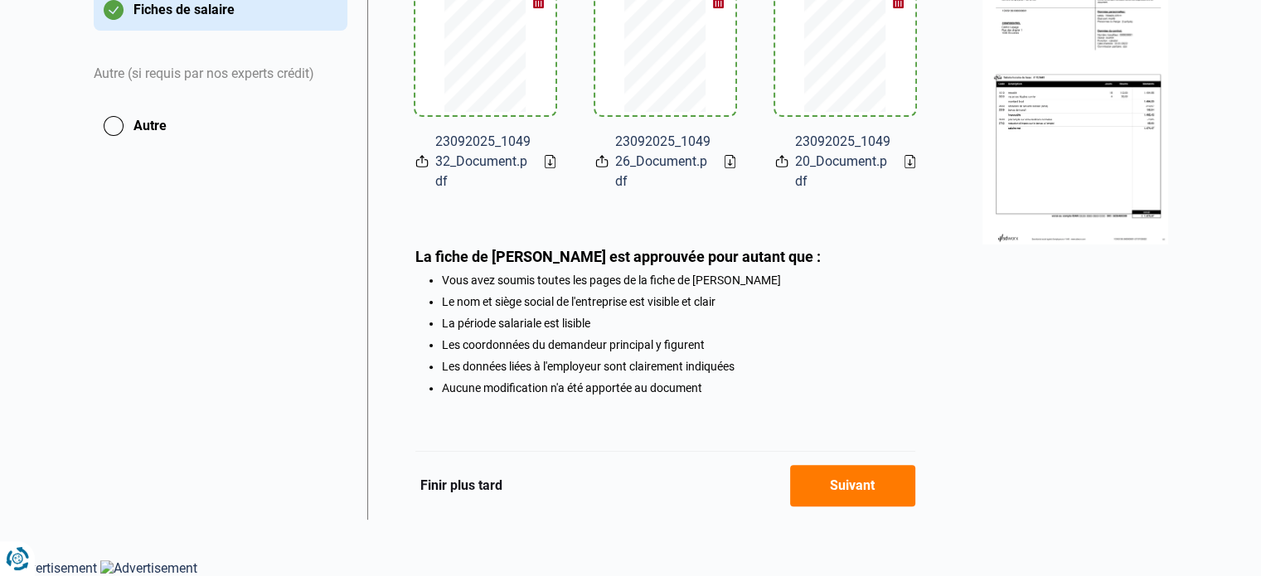
click at [852, 487] on button "Suivant" at bounding box center [852, 485] width 125 height 41
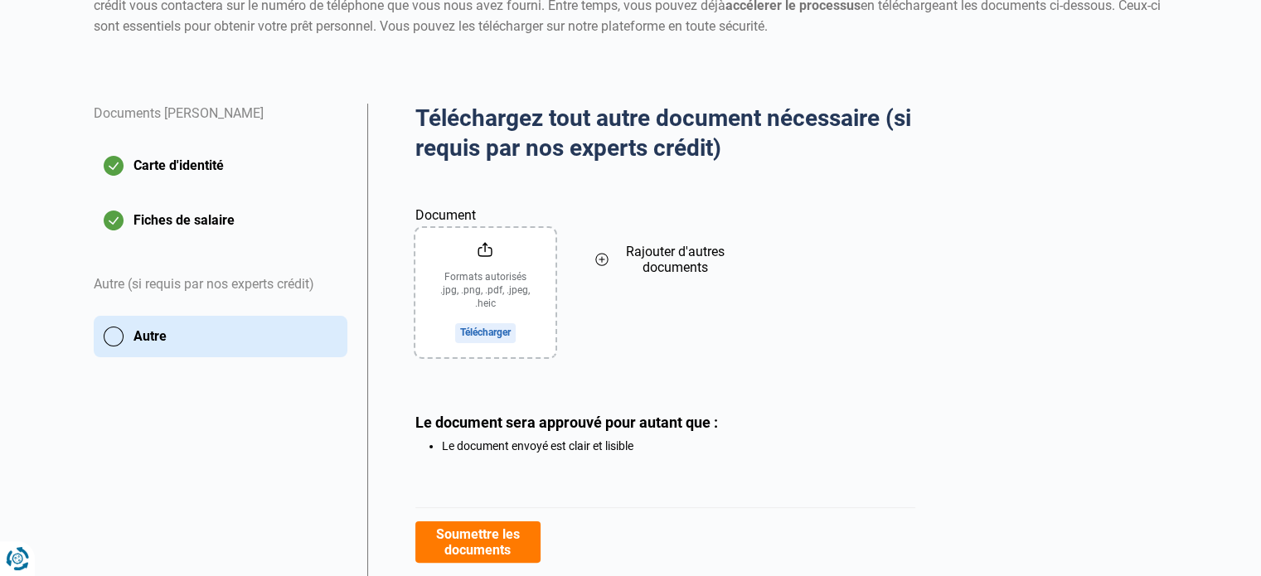
scroll to position [283, 0]
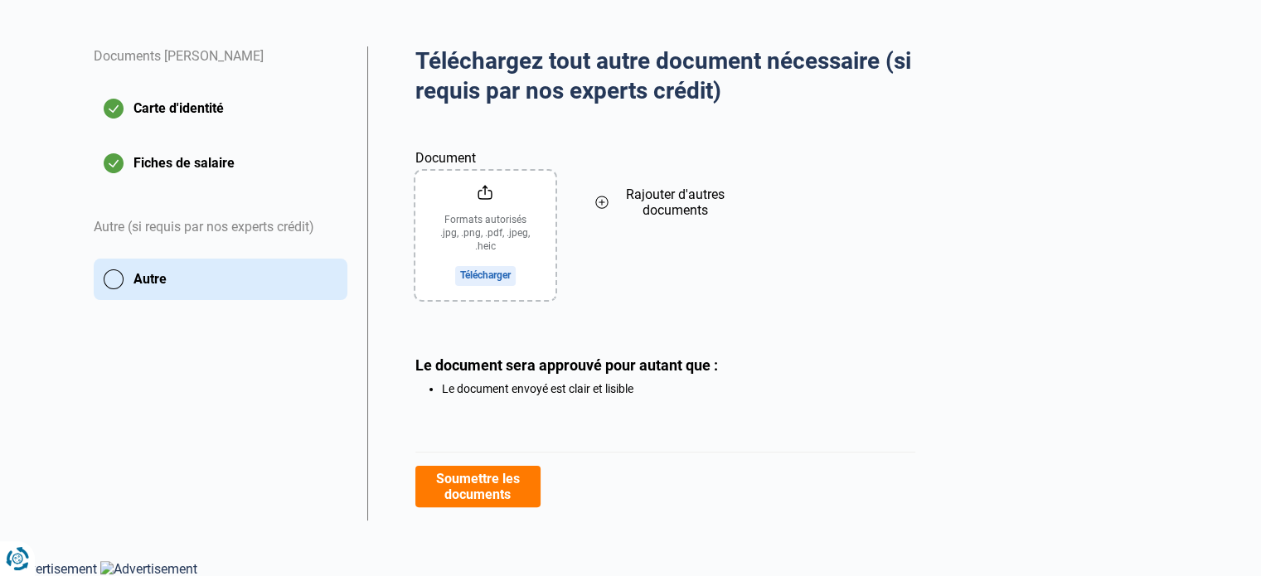
click at [504, 483] on button "Soumettre les documents" at bounding box center [477, 486] width 125 height 41
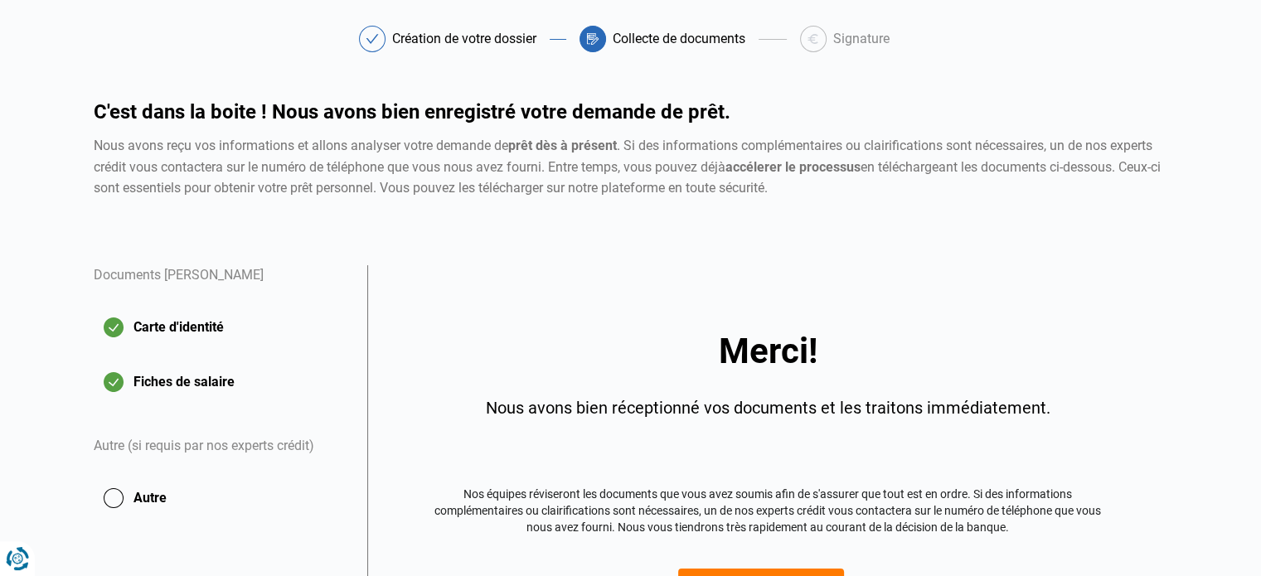
scroll to position [166, 0]
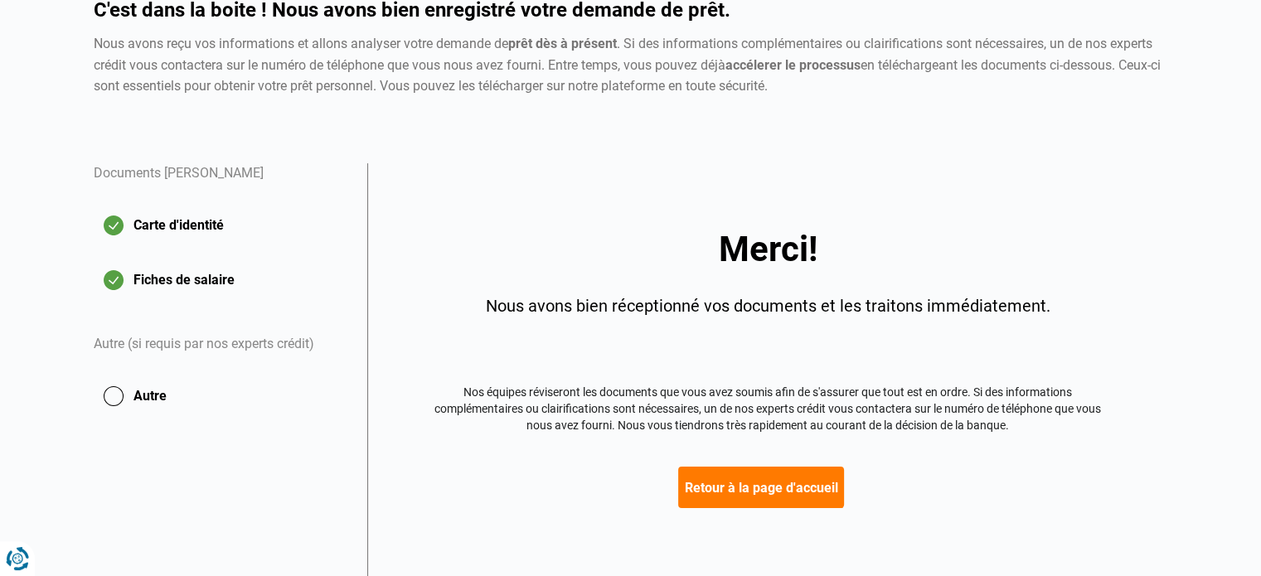
click at [734, 490] on button "Retour à la page d'accueil" at bounding box center [761, 487] width 166 height 41
